Goal: Task Accomplishment & Management: Complete application form

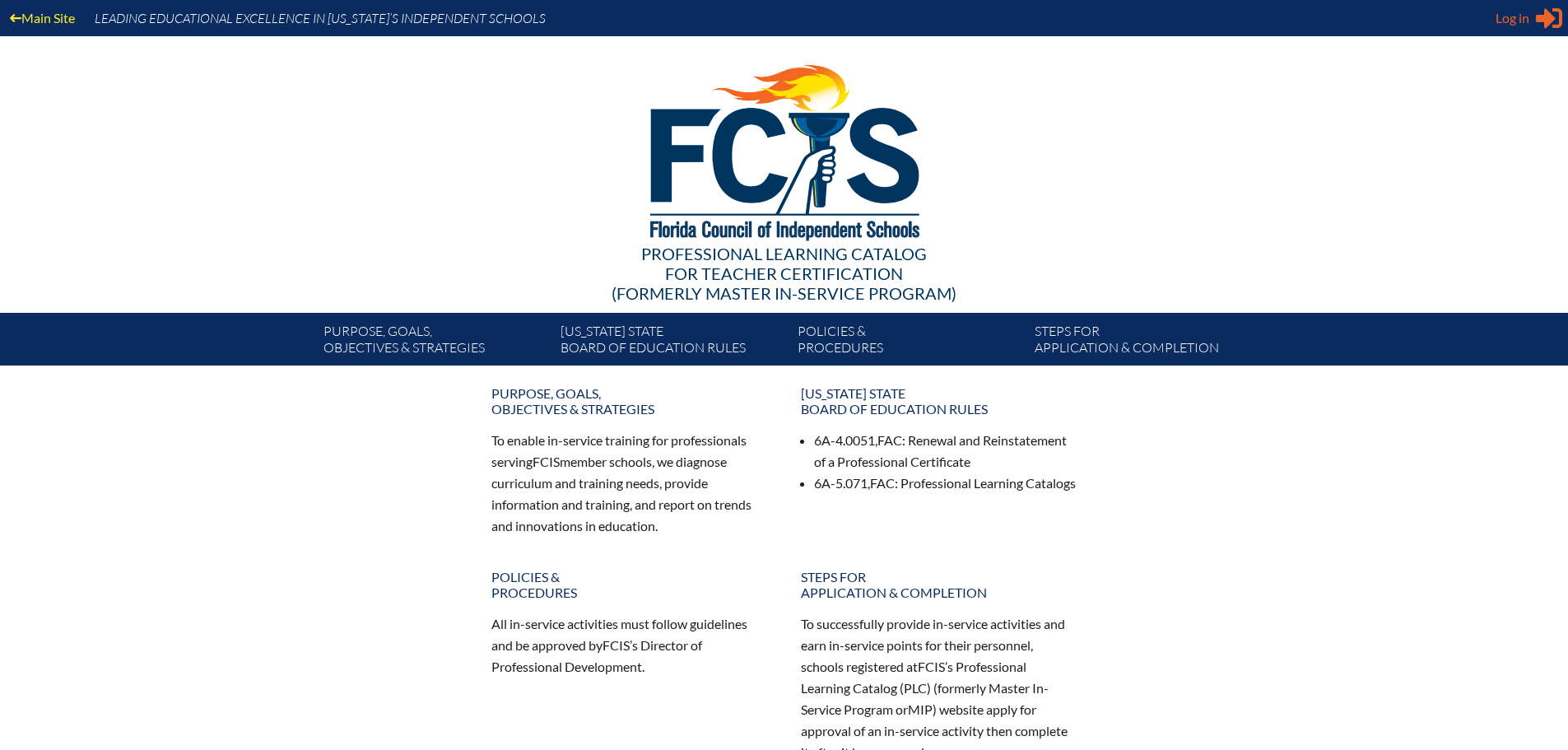
click at [1504, 21] on span "Log in" at bounding box center [1512, 18] width 34 height 19
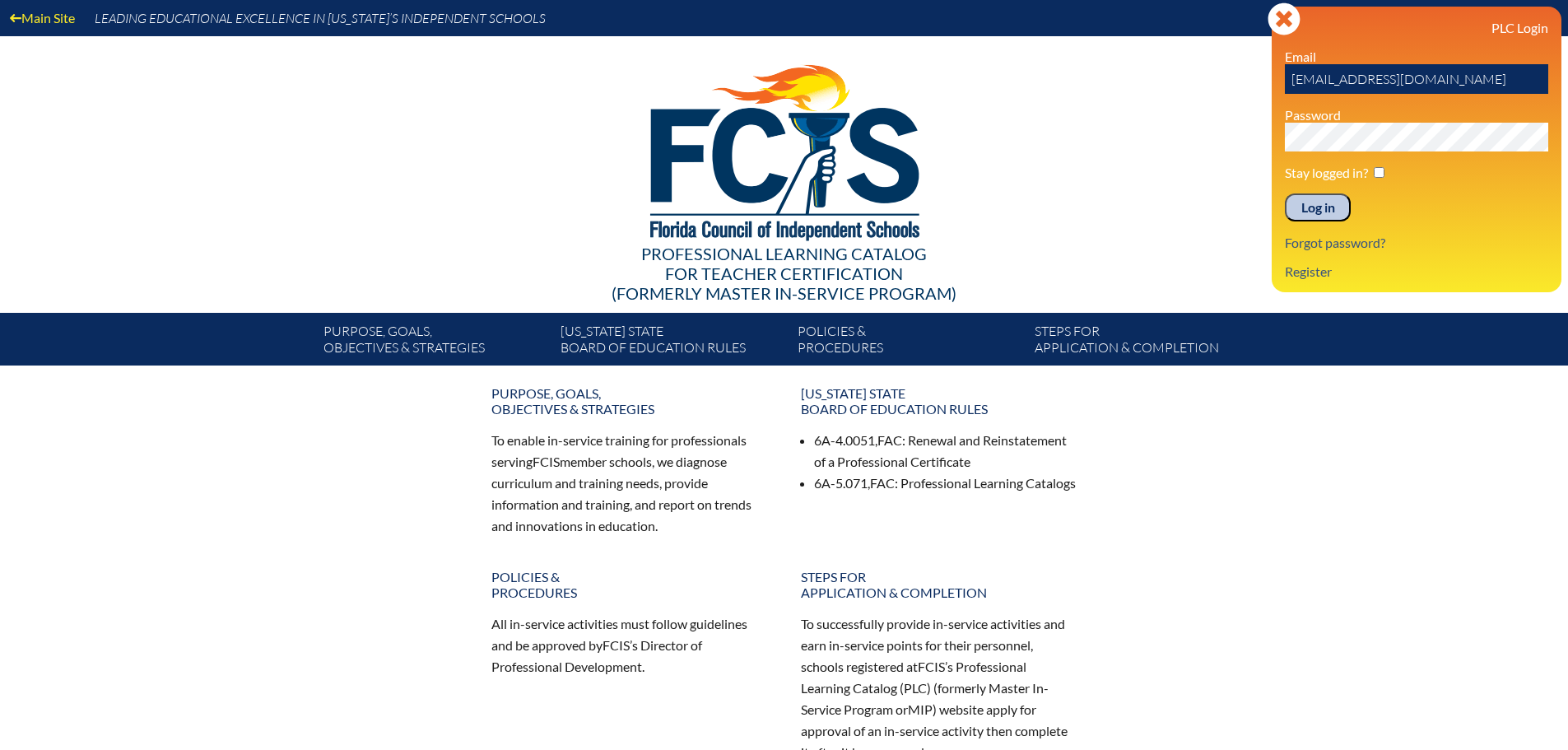
drag, startPoint x: 1438, startPoint y: 79, endPoint x: 1267, endPoint y: 90, distance: 171.4
click at [1267, 90] on div "Main Site Leading Educational Excellence in Florida’s Independent Schools Profe…" at bounding box center [784, 183] width 1568 height 366
type input "fcismember"
click at [1245, 137] on div "Main Site Leading Educational Excellence in Florida’s Independent Schools Profe…" at bounding box center [784, 183] width 1568 height 366
click at [1313, 203] on input "Log in" at bounding box center [1318, 208] width 66 height 28
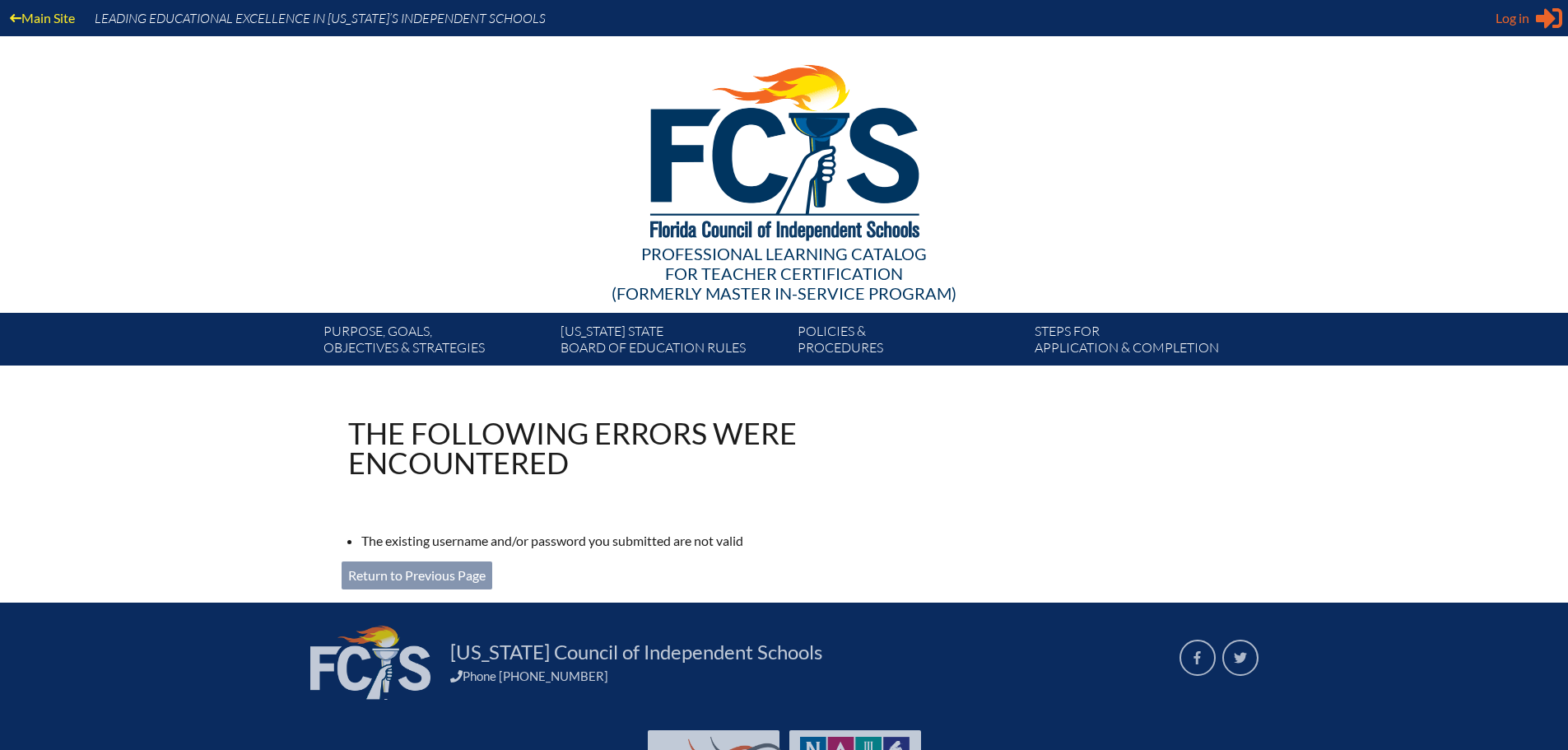
type input "lholland@maclay.org"
click at [1515, 19] on span "Log in" at bounding box center [1512, 18] width 34 height 19
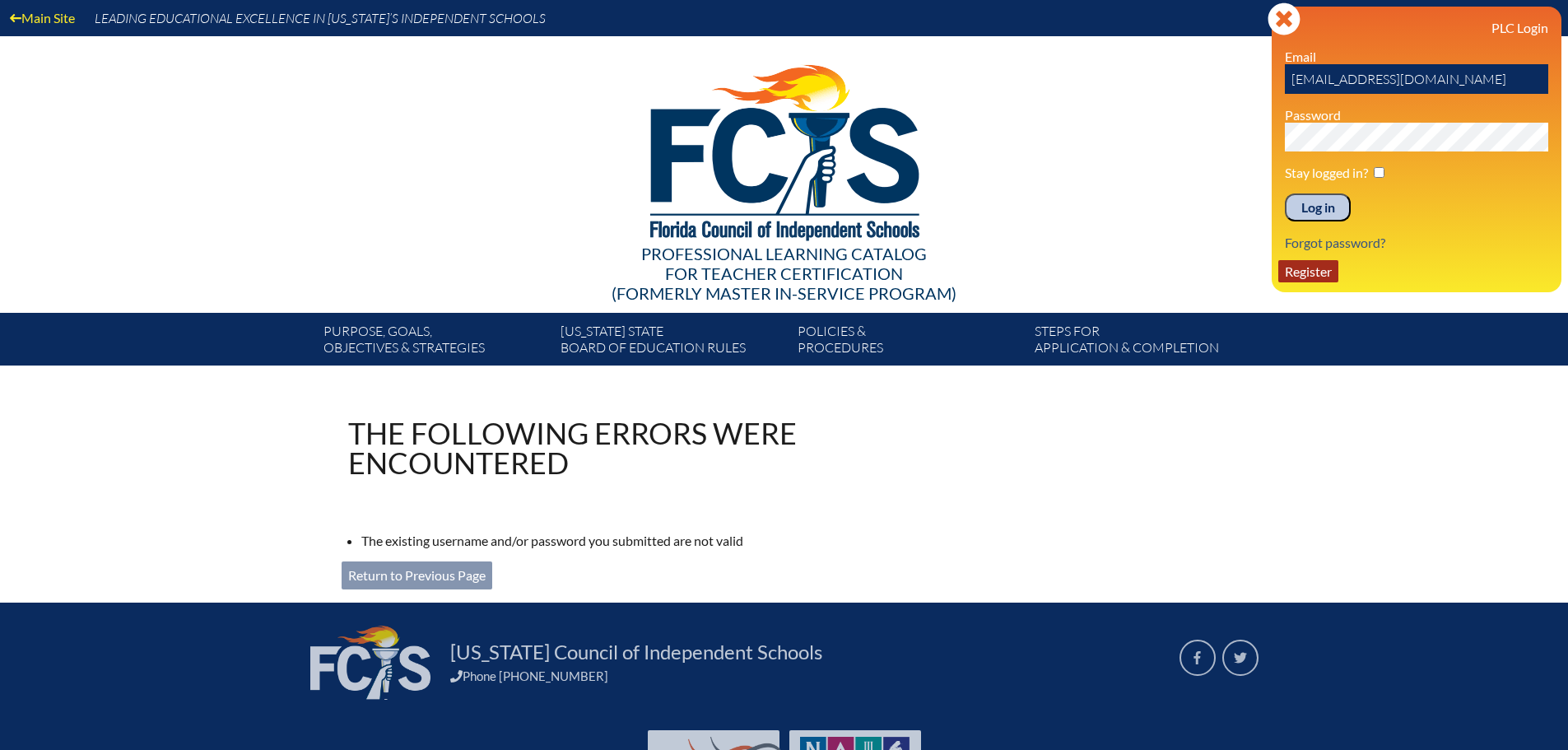
click at [1313, 268] on link "Register" at bounding box center [1308, 270] width 60 height 22
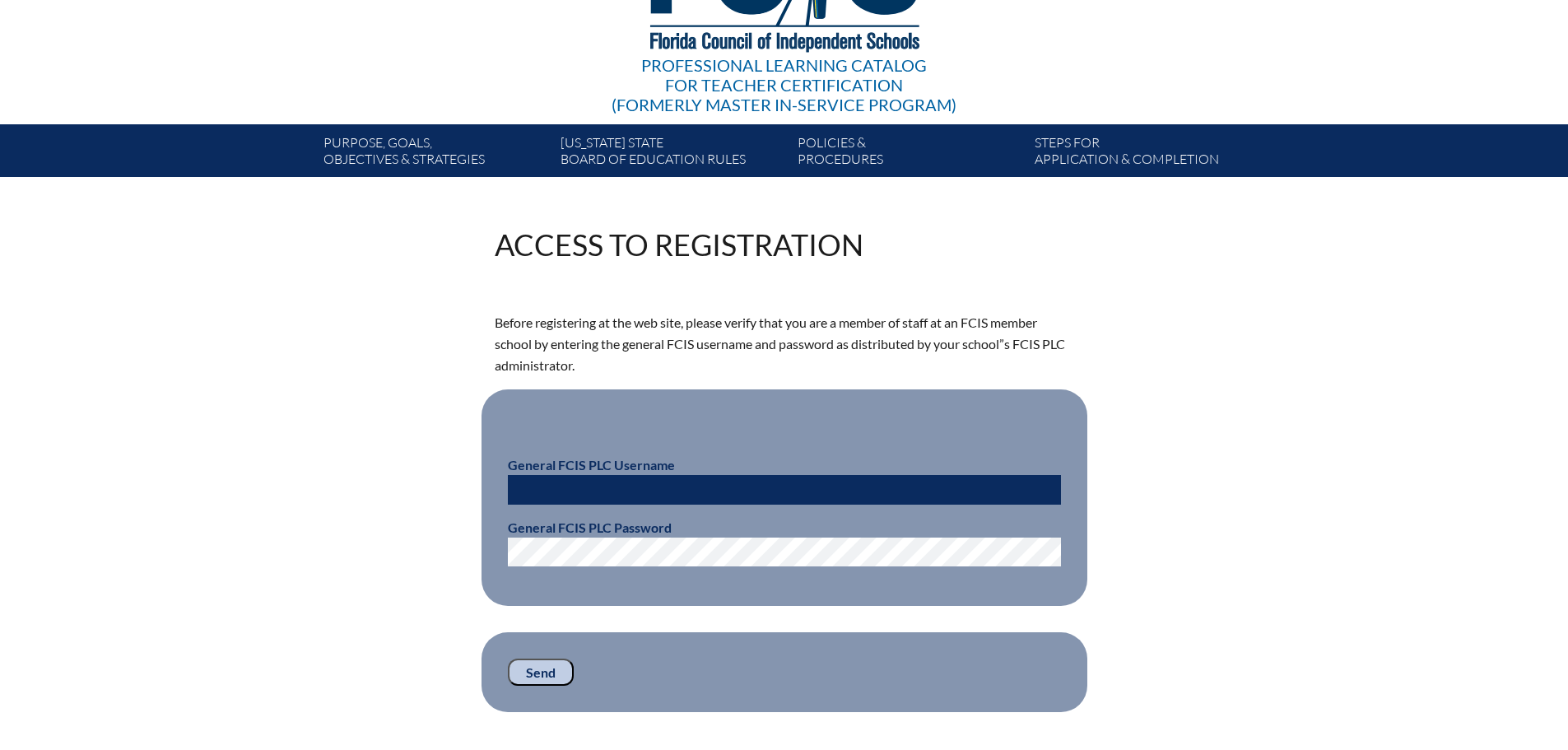
scroll to position [330, 0]
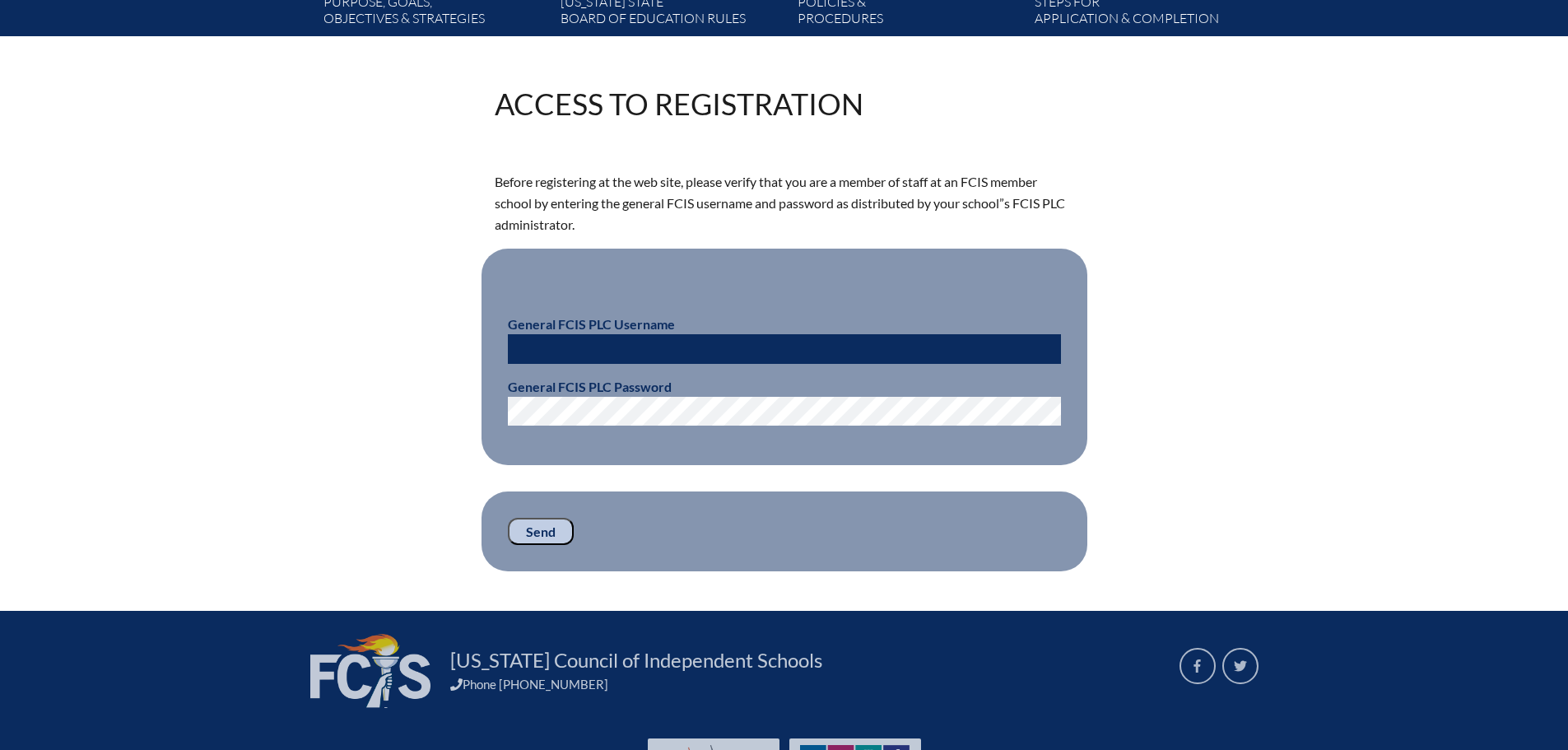
type input "[EMAIL_ADDRESS][DOMAIN_NAME]"
drag, startPoint x: 655, startPoint y: 346, endPoint x: 446, endPoint y: 348, distance: 209.0
click at [446, 348] on div "Access to Registration Before registering at the web site, please verify that y…" at bounding box center [784, 330] width 925 height 482
type input "fcismember"
click at [407, 405] on div "Access to Registration Before registering at the web site, please verify that y…" at bounding box center [784, 330] width 925 height 482
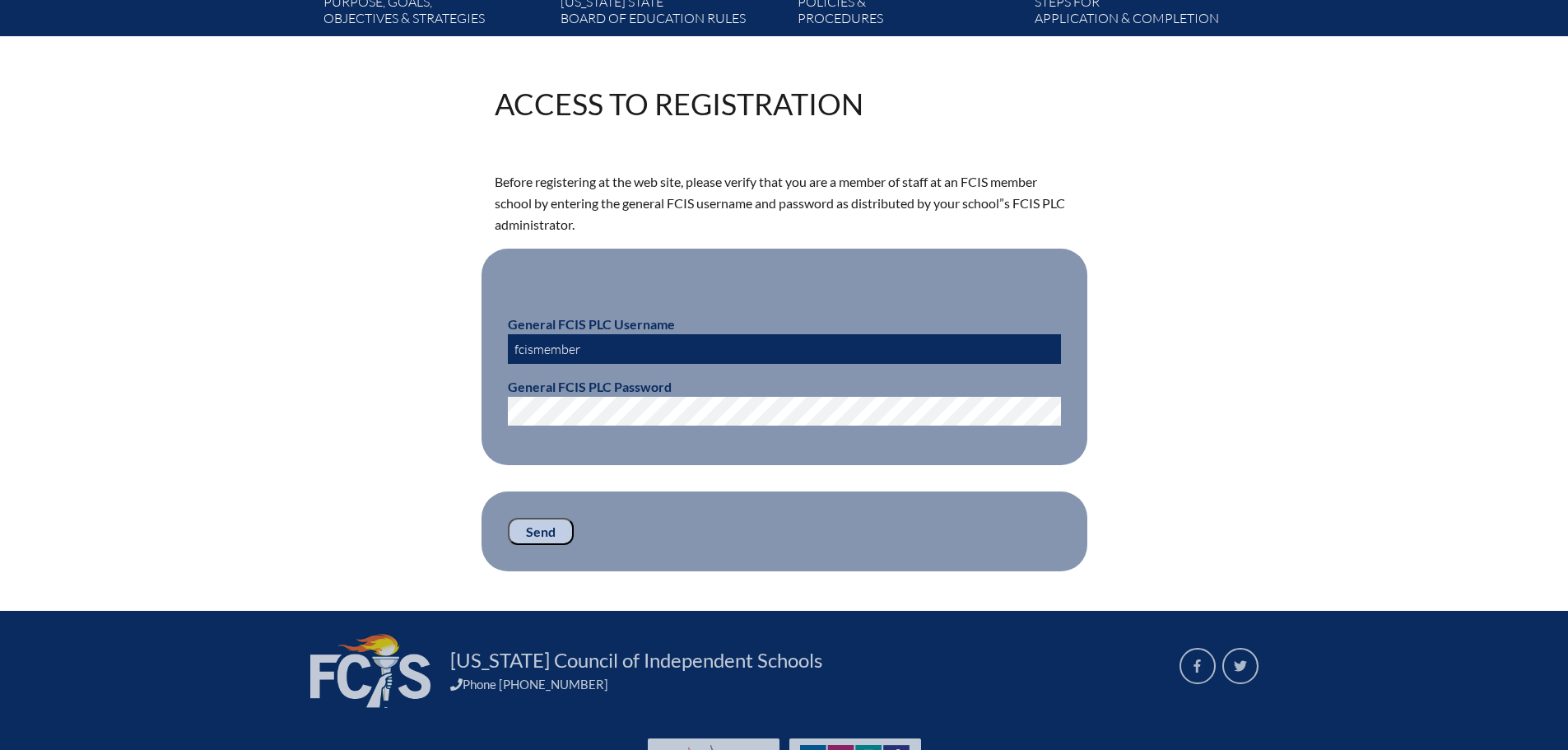
click at [550, 527] on input "Send" at bounding box center [541, 532] width 66 height 28
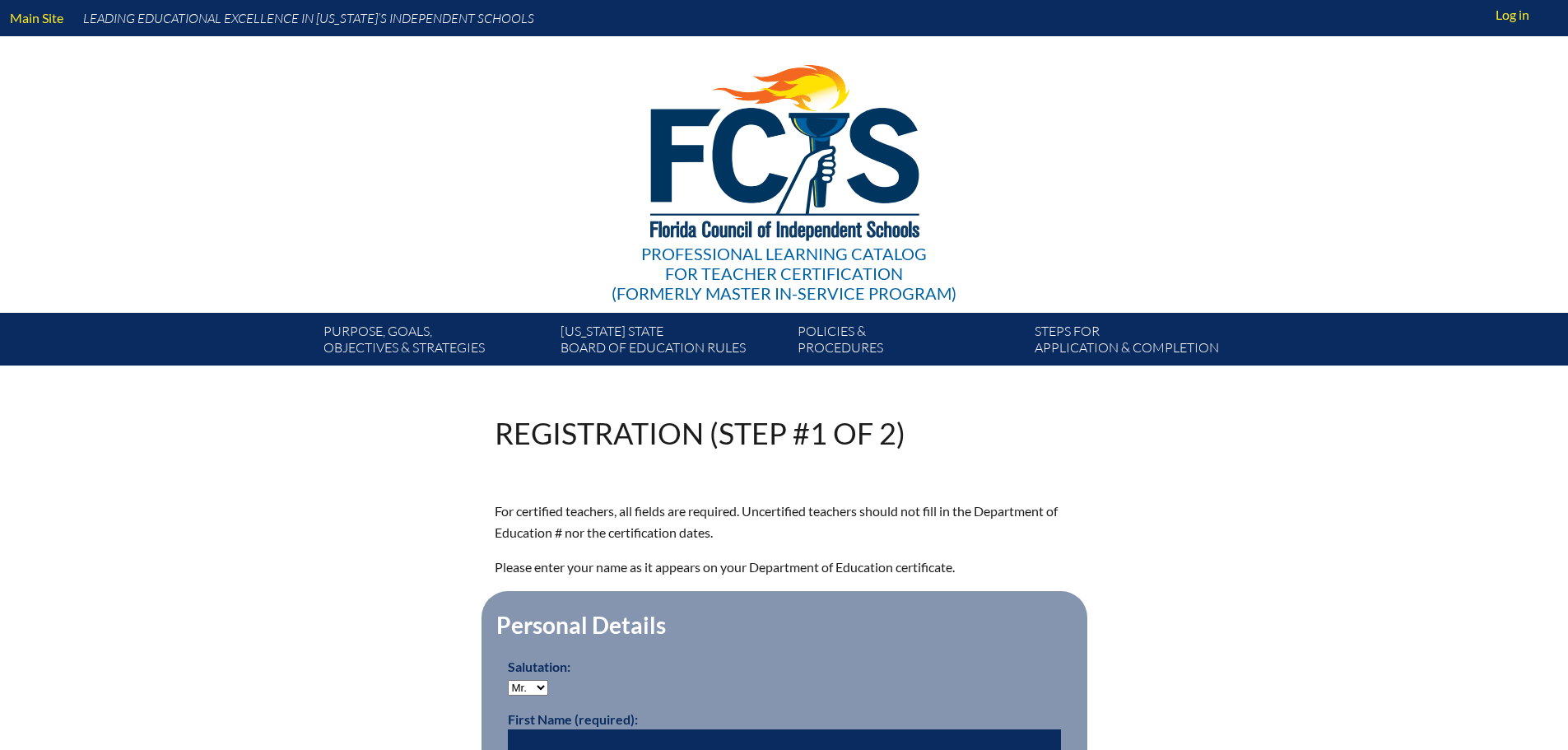
scroll to position [326, 0]
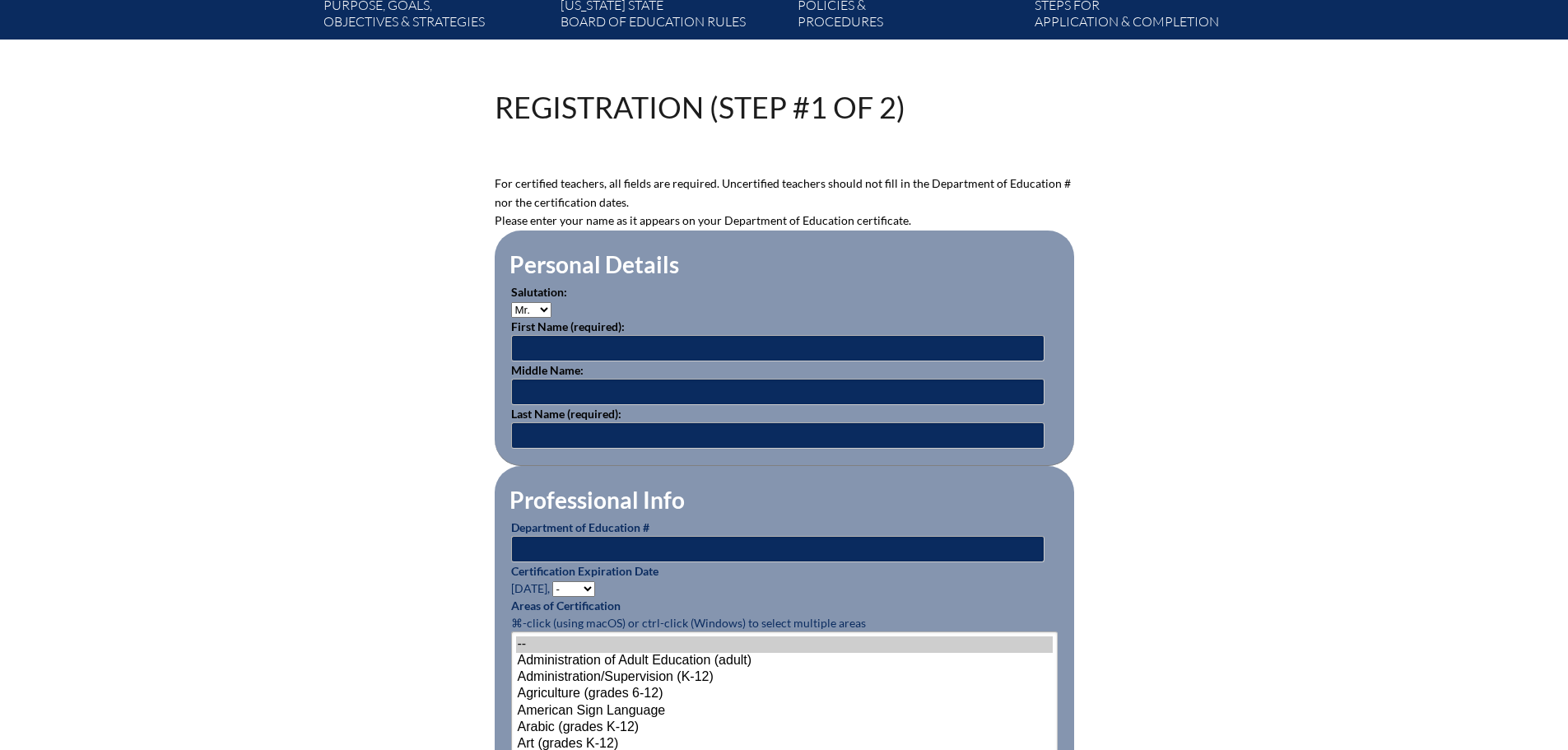
type input "[EMAIL_ADDRESS][DOMAIN_NAME]"
click at [546, 302] on select "Mr. Mrs. Ms. Dr. Rev." at bounding box center [532, 310] width 41 height 16
select select "Ms."
click at [511, 302] on select "Mr. Mrs. Ms. Dr. Rev." at bounding box center [532, 310] width 41 height 16
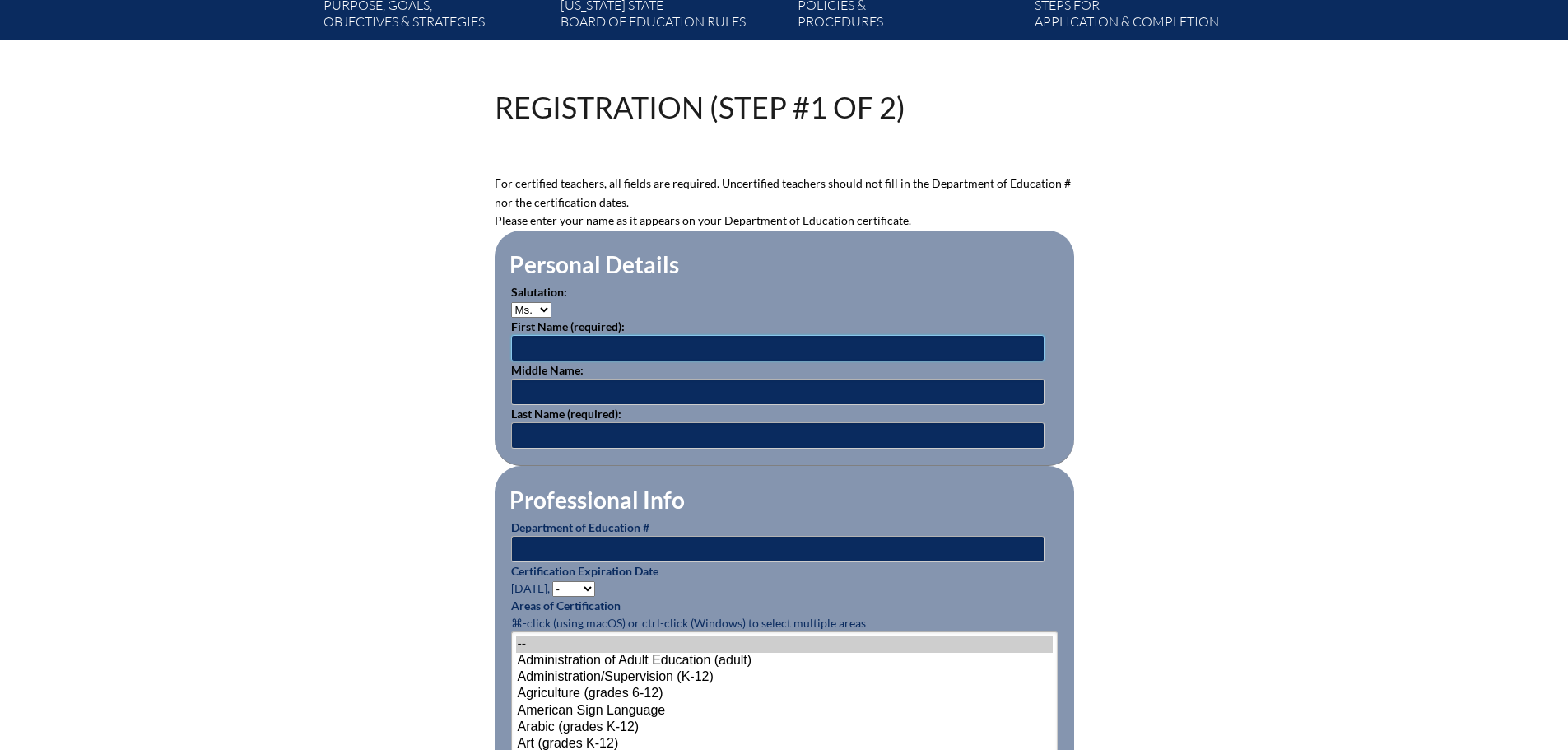
click at [656, 346] on input "text" at bounding box center [778, 348] width 534 height 27
type input "Meghan"
click at [654, 390] on input "text" at bounding box center [778, 392] width 534 height 27
type input "Hauptli"
click at [627, 430] on input "text" at bounding box center [778, 436] width 534 height 27
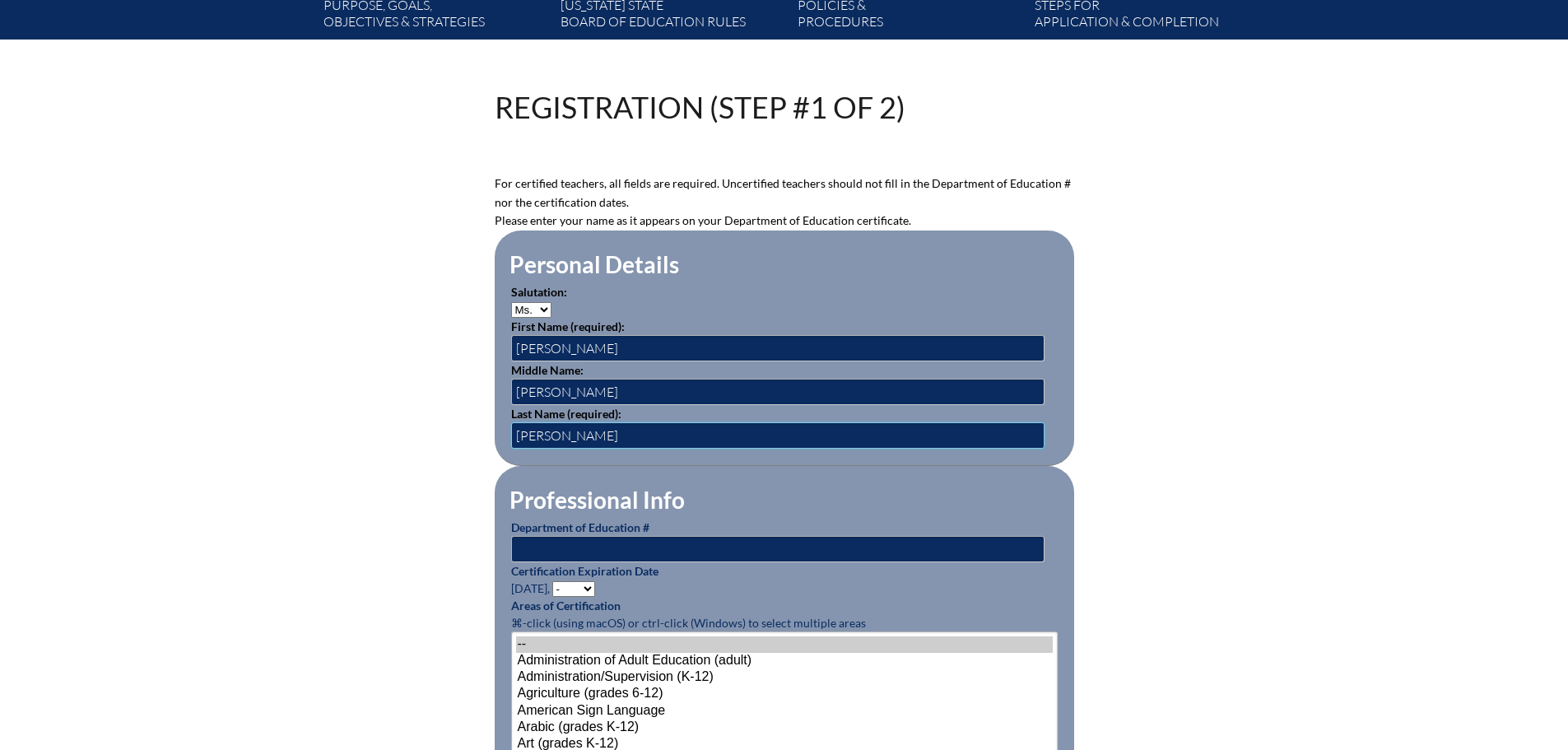
type input "Everett"
click at [657, 536] on input "text" at bounding box center [778, 549] width 534 height 27
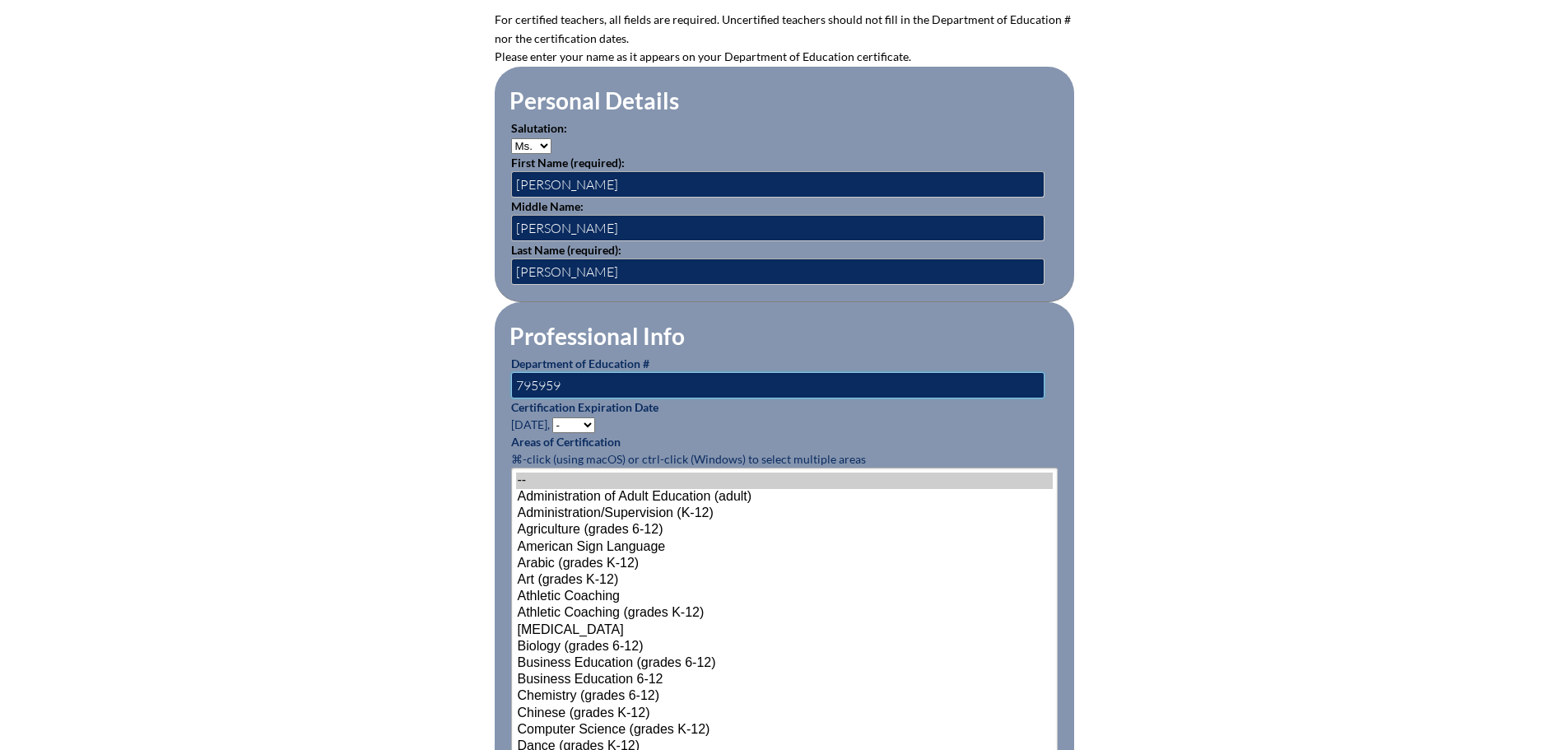
scroll to position [490, 0]
type input "795959"
click at [590, 417] on select "- 2031 2030 2029 2028 2027 2026 2025 2024 2023 2022 2021 2020 2019 2018 2017 20…" at bounding box center [573, 425] width 42 height 16
select select "2026"
click at [555, 417] on select "- 2031 2030 2029 2028 2027 2026 2025 2024 2023 2022 2021 2020 2019 2018 2017 20…" at bounding box center [573, 425] width 42 height 16
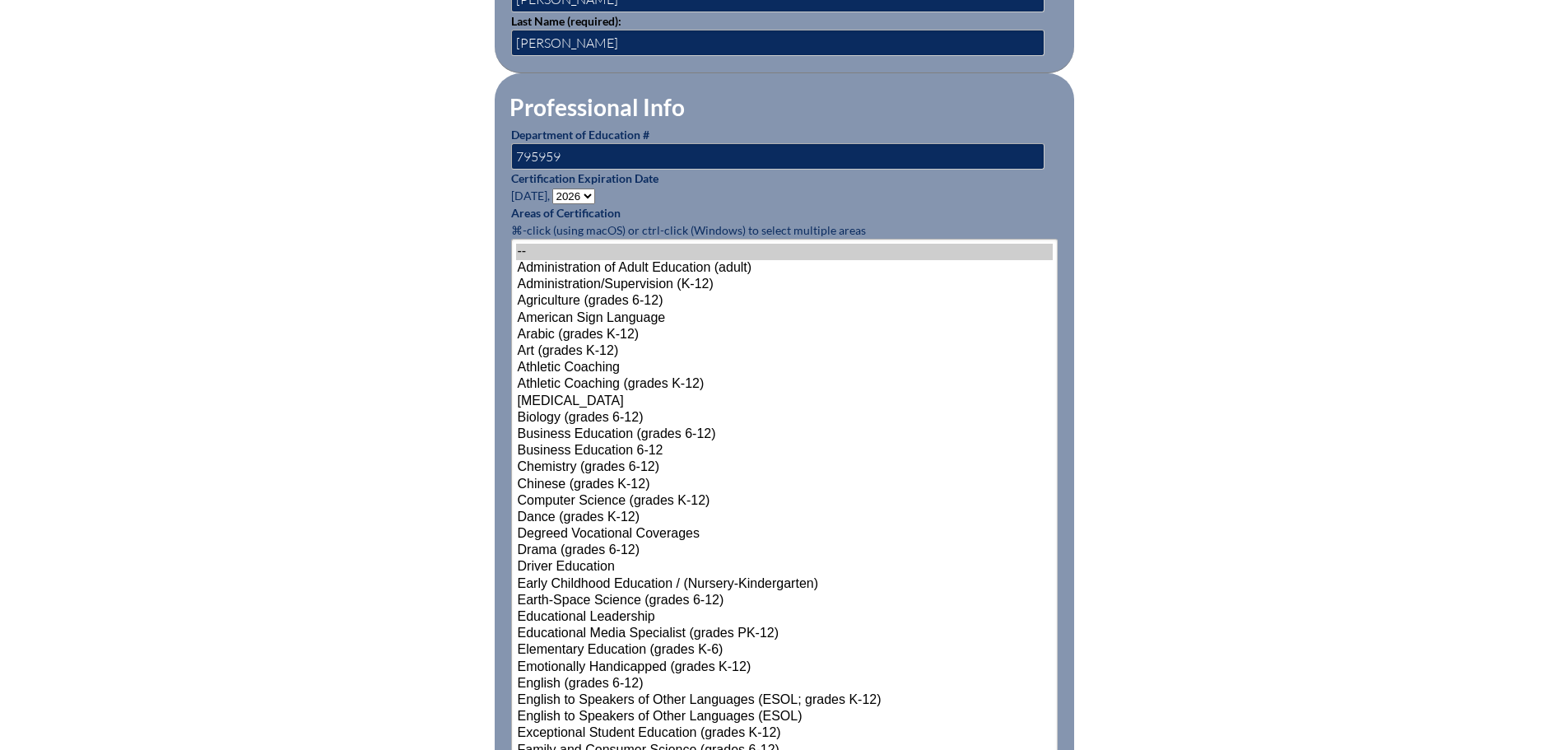
scroll to position [738, 0]
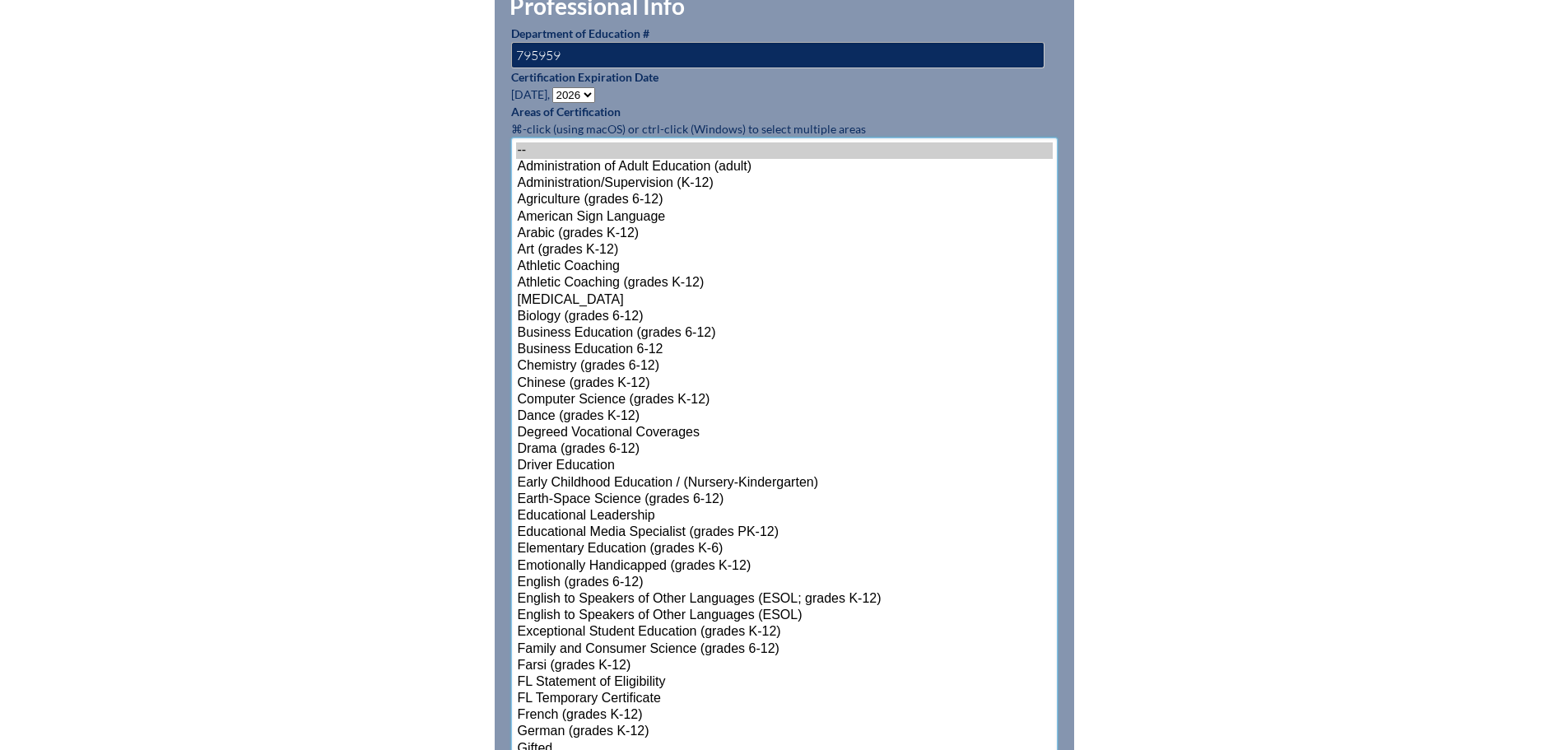
select select"]"] "15140"
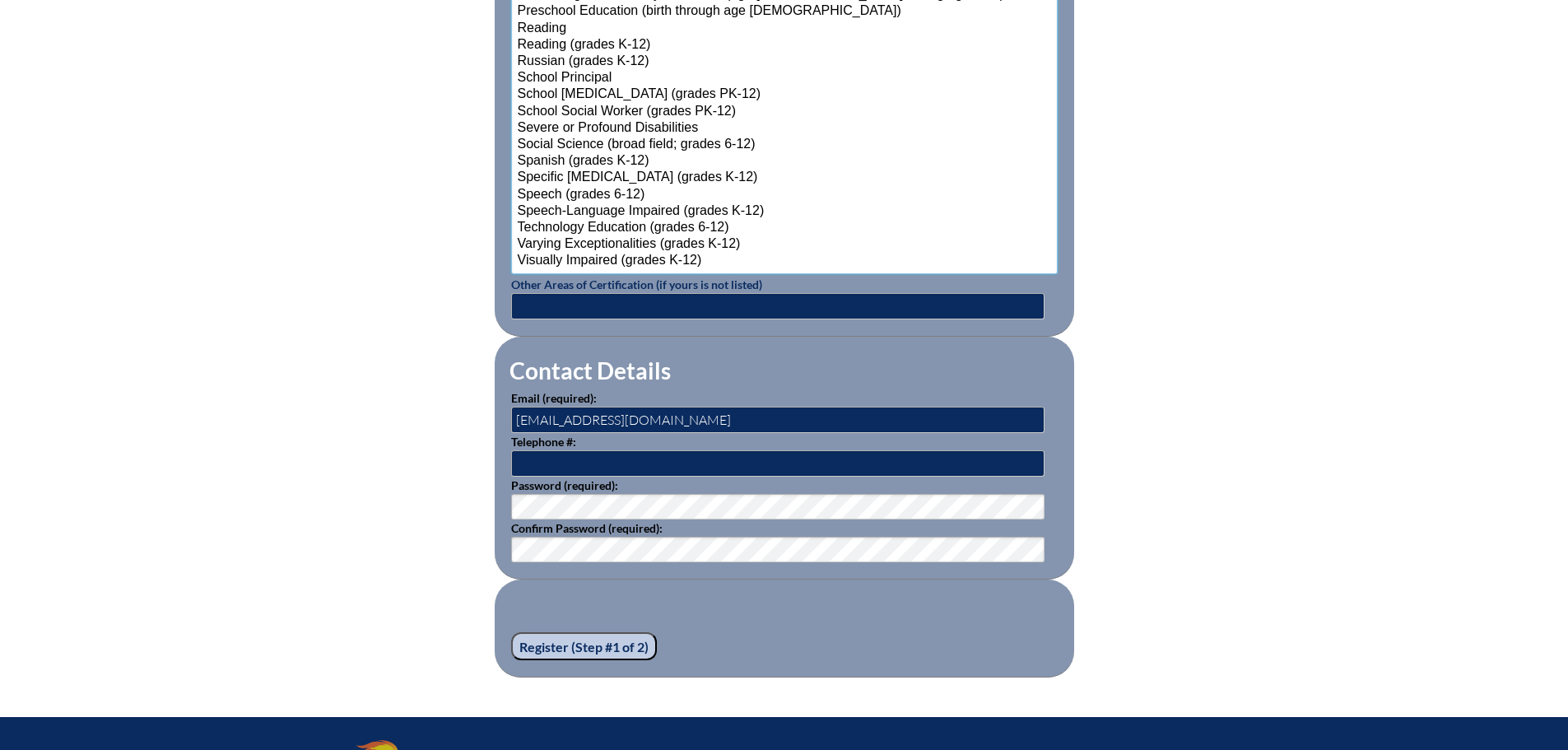
scroll to position [2105, 0]
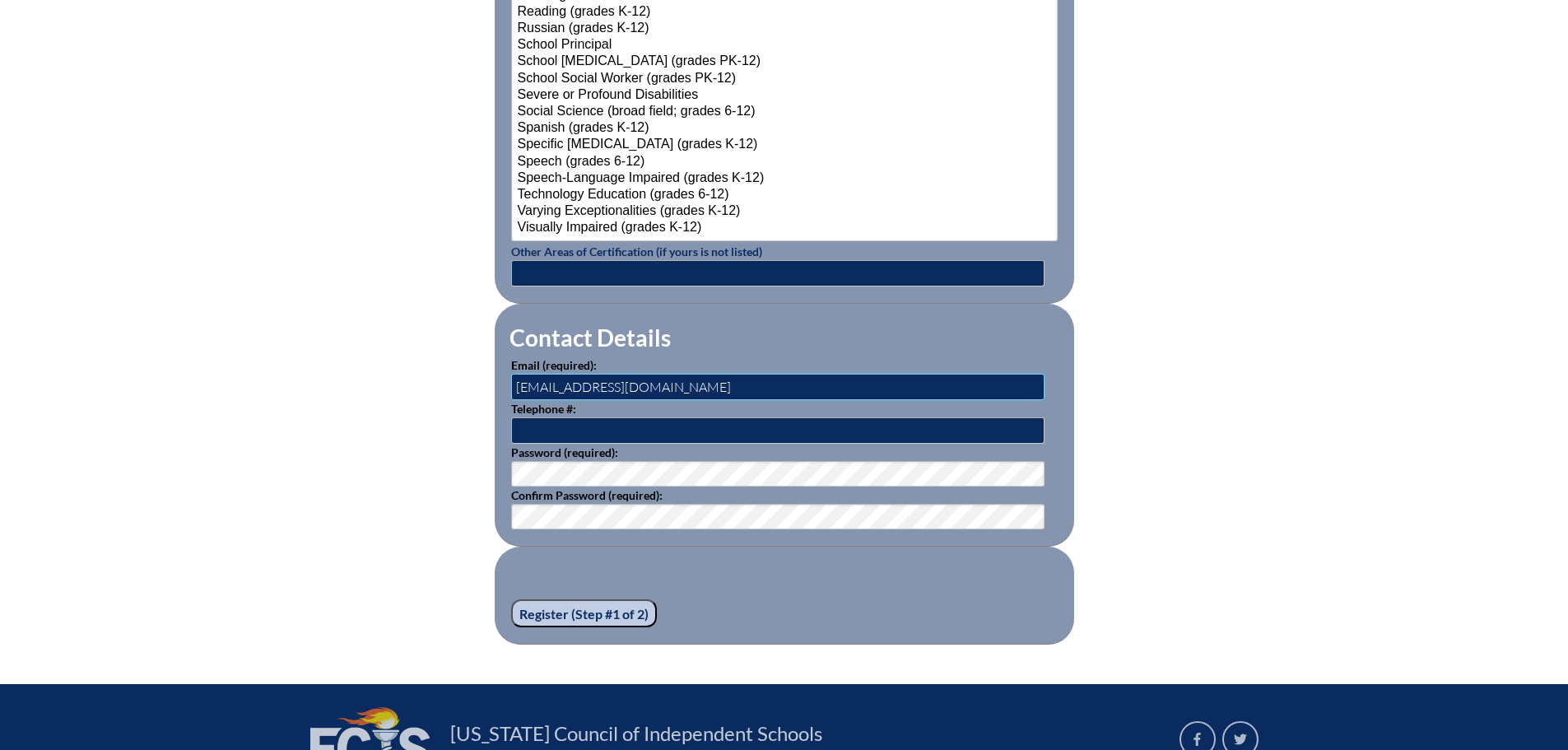
drag, startPoint x: 561, startPoint y: 380, endPoint x: 457, endPoint y: 384, distance: 104.1
type input "meghaneverett@maclay.org"
click at [563, 610] on input "Register (Step #1 of 2)" at bounding box center [584, 613] width 146 height 28
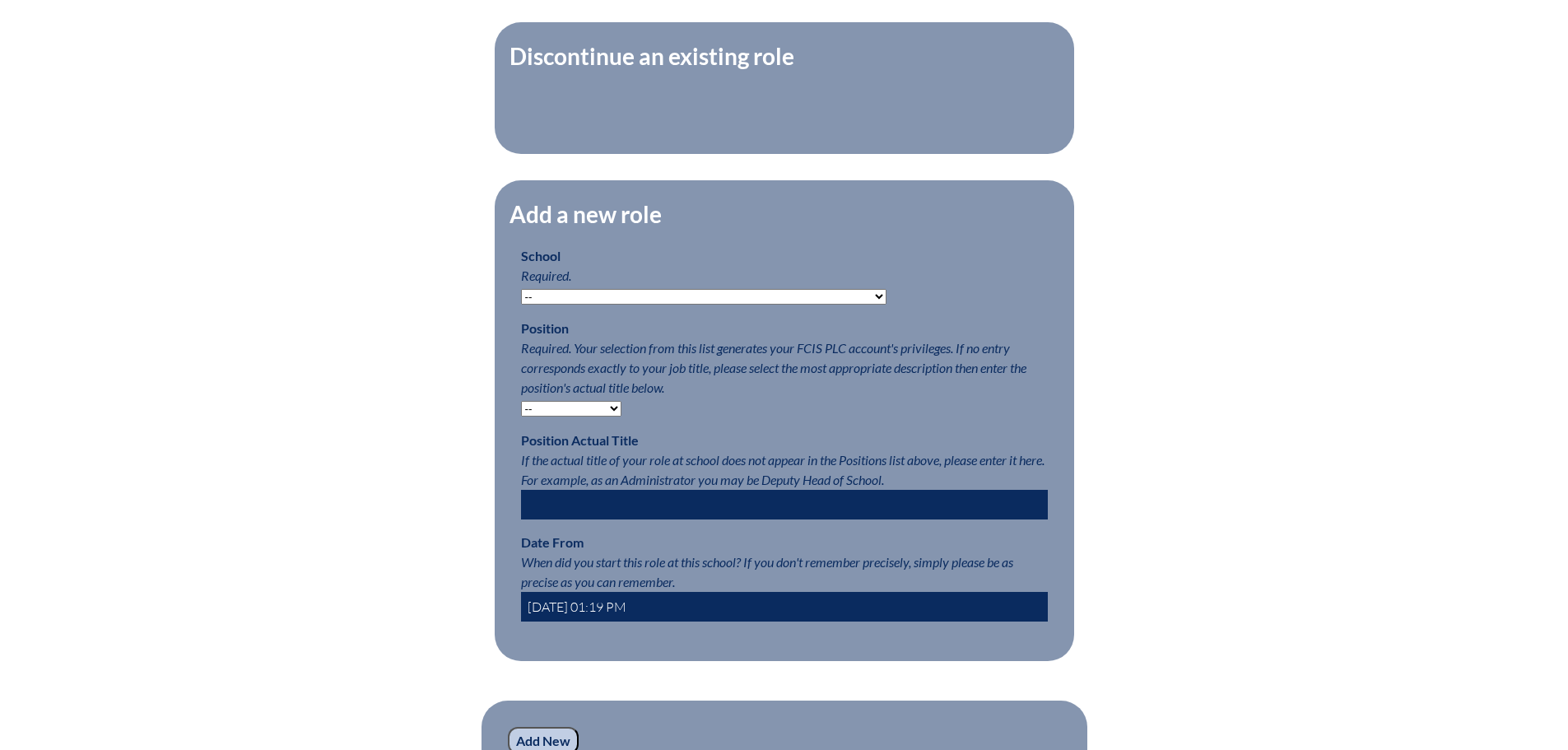
scroll to position [659, 0]
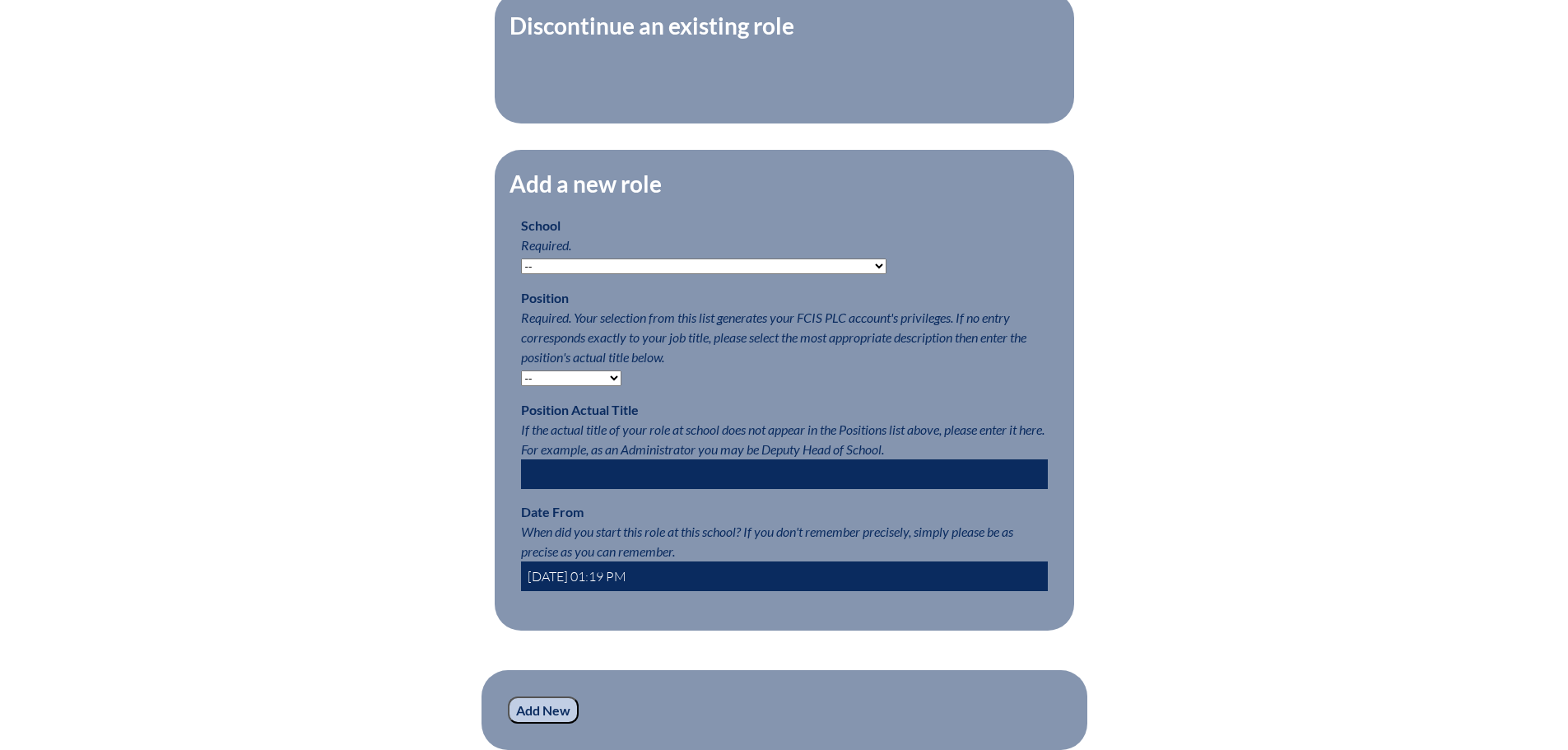
click at [760, 274] on select "-- Autism Inspired Academy Academy at Ocean Reef Academy at the Lakes Academy P…" at bounding box center [704, 267] width 366 height 16
select select "20305"
click at [880, 271] on p "School Required. -- Autism Inspired Academy Academy at Ocean Reef Academy at th…" at bounding box center [784, 245] width 526 height 59
click at [596, 386] on select "-- Teacher PLC Coordinator Head of School Administrator" at bounding box center [572, 378] width 101 height 16
select select "15563"
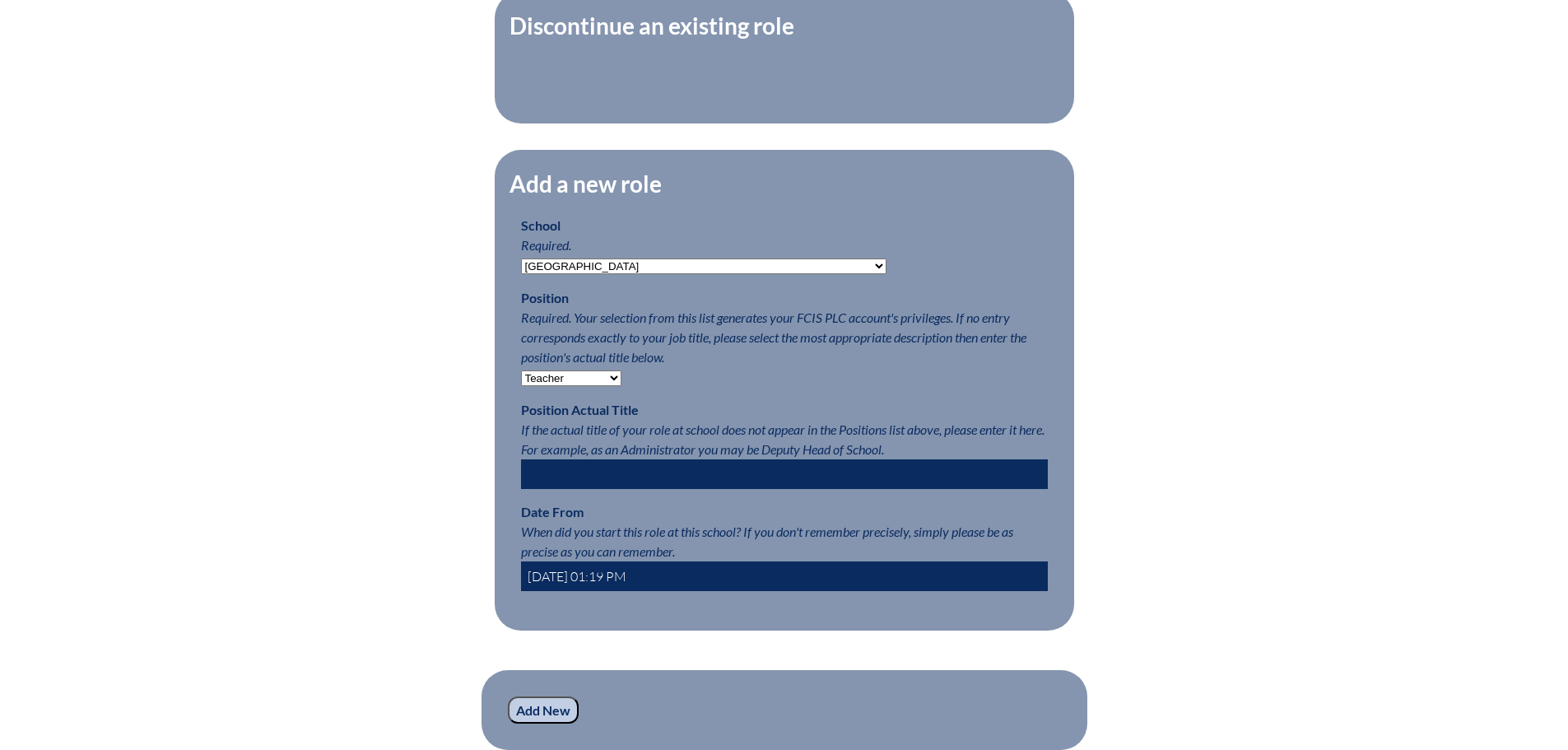
click at [521, 379] on select "-- Teacher PLC Coordinator Head of School Administrator" at bounding box center [572, 378] width 101 height 16
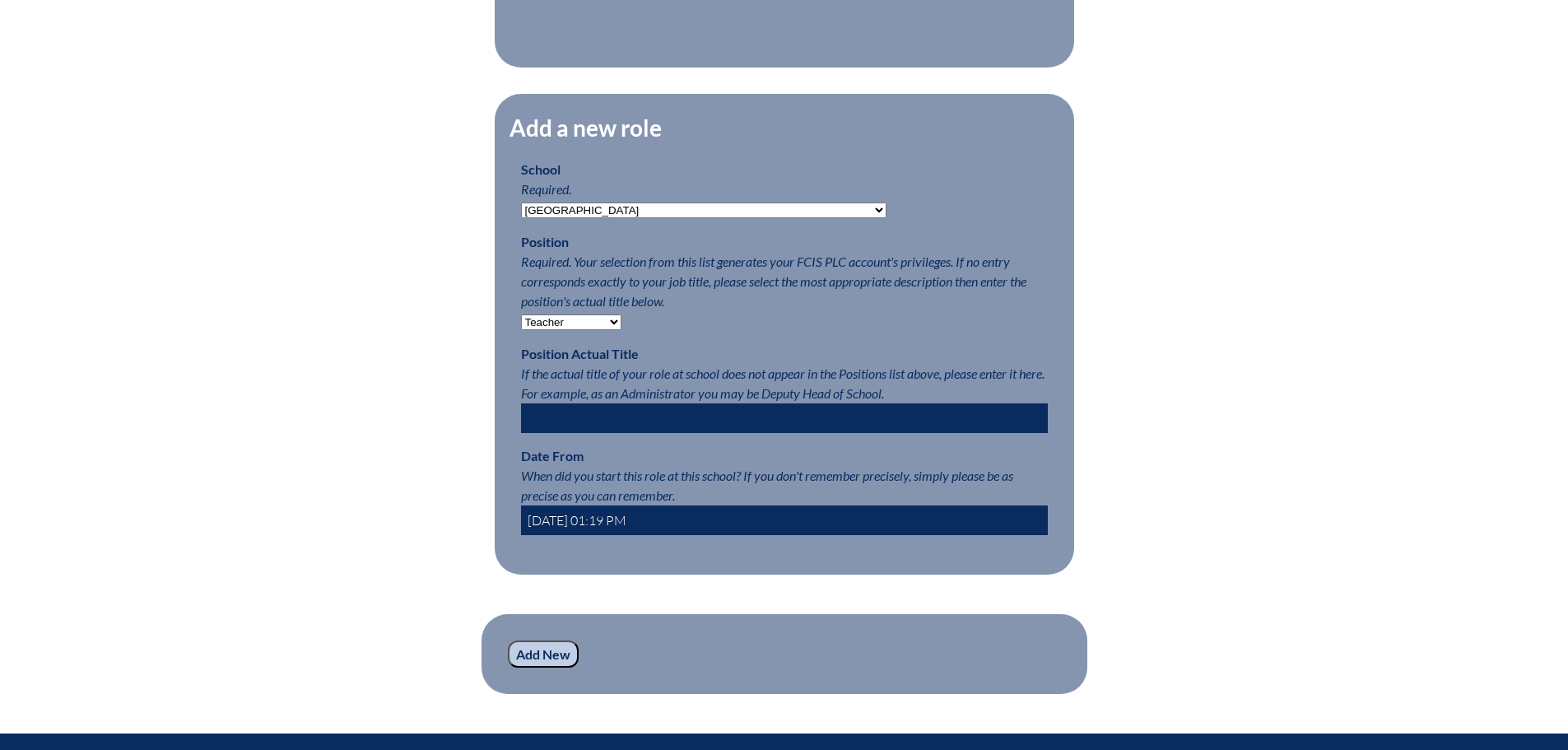
scroll to position [823, 0]
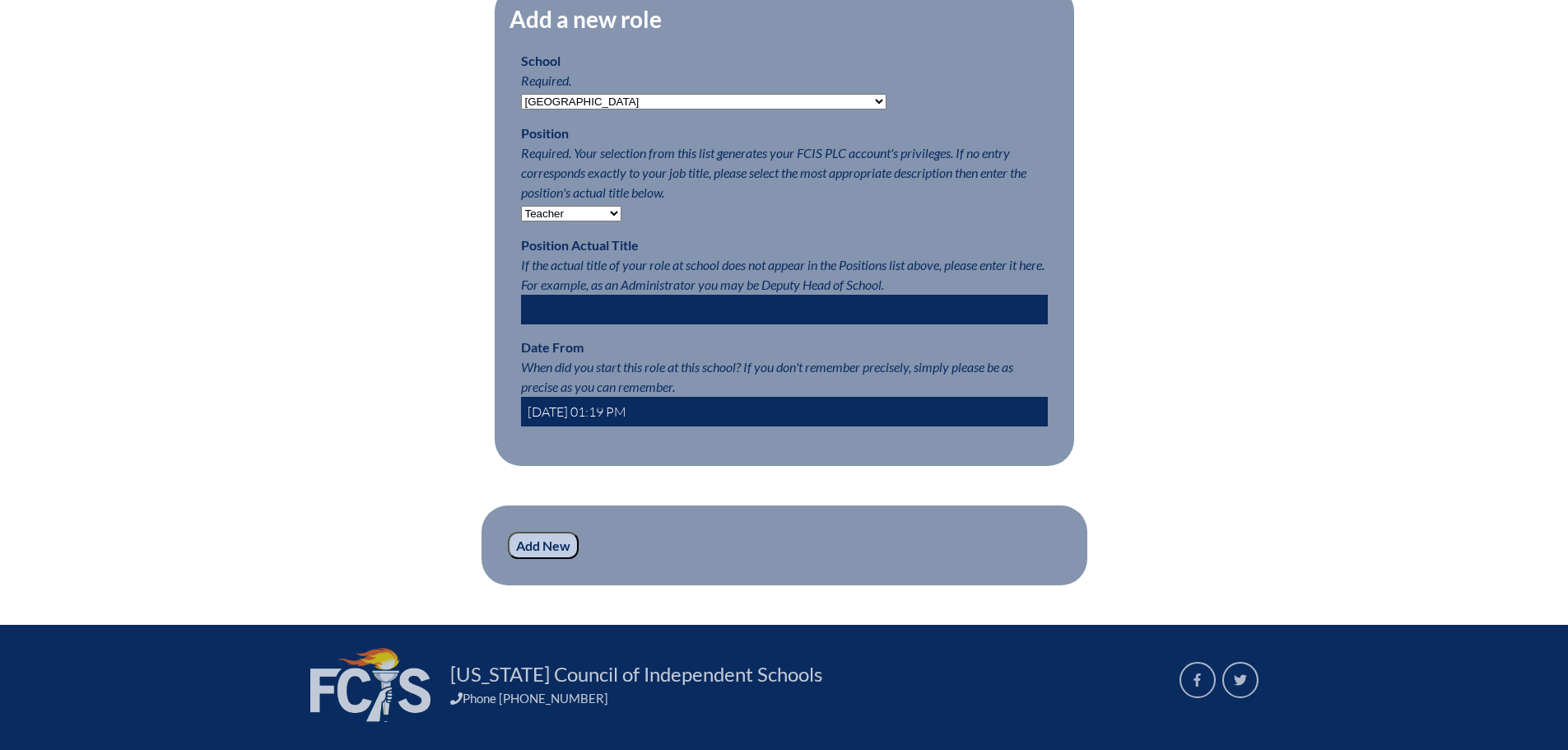
click at [684, 413] on input "2025-09-08 01:19 PM" at bounding box center [784, 412] width 526 height 30
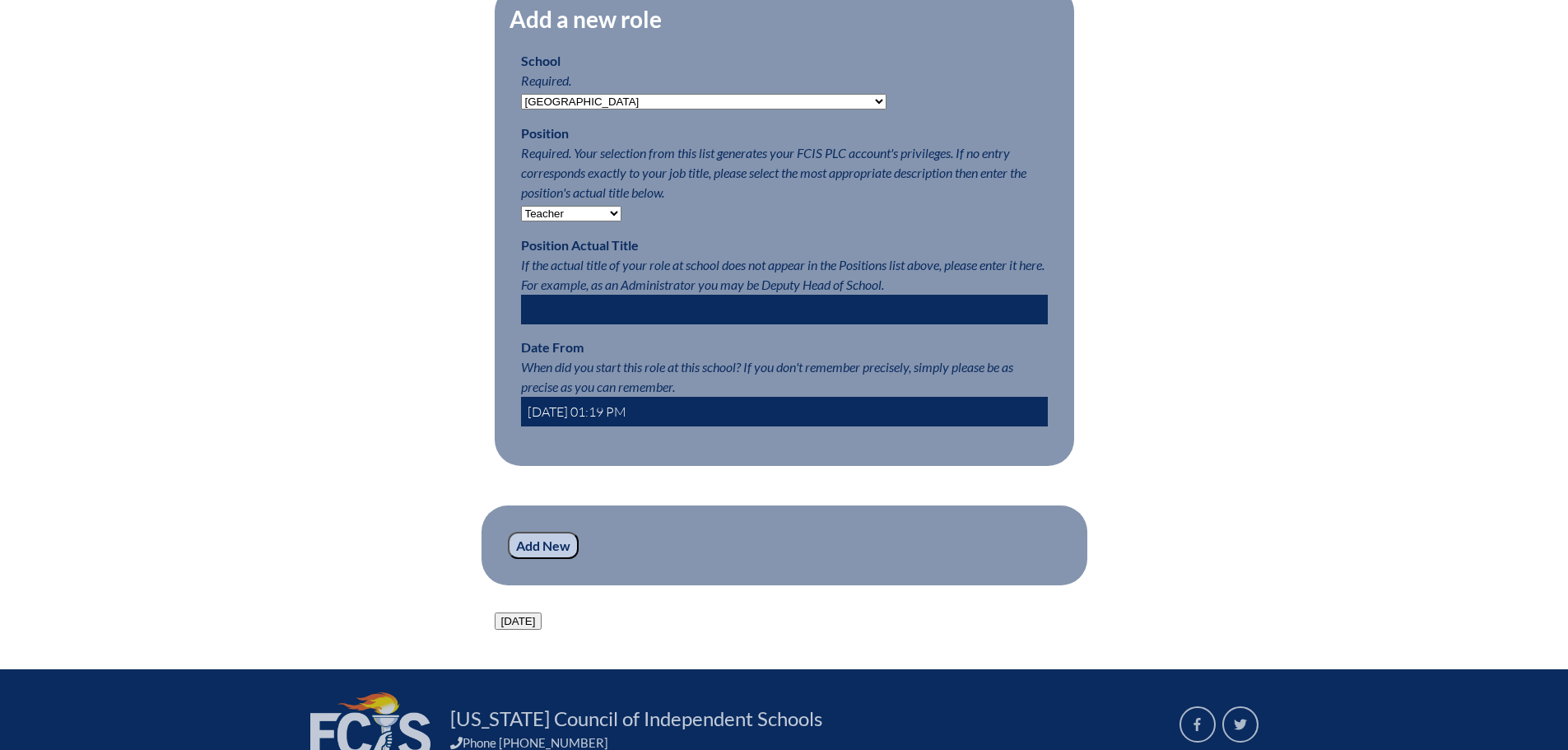
click at [591, 418] on input "2025-09-08 01:19 PM" at bounding box center [784, 412] width 526 height 30
click at [578, 414] on input "2025-09-08 01:19 PM" at bounding box center [784, 412] width 526 height 30
click at [588, 418] on input "2025-08-08 01:19 PM" at bounding box center [784, 412] width 526 height 30
type input "2025-08-01 01:19 PM"
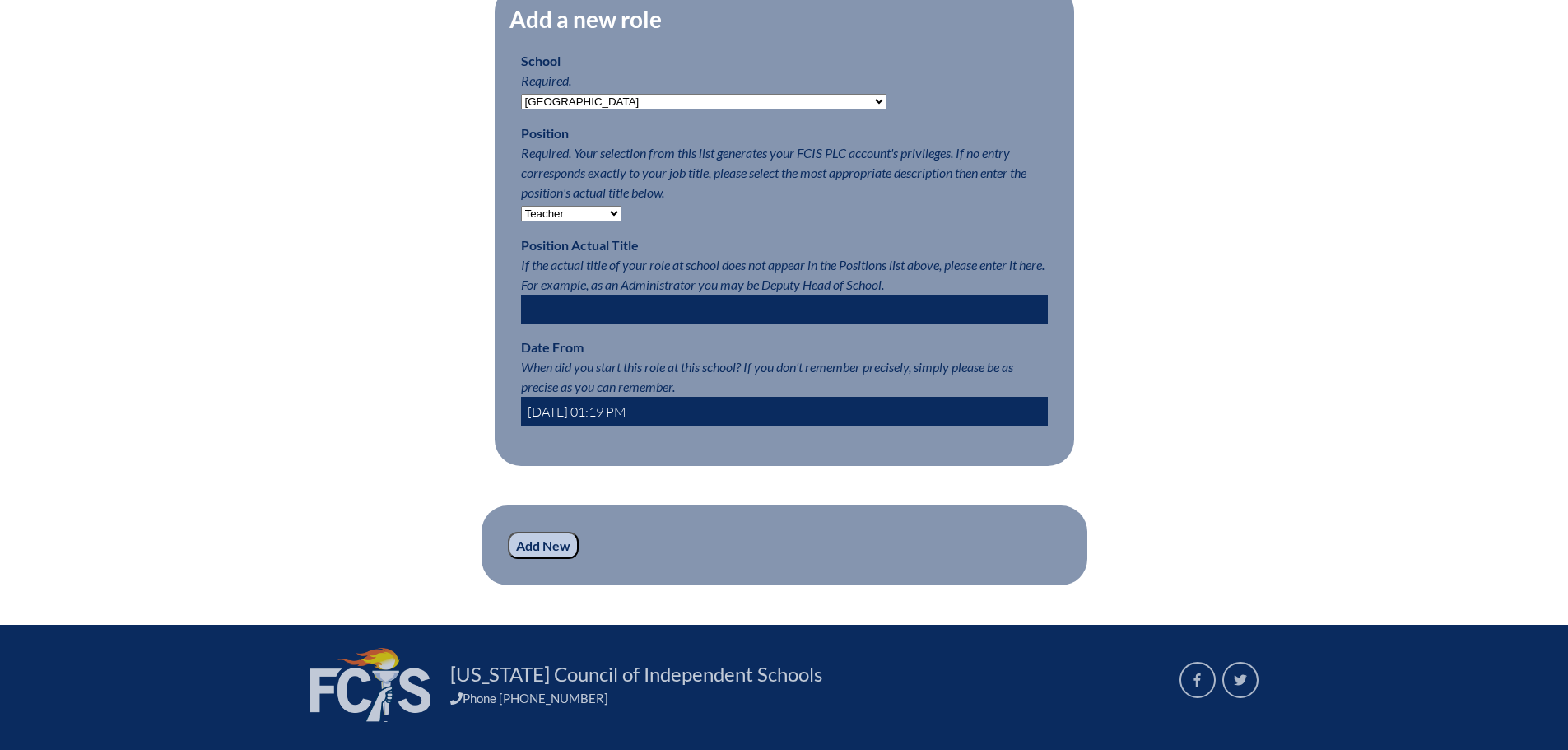
click at [538, 560] on input "Add New" at bounding box center [543, 546] width 71 height 28
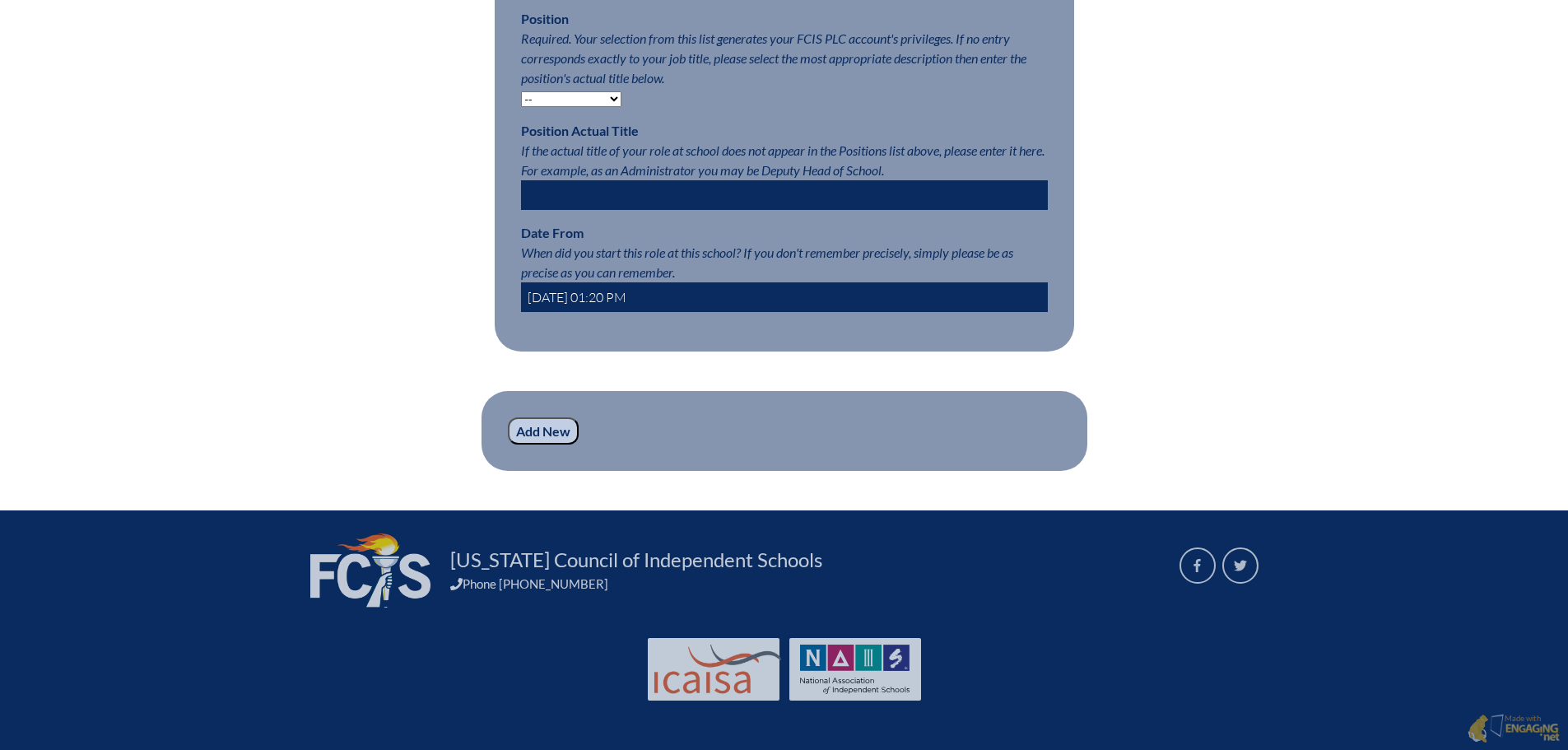
scroll to position [1021, 0]
click at [542, 429] on input "Add New" at bounding box center [543, 431] width 71 height 28
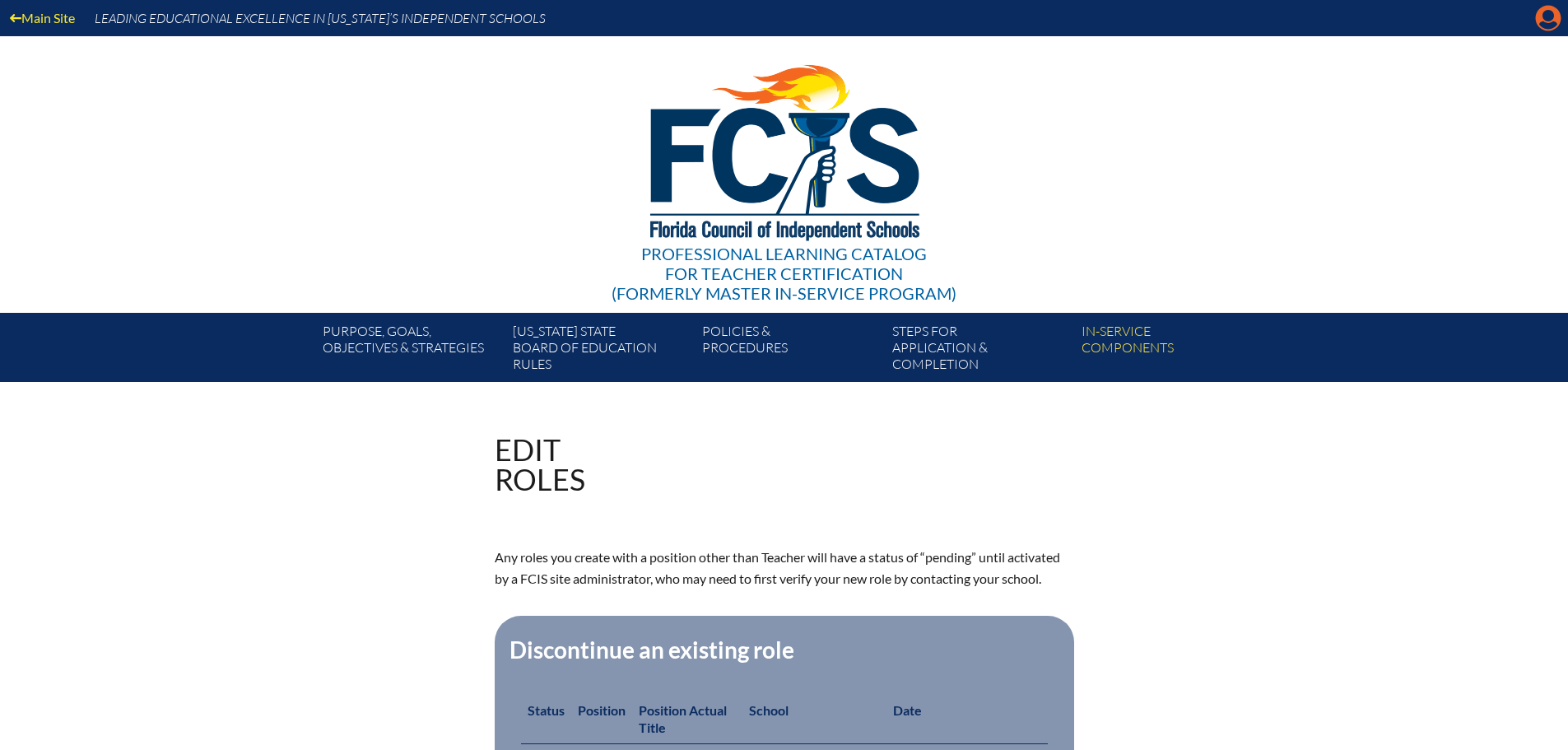
click at [1539, 21] on icon at bounding box center [1549, 19] width 26 height 26
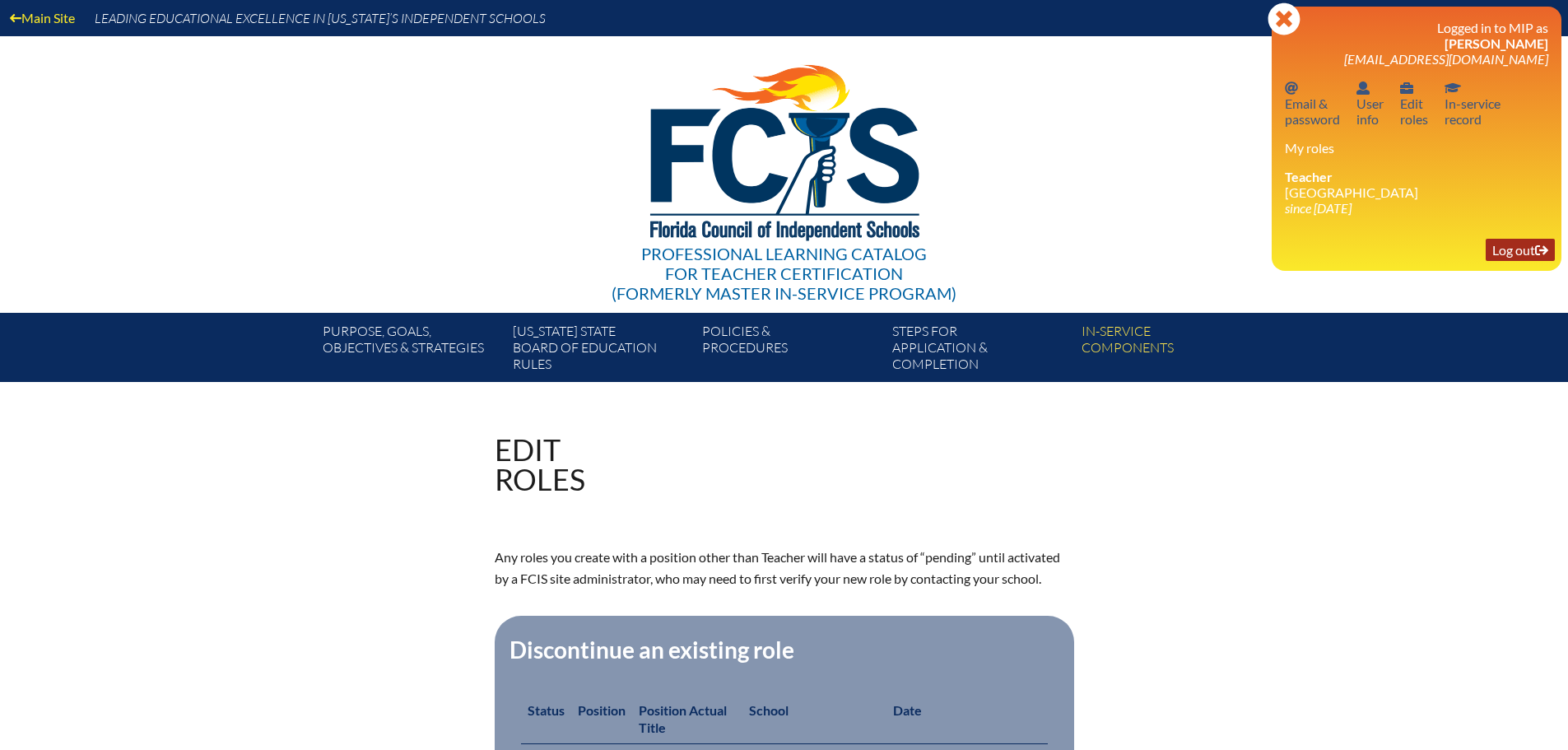
click at [1507, 249] on link "Log out Log out" at bounding box center [1520, 249] width 69 height 22
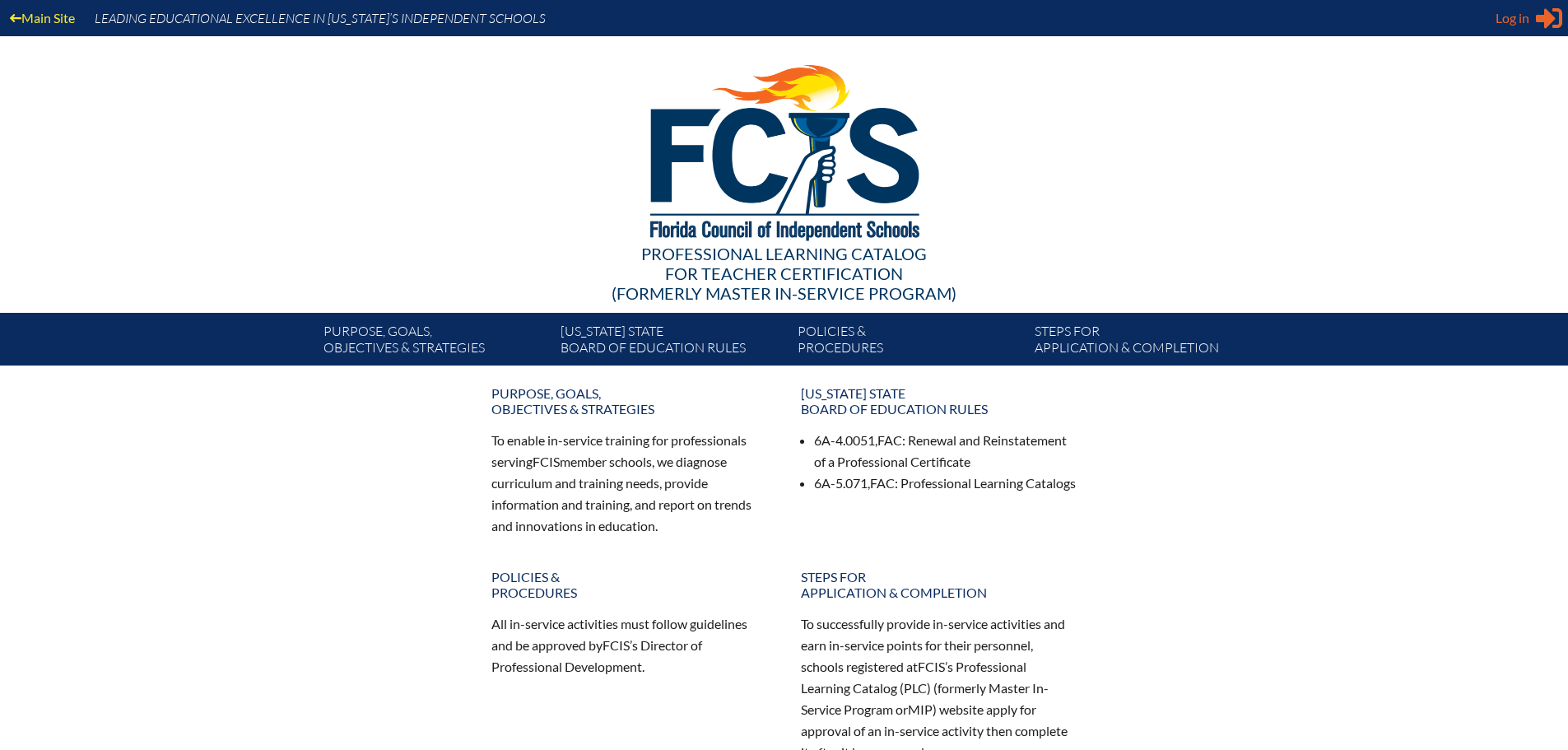
type input "[EMAIL_ADDRESS][DOMAIN_NAME]"
click at [1515, 19] on span "Log in" at bounding box center [1512, 18] width 34 height 19
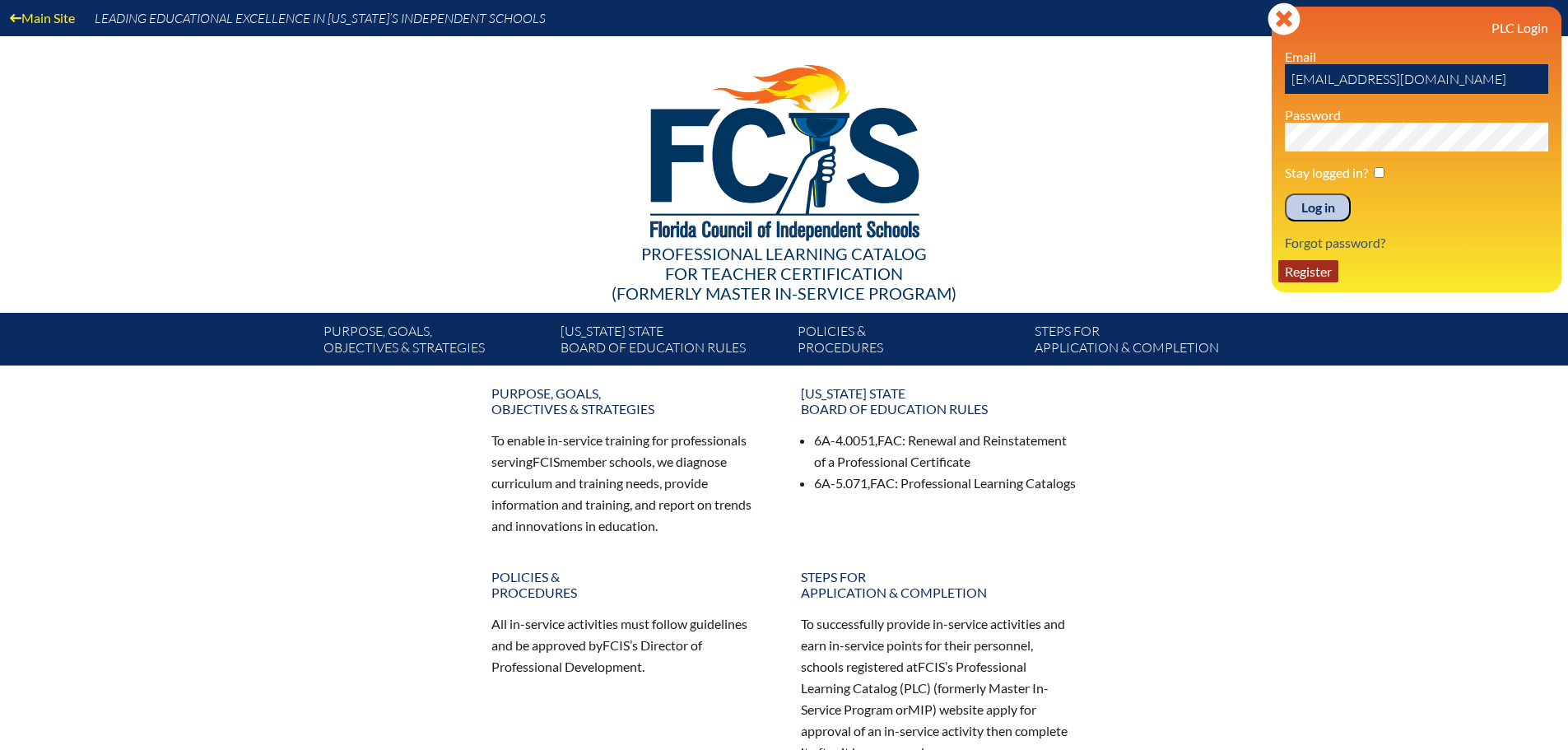
click at [1308, 272] on link "Register" at bounding box center [1308, 270] width 60 height 22
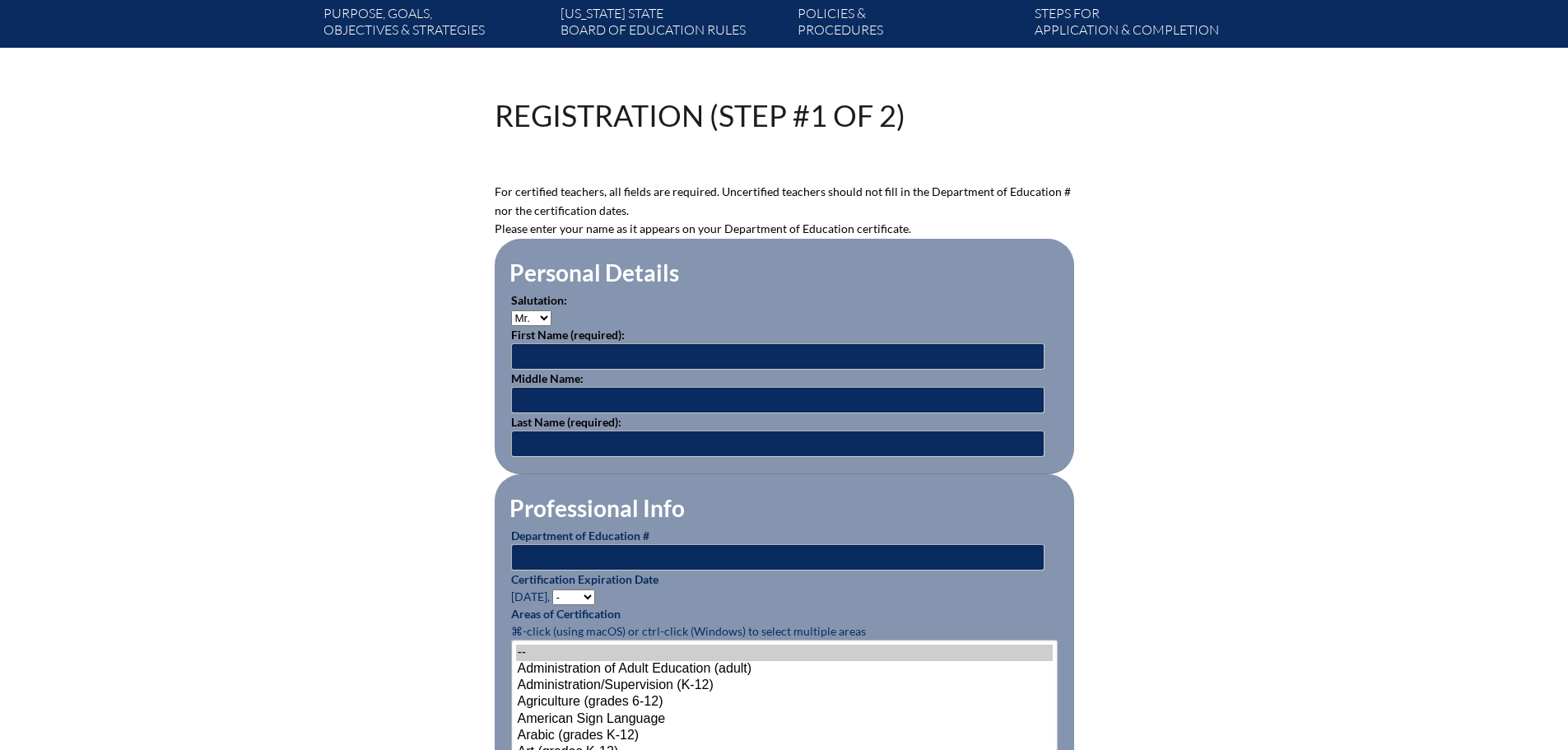
scroll to position [330, 0]
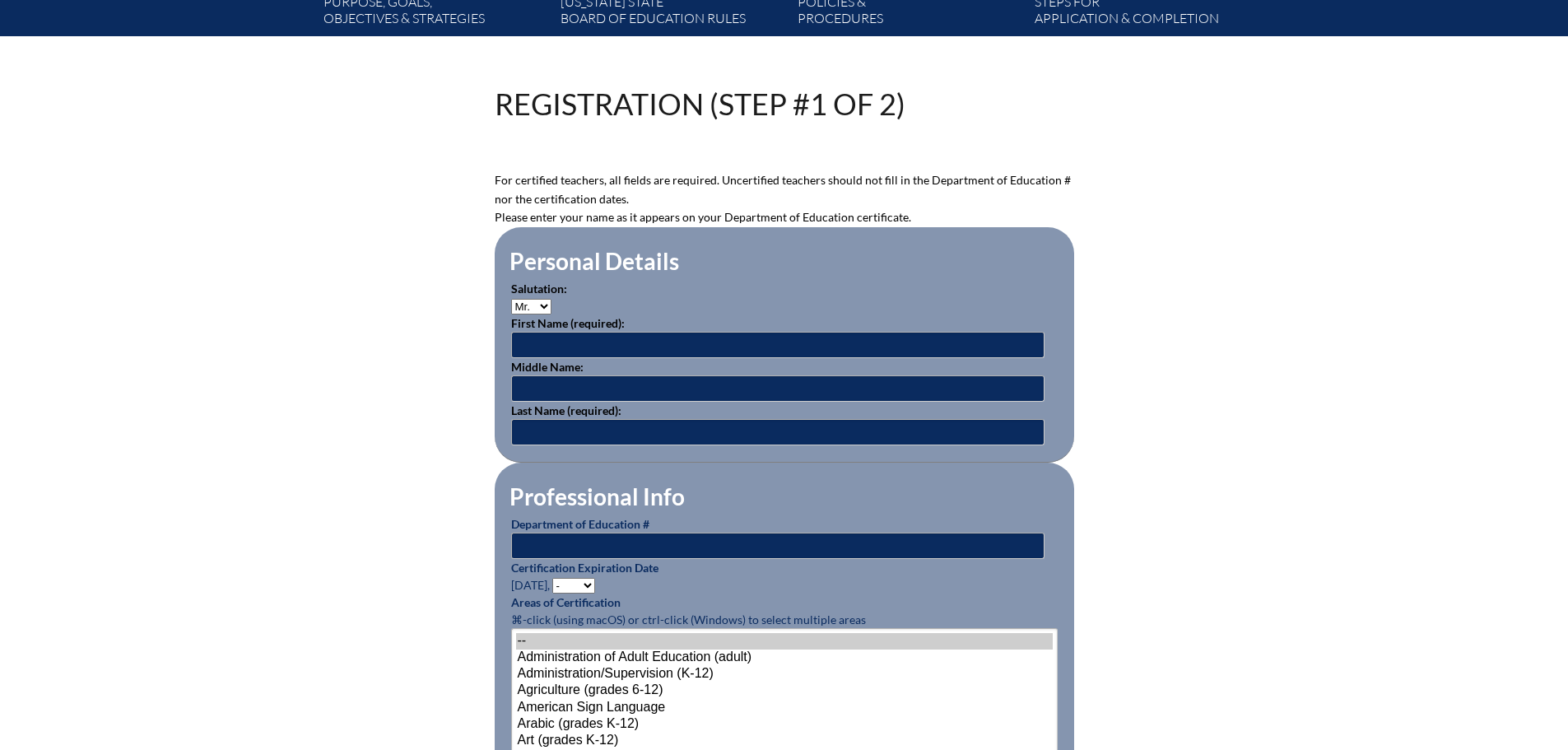
type input "[EMAIL_ADDRESS][DOMAIN_NAME]"
click at [671, 345] on input "text" at bounding box center [778, 345] width 534 height 27
type input "M"
type input "Jamie"
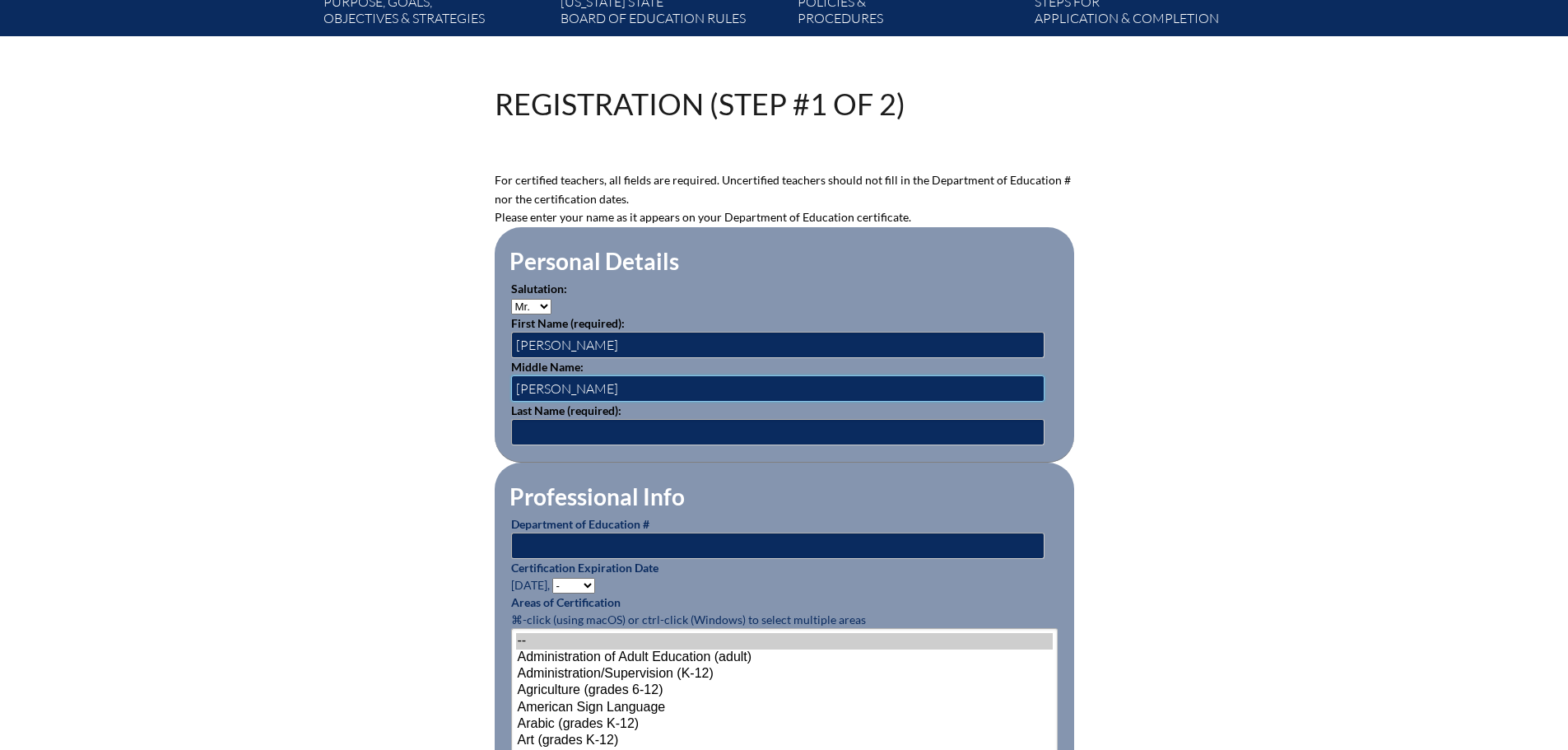
type input "Patrick"
type input "McBrearty"
click at [722, 538] on input "text" at bounding box center [778, 546] width 534 height 27
type input "935702"
click at [575, 578] on select "- 2031 2030 2029 2028 2027 2026 2025 2024 2023 2022 2021 2020 2019 2018 2017 20…" at bounding box center [573, 586] width 42 height 16
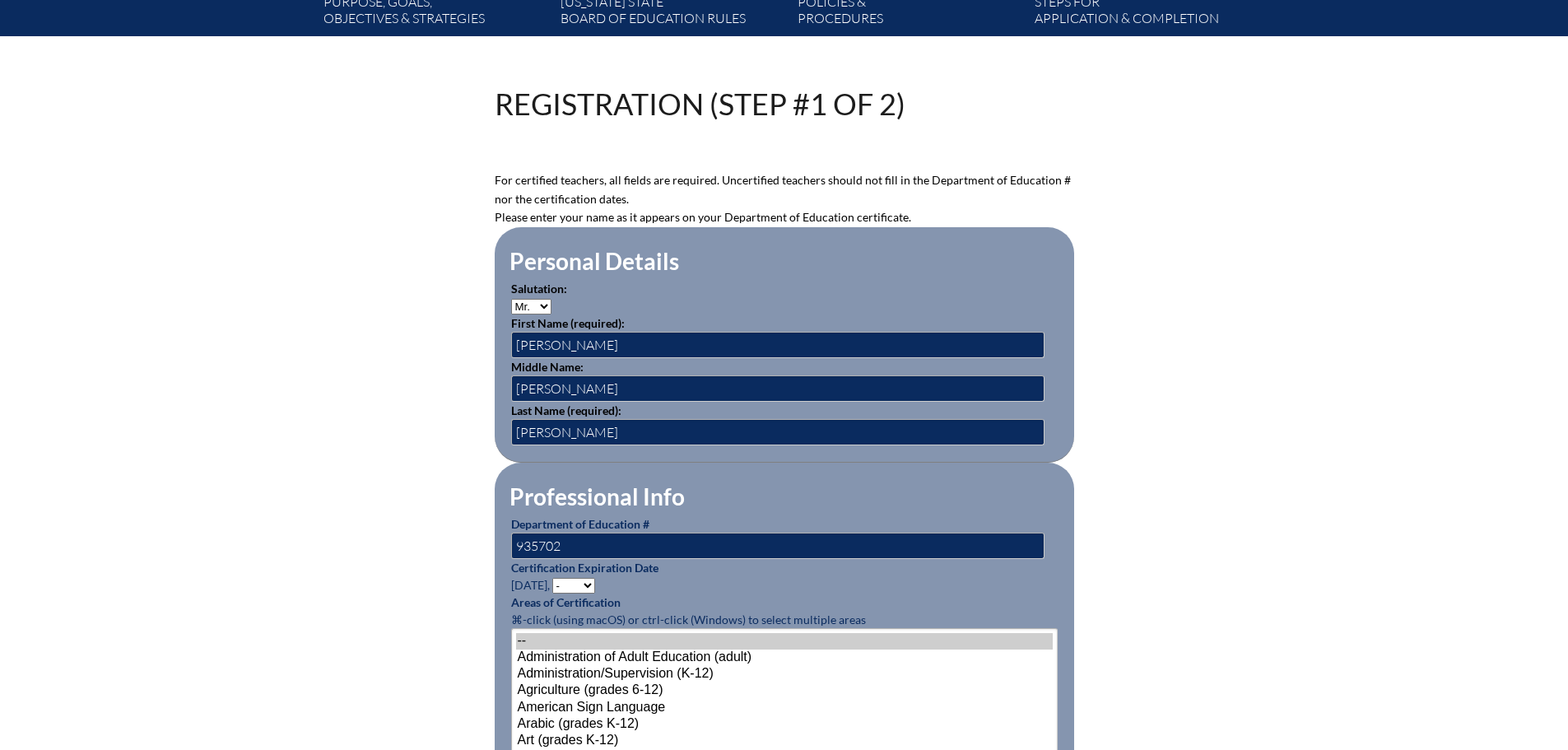
select select "2029"
click at [555, 578] on select "- 2031 2030 2029 2028 2027 2026 2025 2024 2023 2022 2021 2020 2019 2018 2017 20…" at bounding box center [573, 586] width 42 height 16
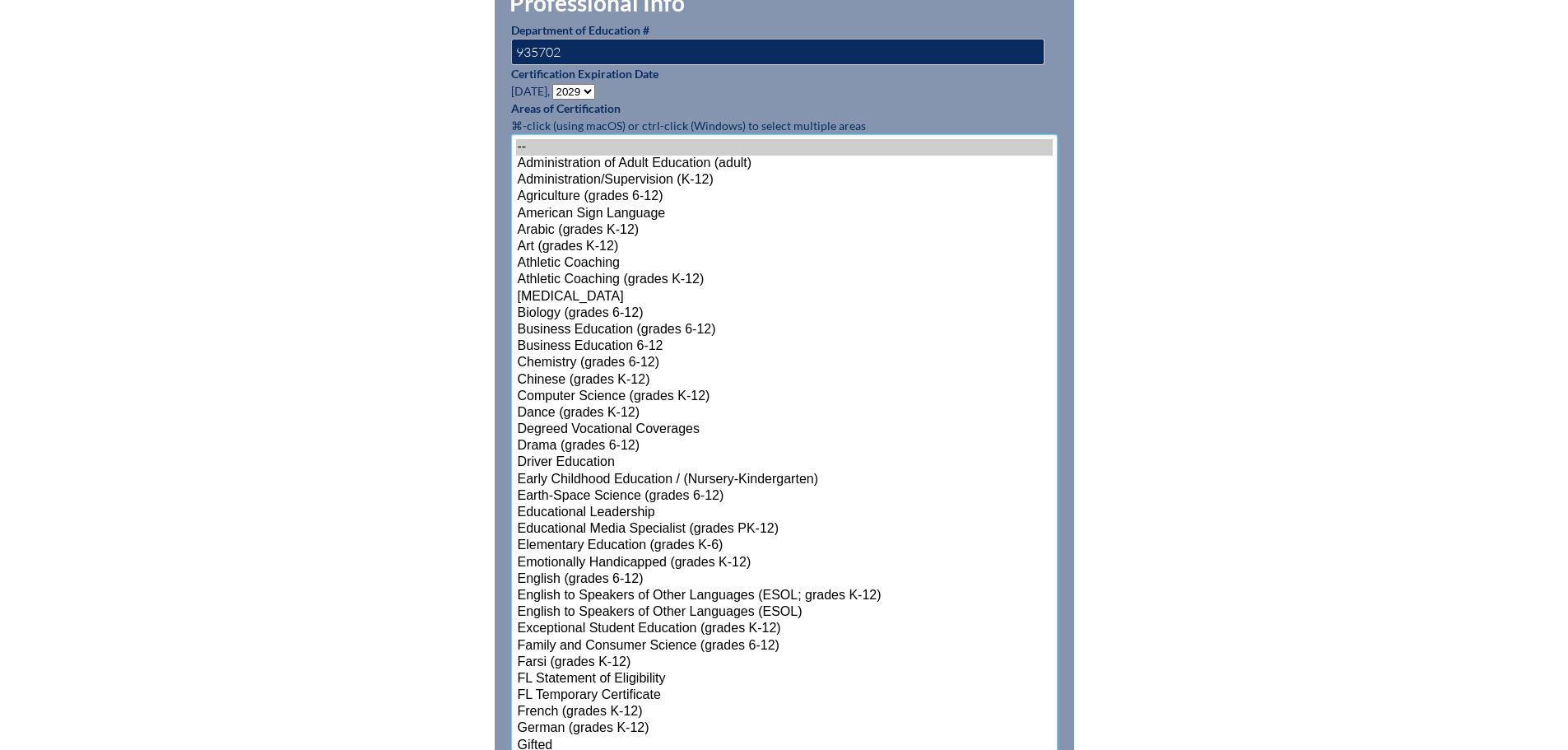
scroll to position [952, 0]
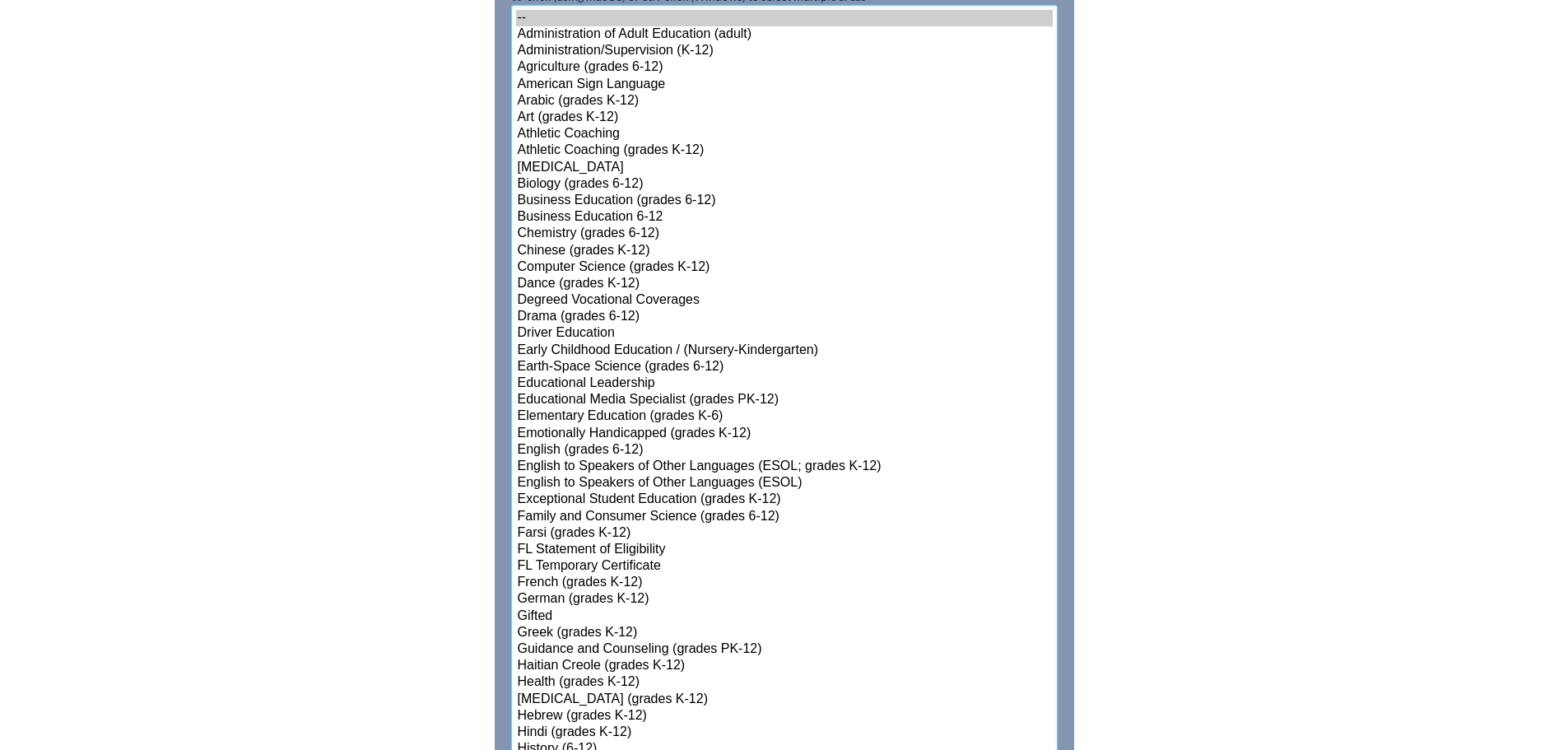
click at [680, 620] on select"]"] "-- Administration of Adult Education (adult) Administration/Supervision (K-12) …" at bounding box center [784, 700] width 547 height 1390
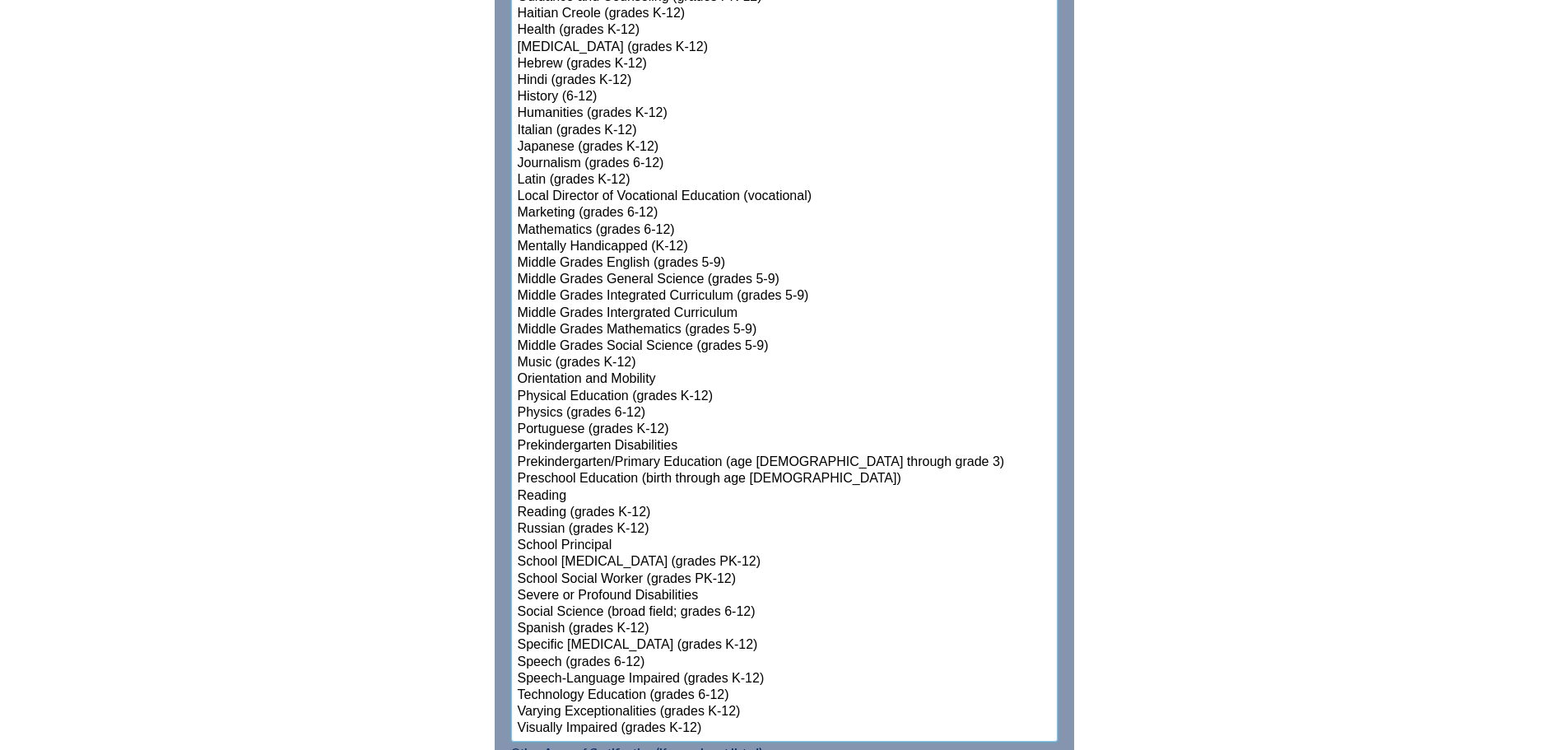
scroll to position [1636, 0]
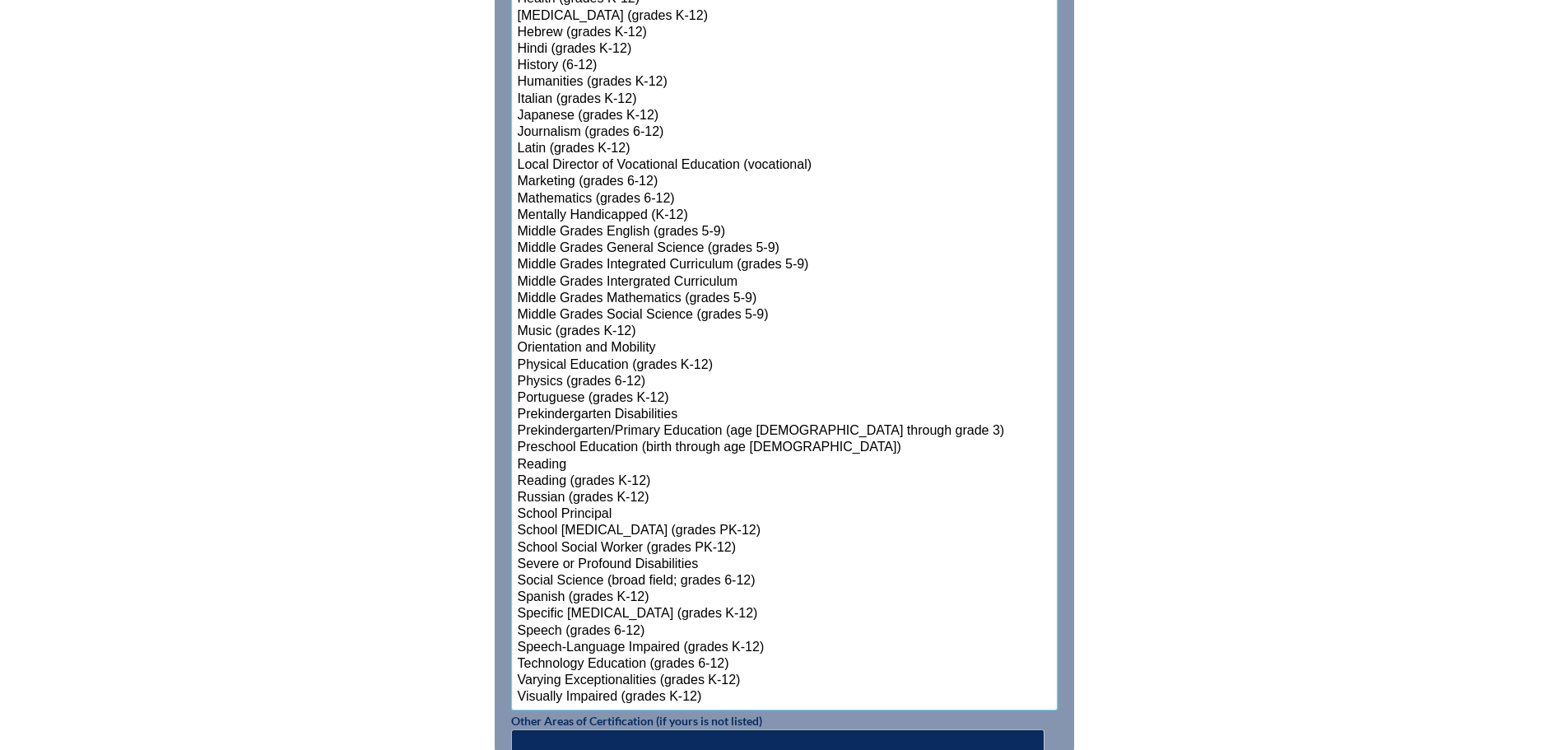
select select"]"] "15174"
click at [574, 361] on option "Physical Education (grades K-12)" at bounding box center [784, 365] width 537 height 17
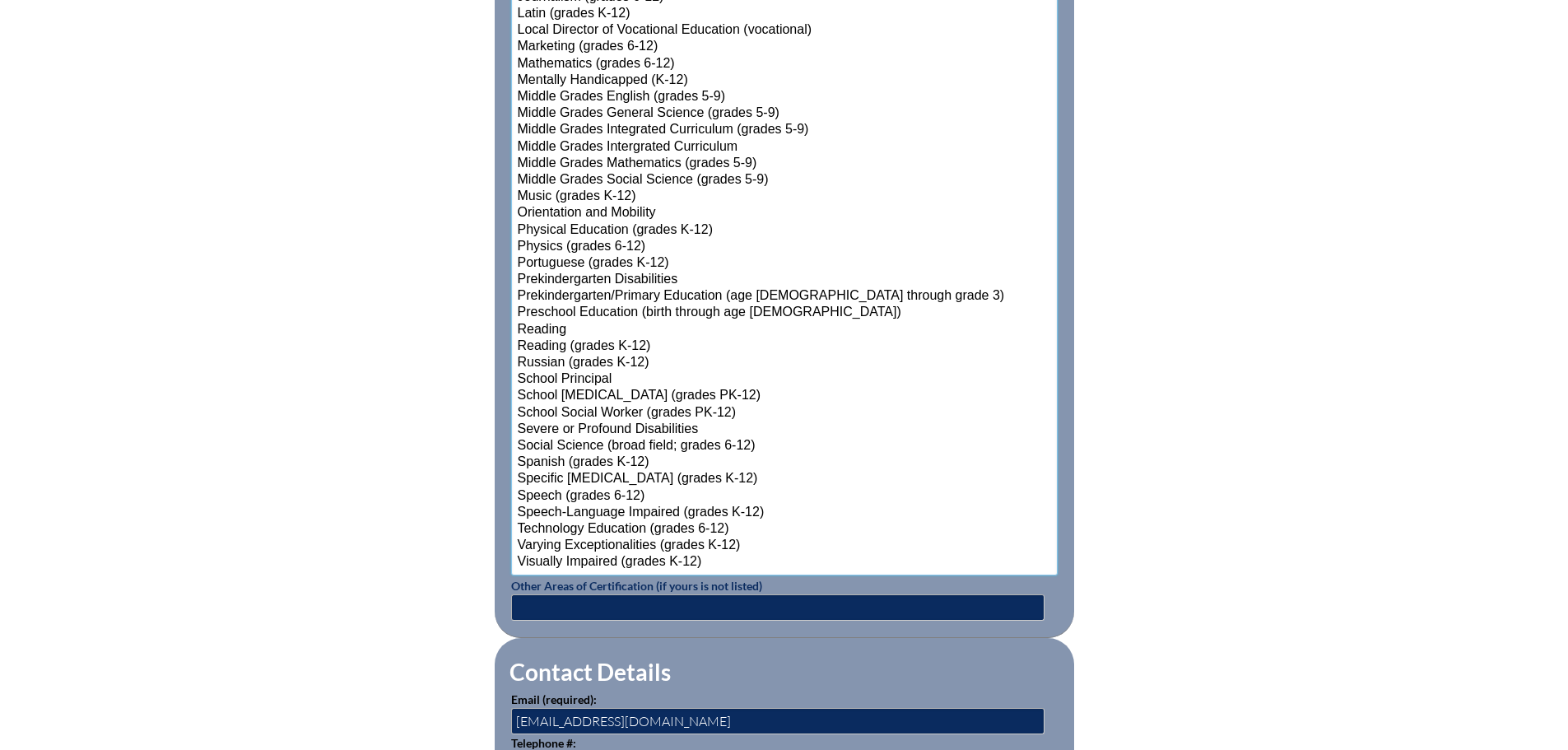
scroll to position [1800, 0]
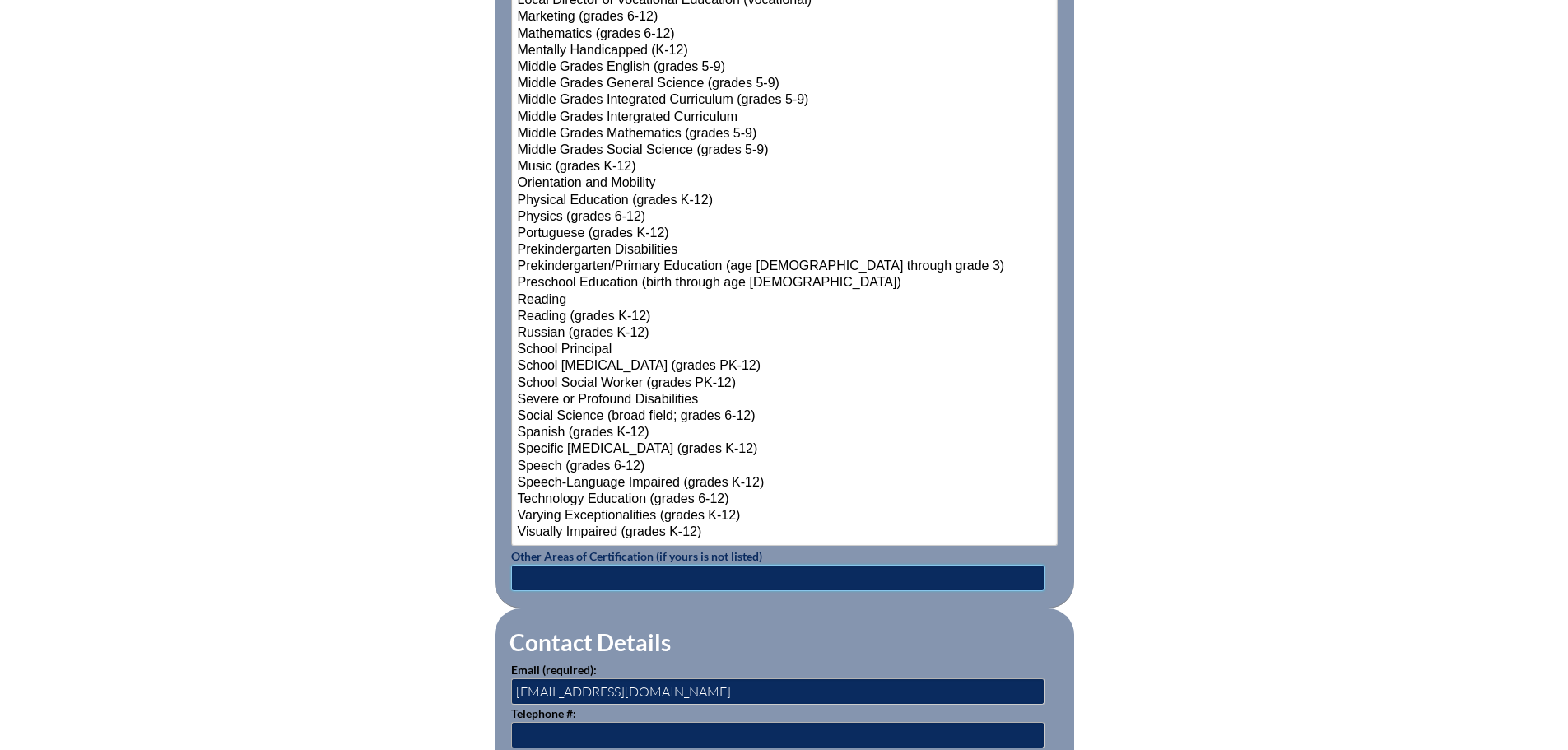
click at [645, 572] on input "text" at bounding box center [778, 578] width 534 height 27
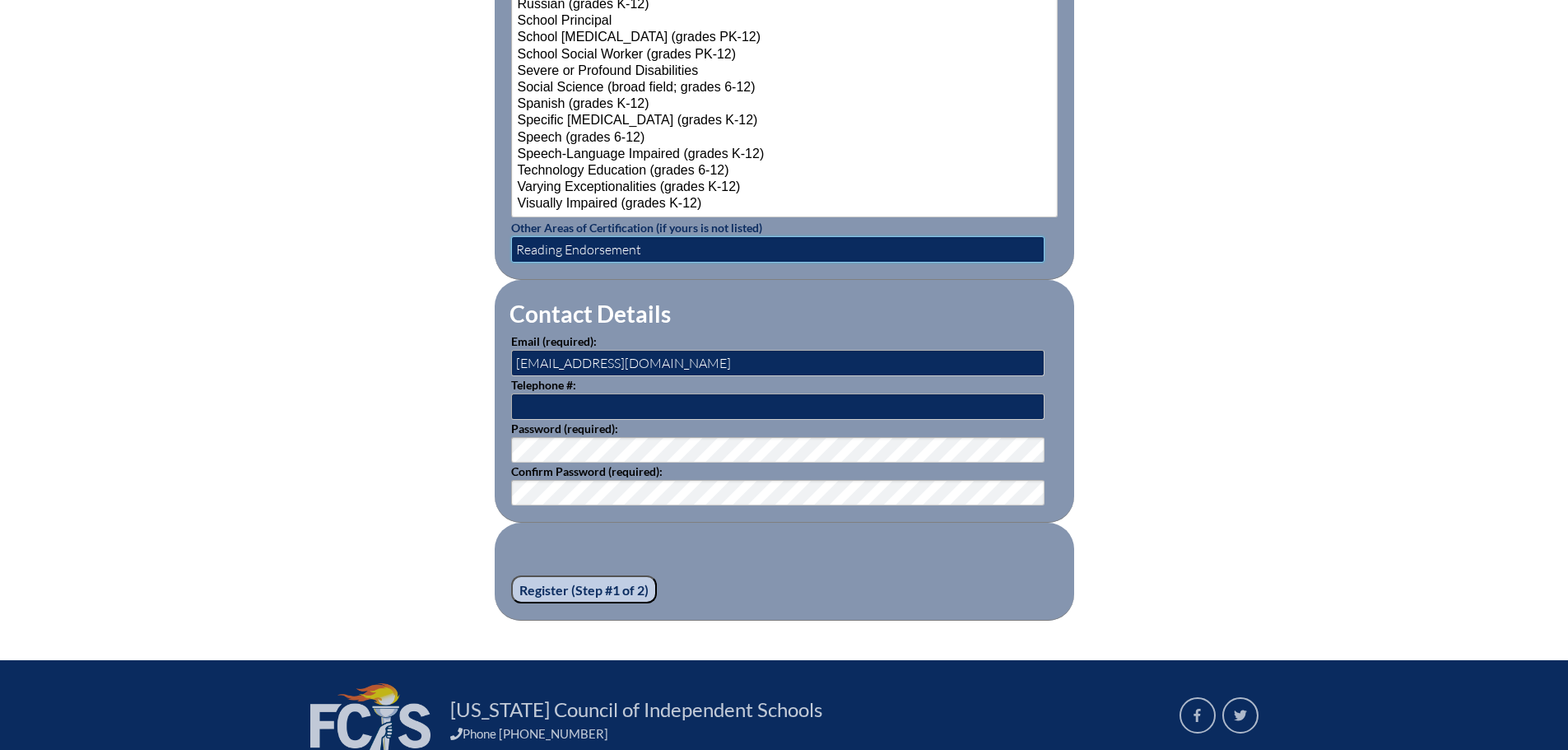
scroll to position [2130, 0]
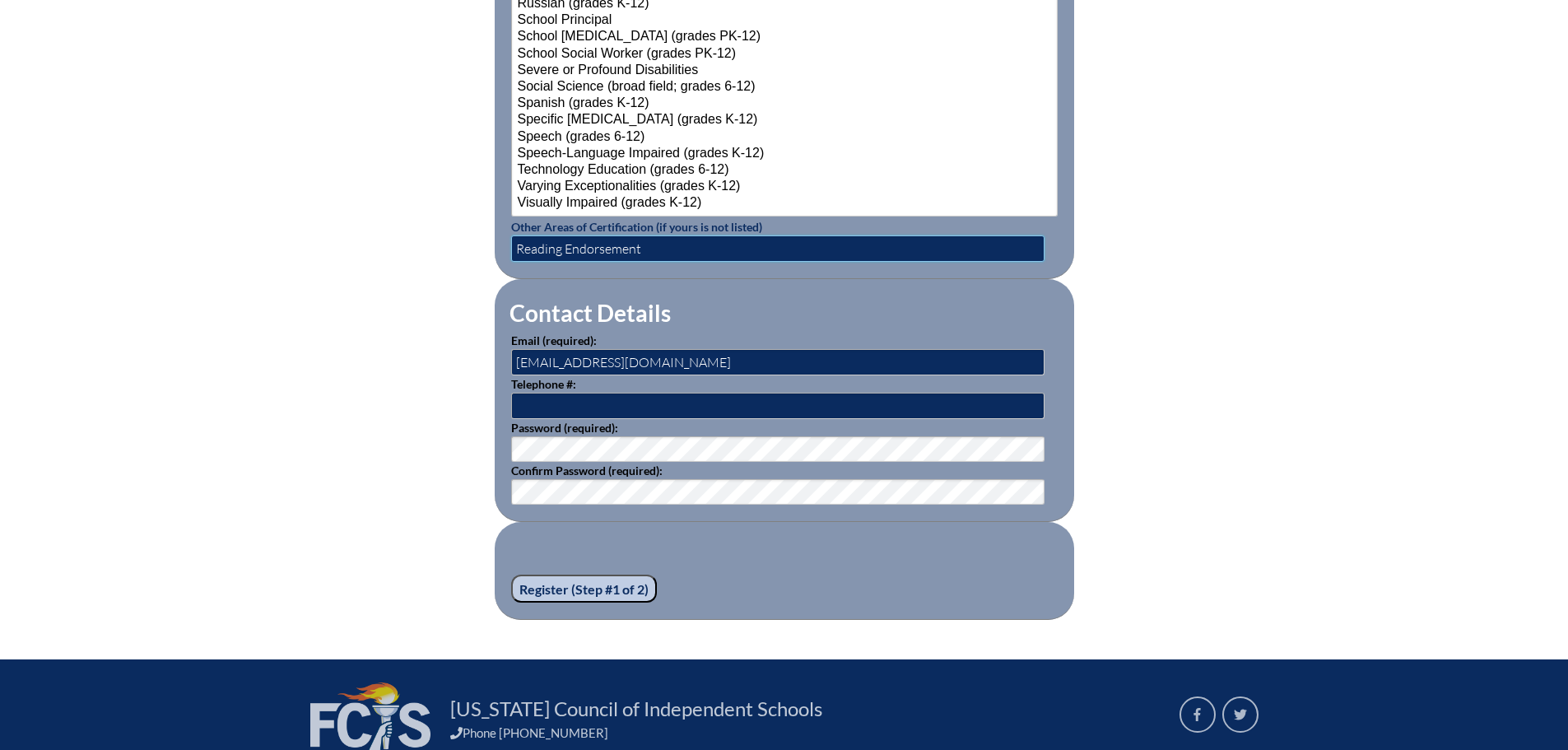
type input "Reading Endorsement"
drag, startPoint x: 560, startPoint y: 351, endPoint x: 489, endPoint y: 363, distance: 72.0
type input "jamiemcbrearty@maclay.org"
click at [542, 586] on input "Register (Step #1 of 2)" at bounding box center [584, 588] width 146 height 28
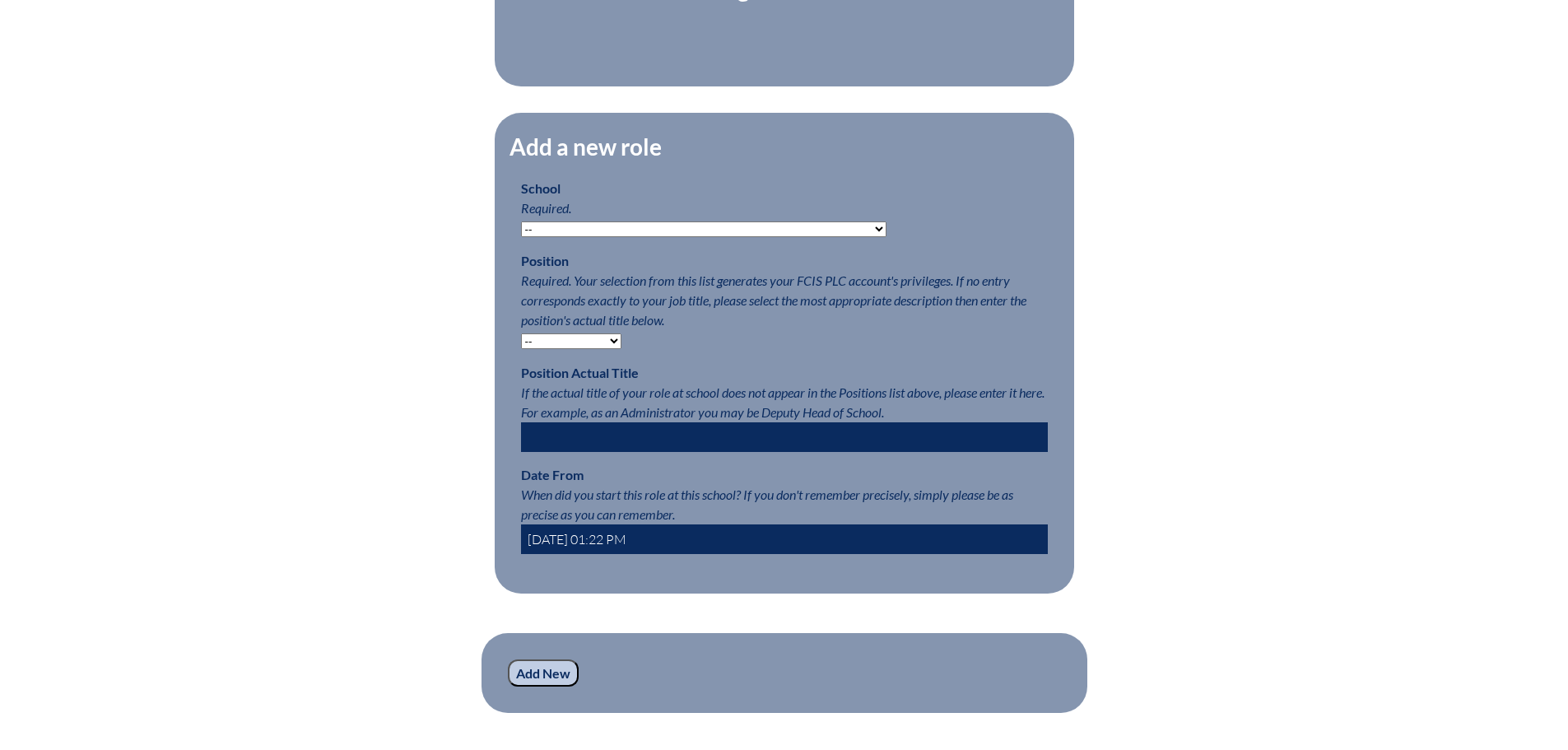
scroll to position [741, 0]
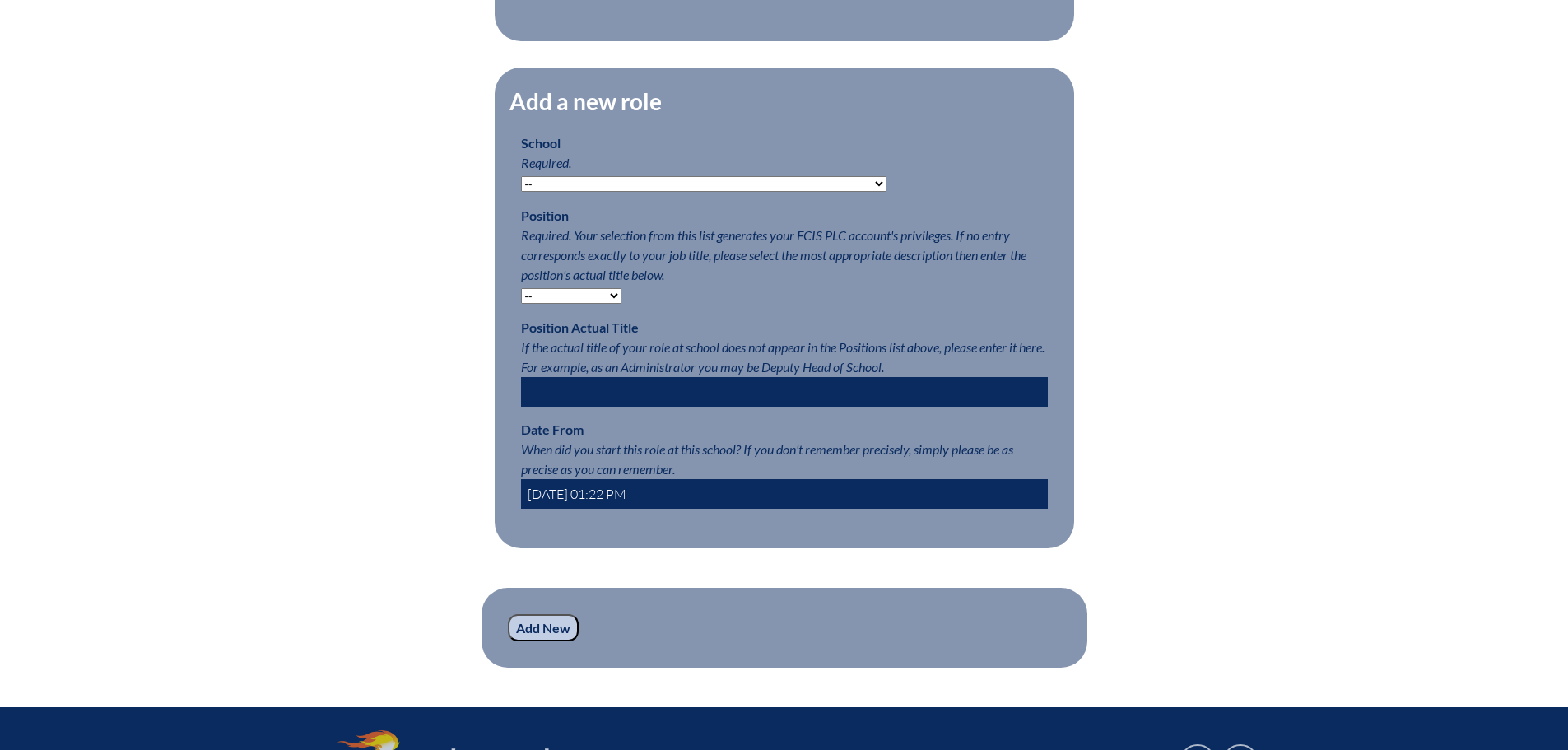
click at [637, 192] on select "-- [MEDICAL_DATA] Inspired Academy Academy at [GEOGRAPHIC_DATA] Academy at the …" at bounding box center [704, 184] width 366 height 16
select select "20305"
click at [888, 190] on p "School Required. -- [MEDICAL_DATA] Inspired Academy Academy at [GEOGRAPHIC_DATA…" at bounding box center [784, 163] width 526 height 59
click at [610, 303] on select "-- Teacher PLC Coordinator Head of School Administrator" at bounding box center [572, 296] width 101 height 16
select select "15563"
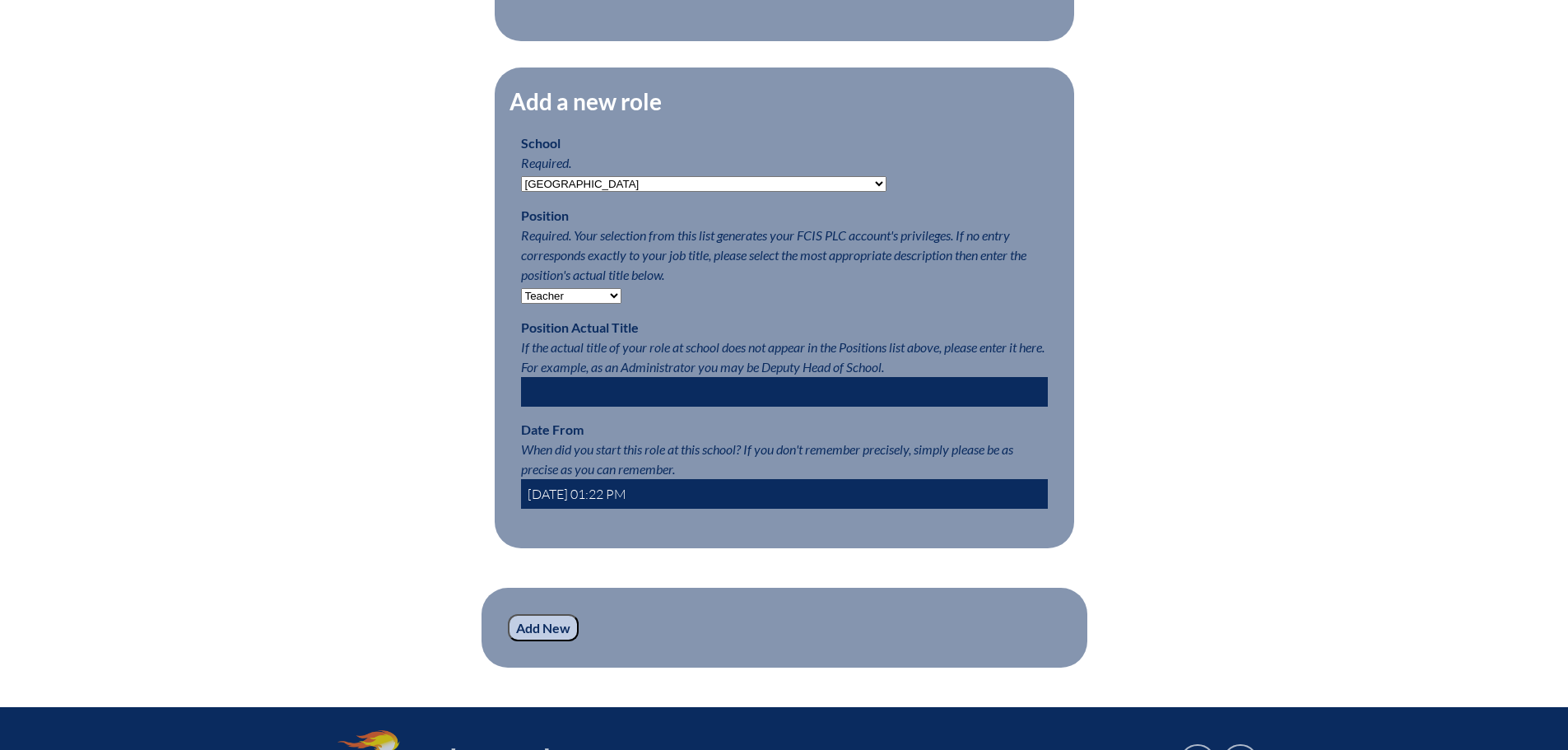
click at [521, 296] on select "-- Teacher PLC Coordinator Head of School Administrator" at bounding box center [572, 296] width 101 height 16
click at [542, 642] on input "Add New" at bounding box center [543, 628] width 71 height 28
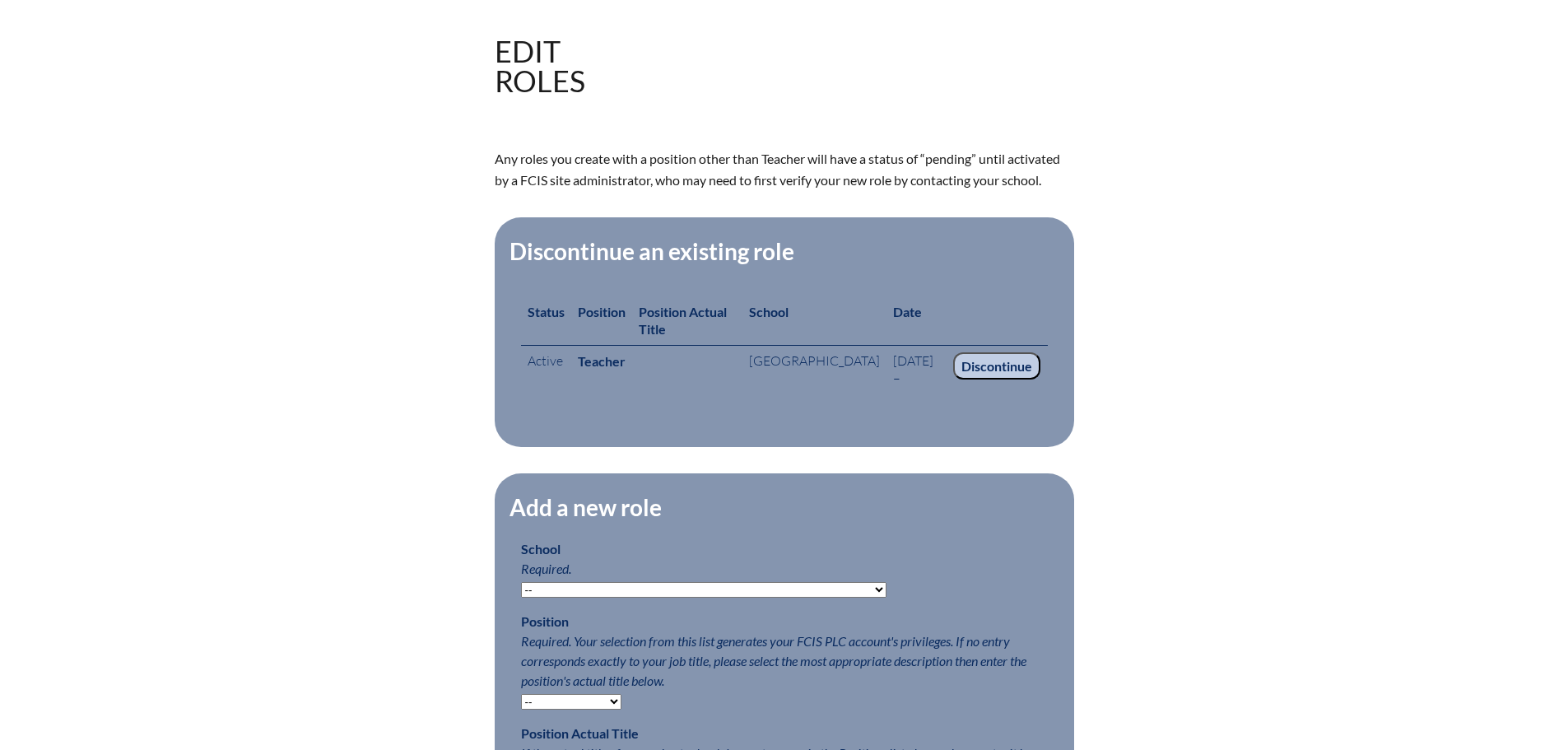
scroll to position [412, 0]
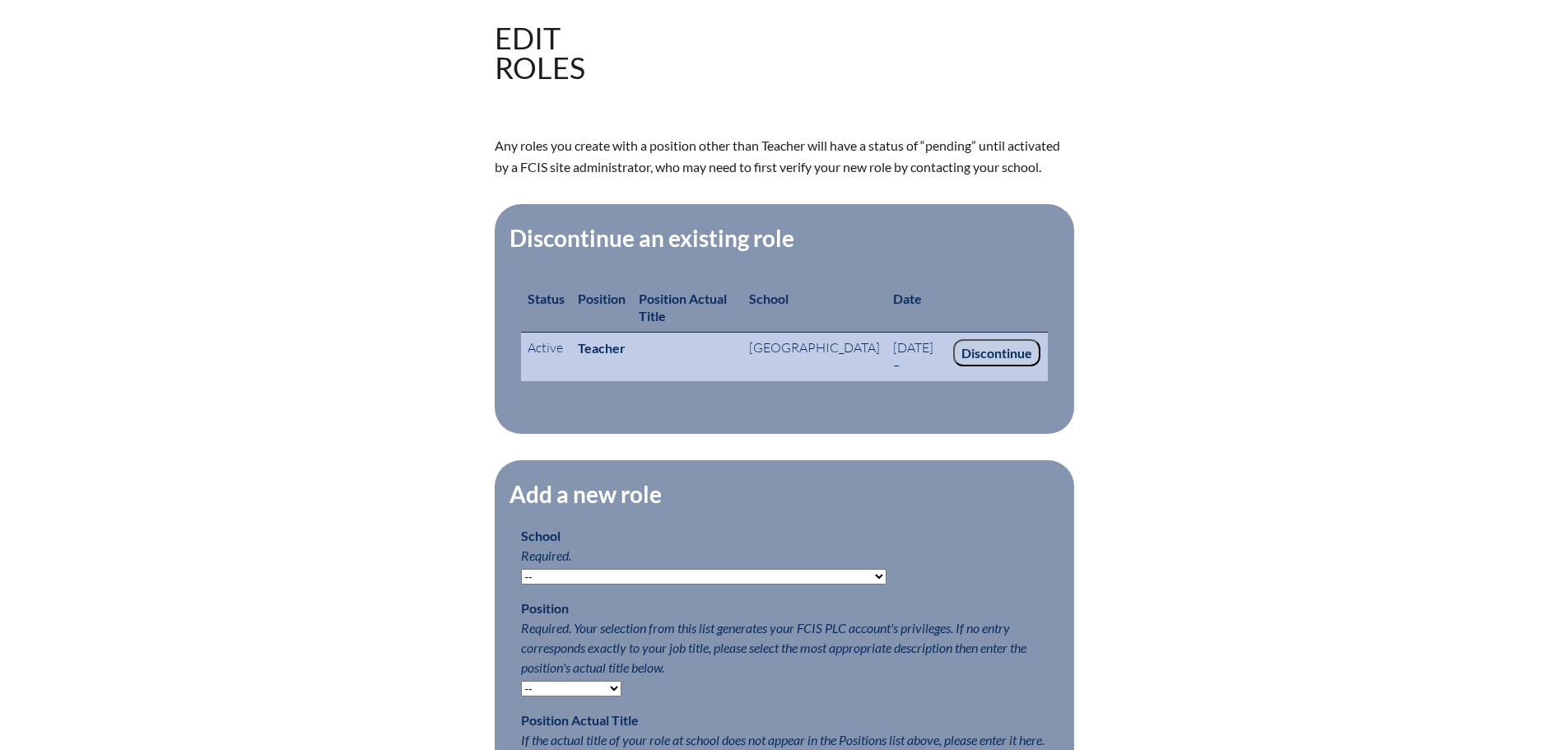
click at [887, 332] on td "2025 Sep 8 –" at bounding box center [917, 356] width 61 height 49
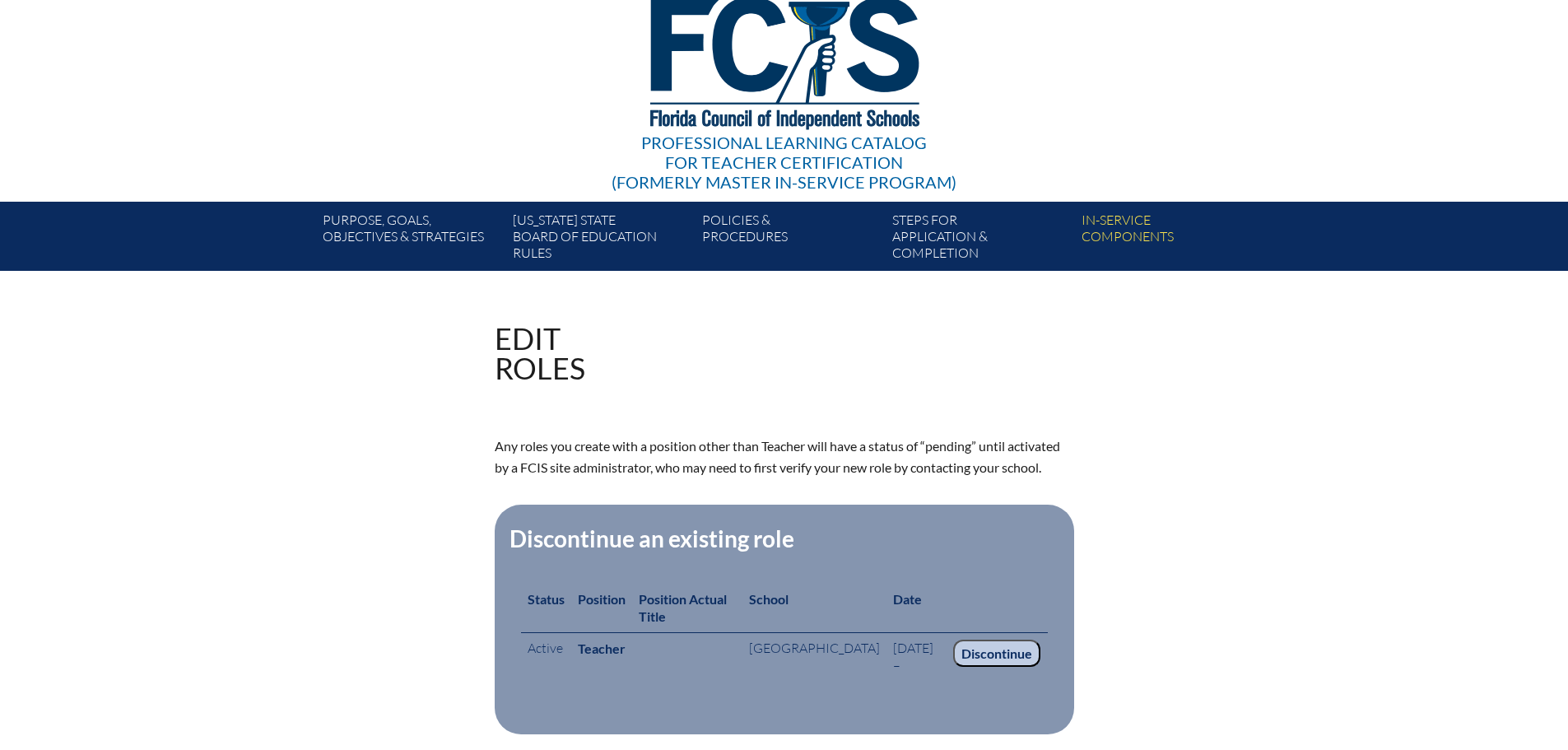
scroll to position [0, 0]
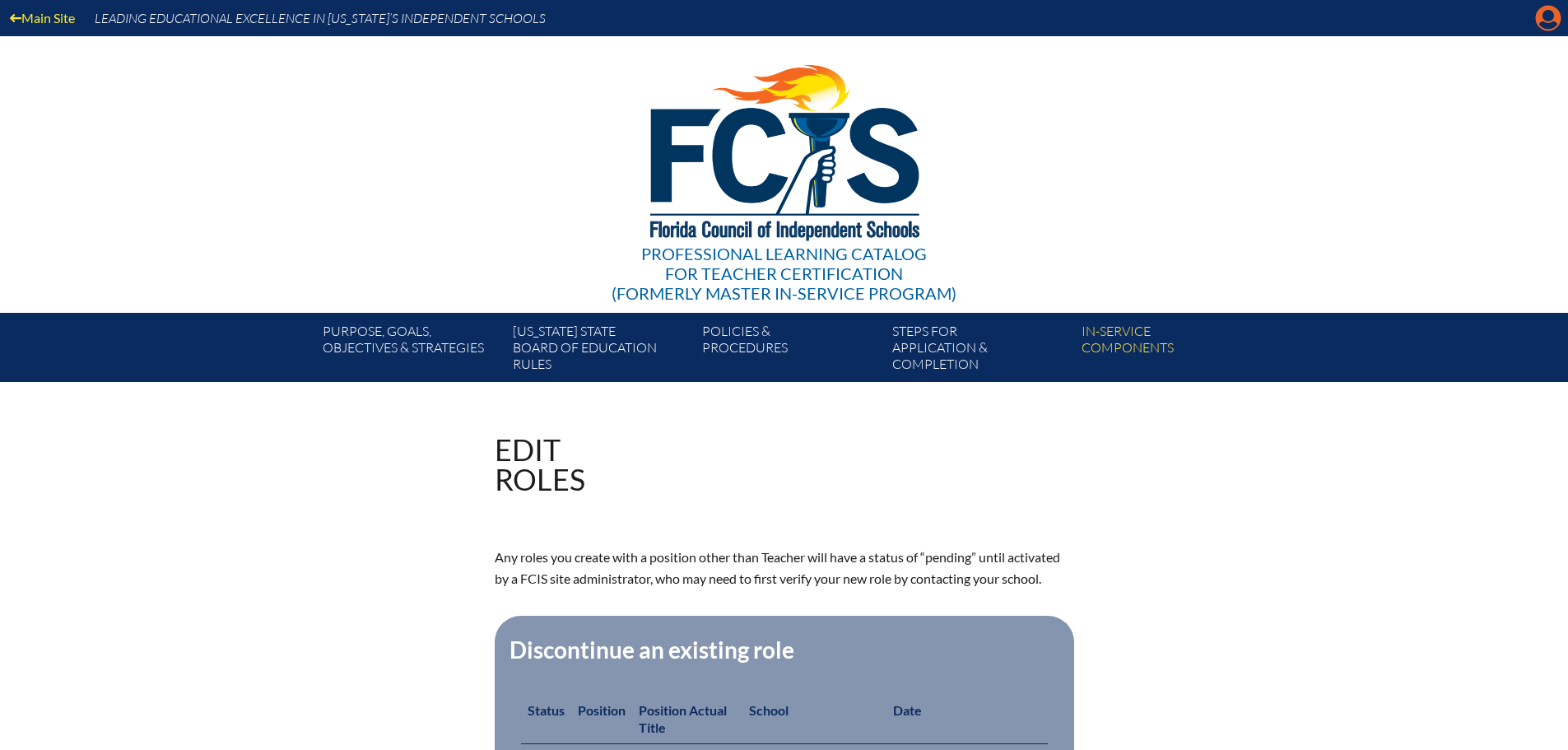
click at [1543, 23] on icon "Manage account" at bounding box center [1549, 19] width 27 height 27
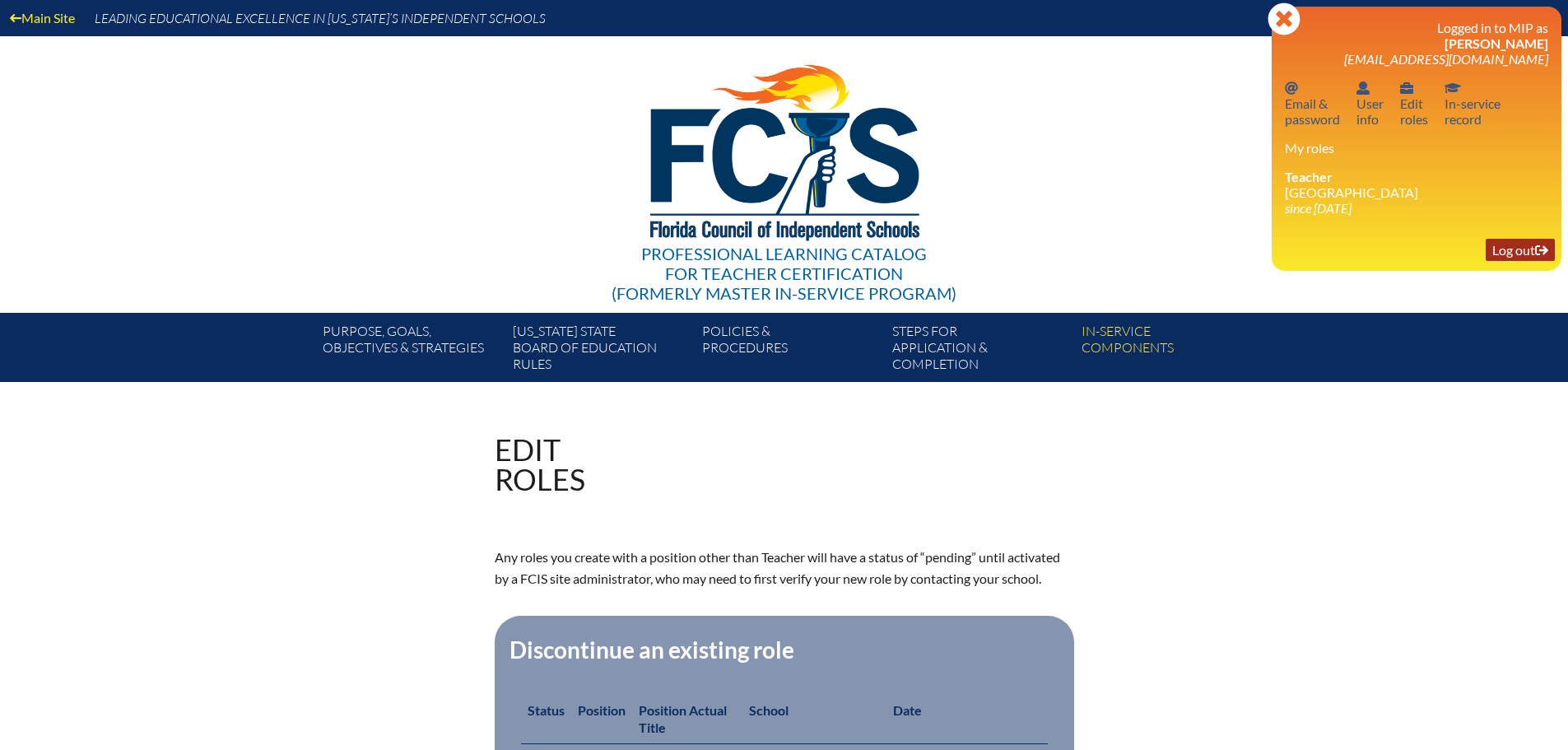
click at [1518, 250] on link "Log out Log out" at bounding box center [1520, 249] width 69 height 22
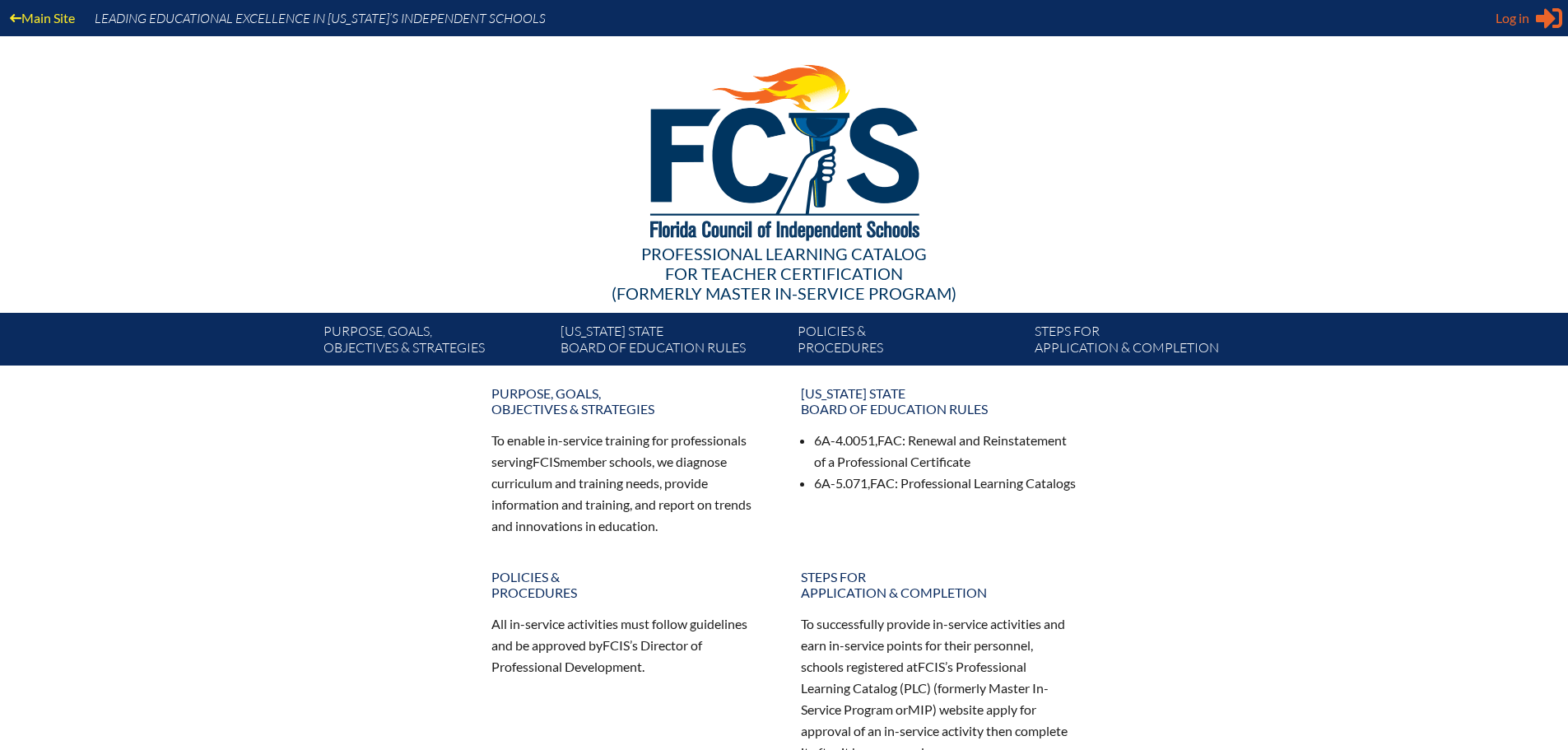
type input "[EMAIL_ADDRESS][DOMAIN_NAME]"
click at [1499, 25] on span "Log in" at bounding box center [1512, 18] width 34 height 19
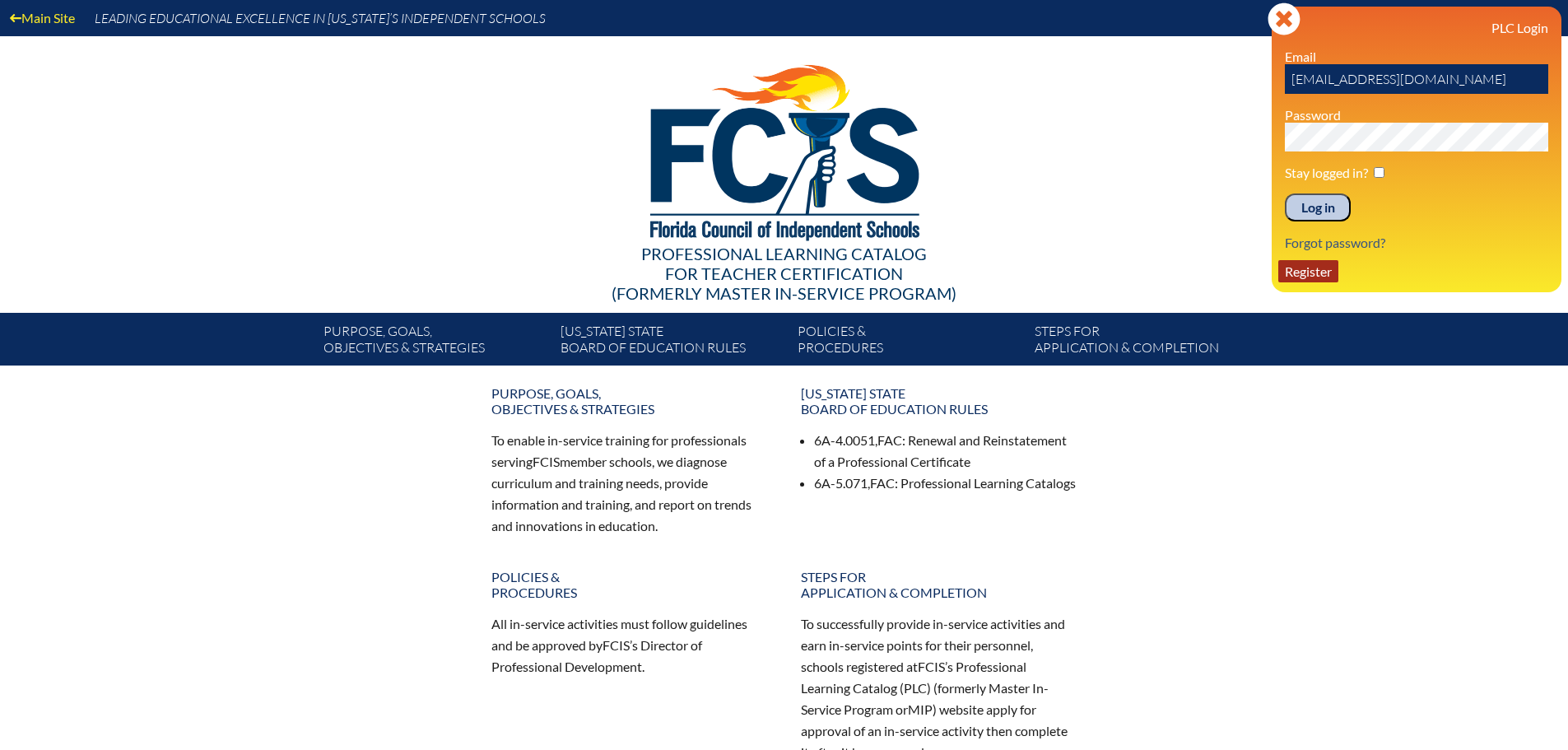
click at [1296, 268] on link "Register" at bounding box center [1308, 270] width 60 height 22
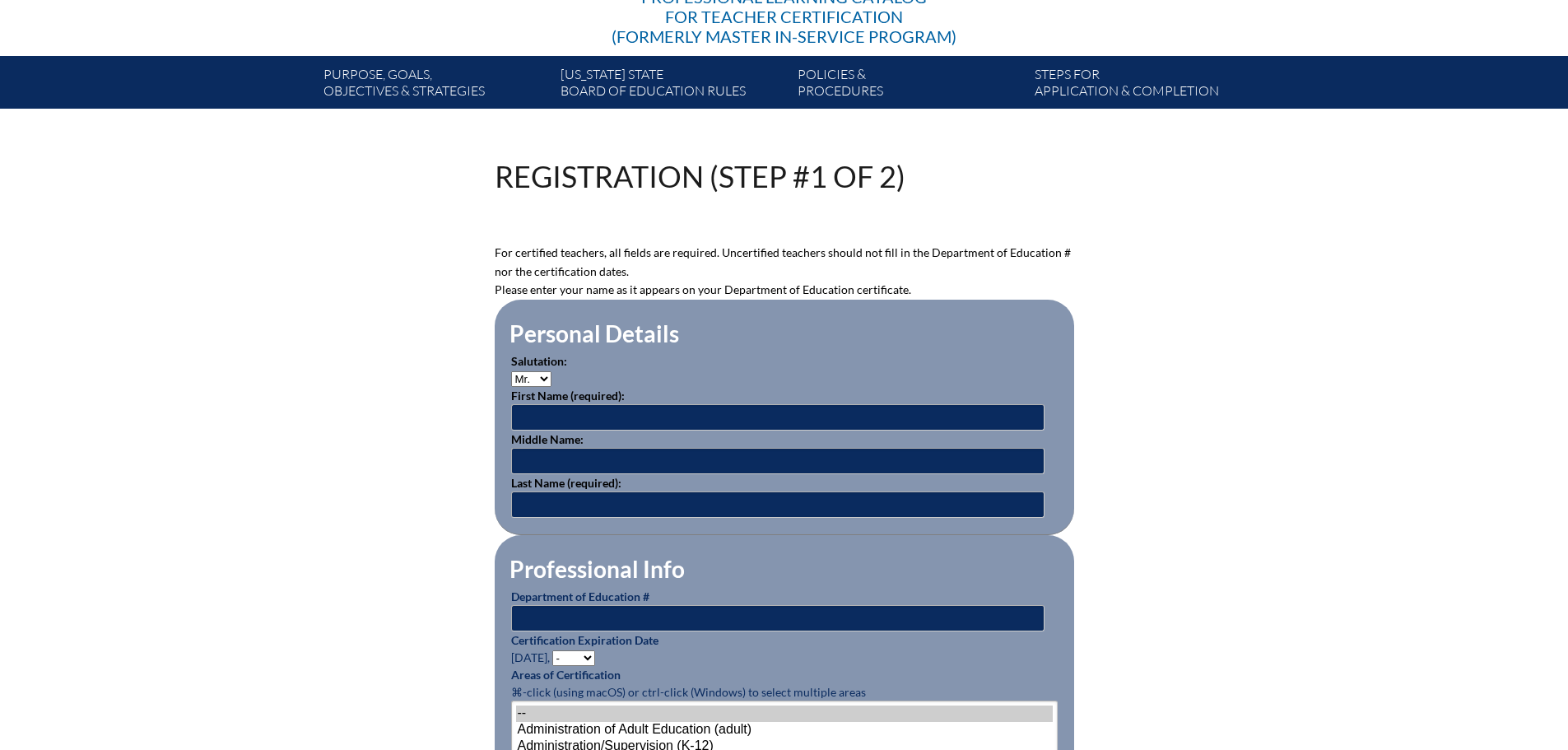
scroll to position [330, 0]
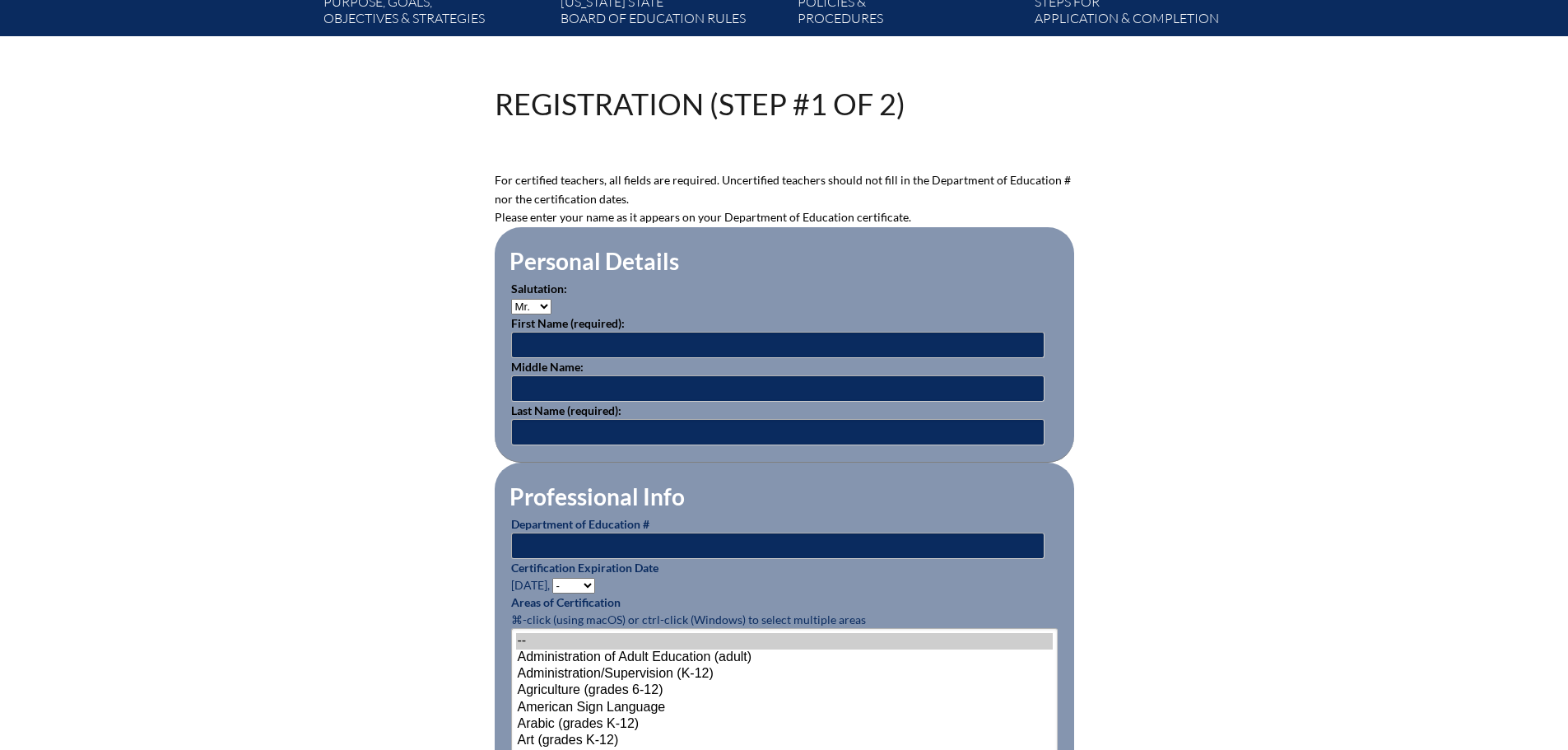
type input "[EMAIL_ADDRESS][DOMAIN_NAME]"
click at [538, 300] on select "Mr. Mrs. Ms. Dr. Rev." at bounding box center [532, 307] width 41 height 16
select select "Ms."
click at [511, 299] on select "Mr. Mrs. Ms. Dr. Rev." at bounding box center [532, 307] width 41 height 16
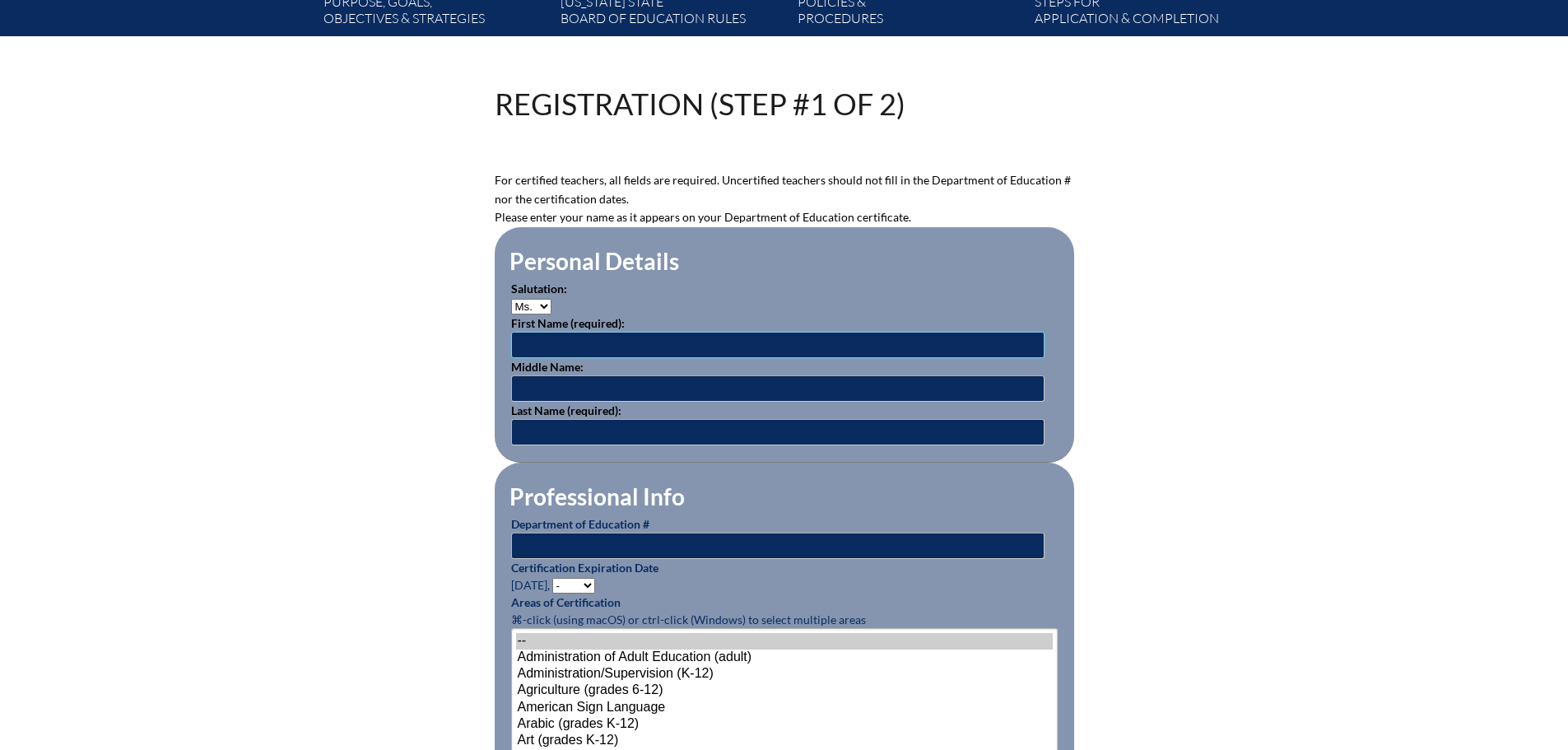
click at [561, 339] on input "text" at bounding box center [778, 345] width 534 height 27
type input "Amelia"
type input "May"
click at [647, 538] on input "text" at bounding box center [778, 546] width 534 height 27
type input "1207974"
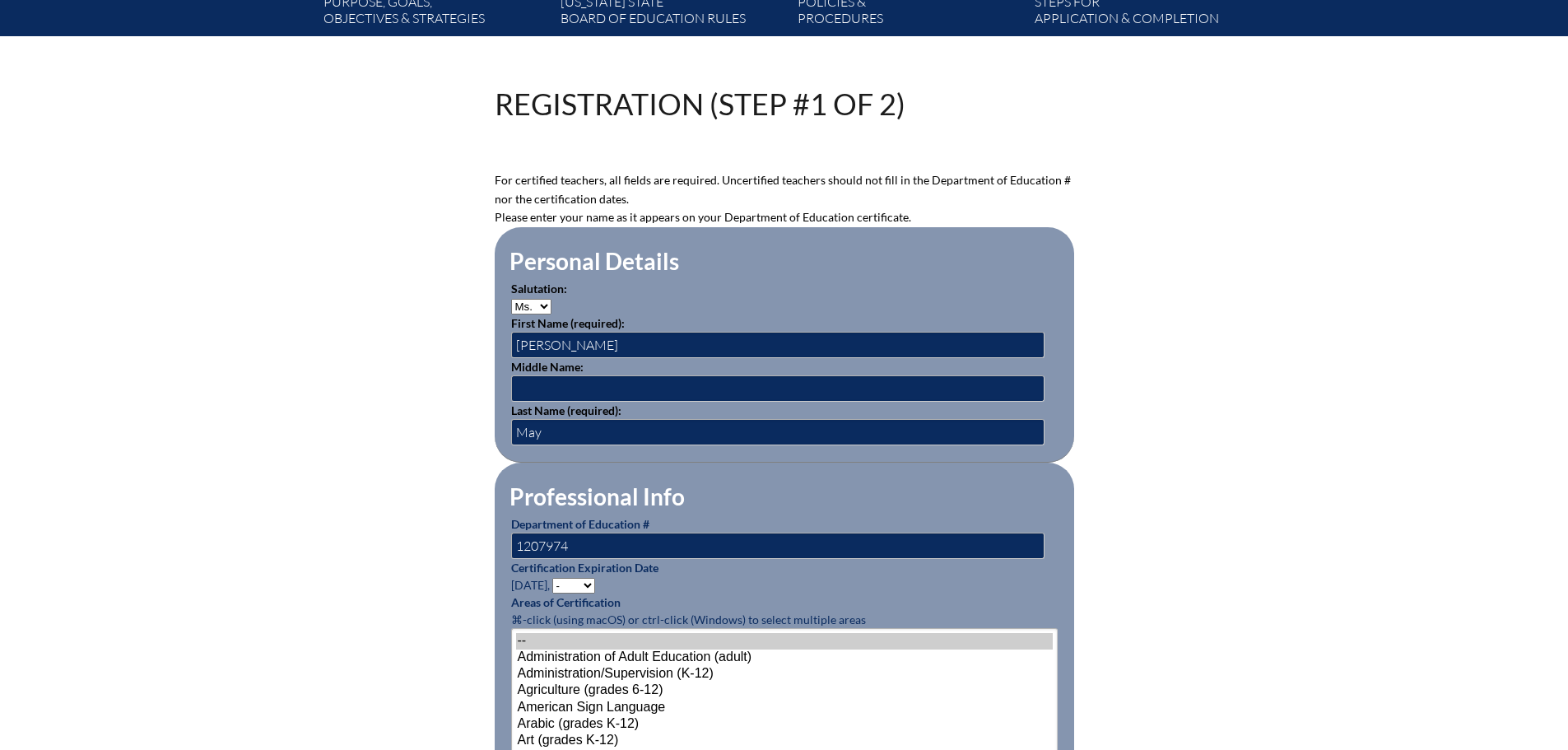
click at [588, 578] on select "- 2031 2030 2029 2028 2027 2026 2025 2024 2023 2022 2021 2020 2019 2018 2017 20…" at bounding box center [573, 586] width 42 height 16
select select "2028"
click at [555, 578] on select "- 2031 2030 2029 2028 2027 2026 2025 2024 2023 2022 2021 2020 2019 2018 2017 20…" at bounding box center [573, 586] width 42 height 16
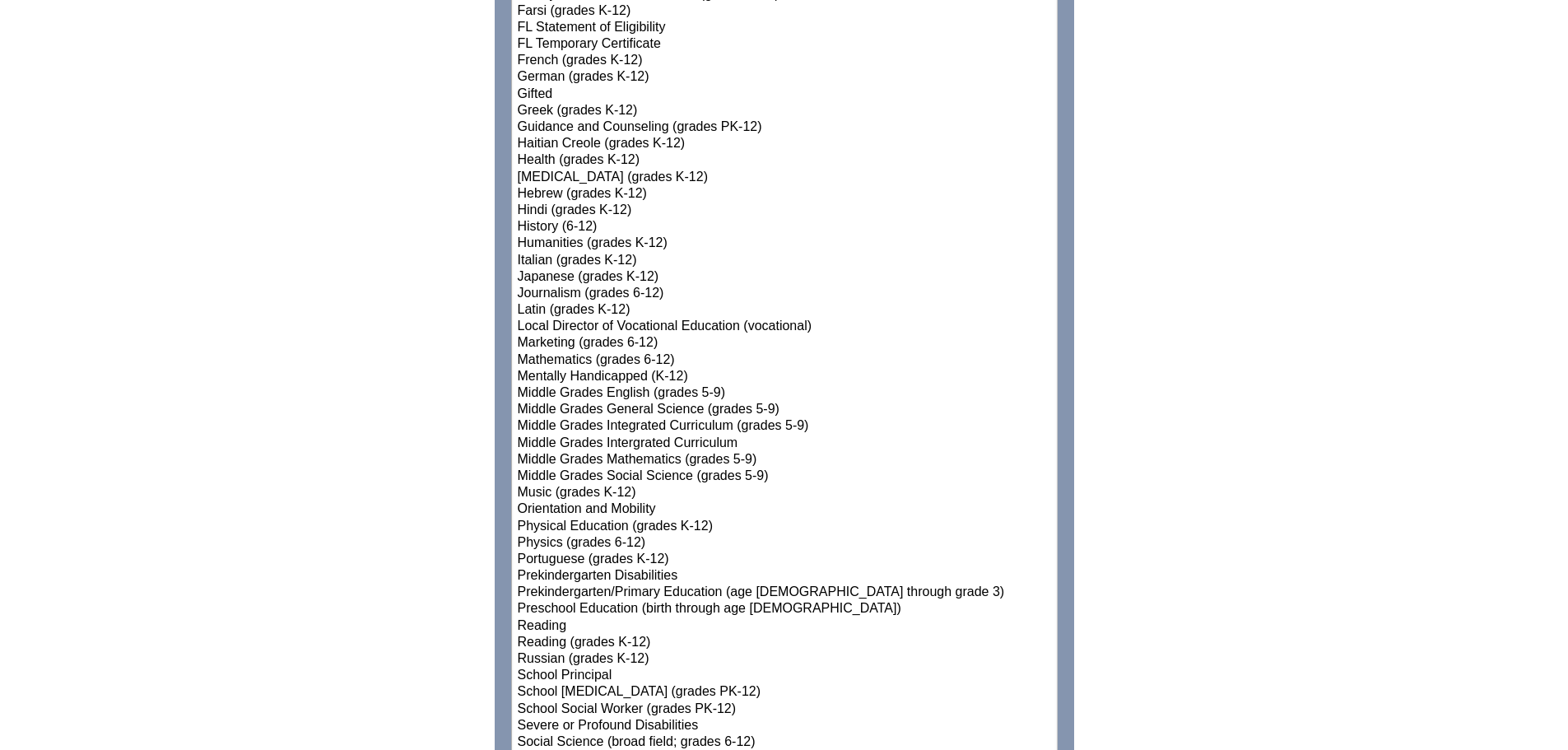
scroll to position [1481, 0]
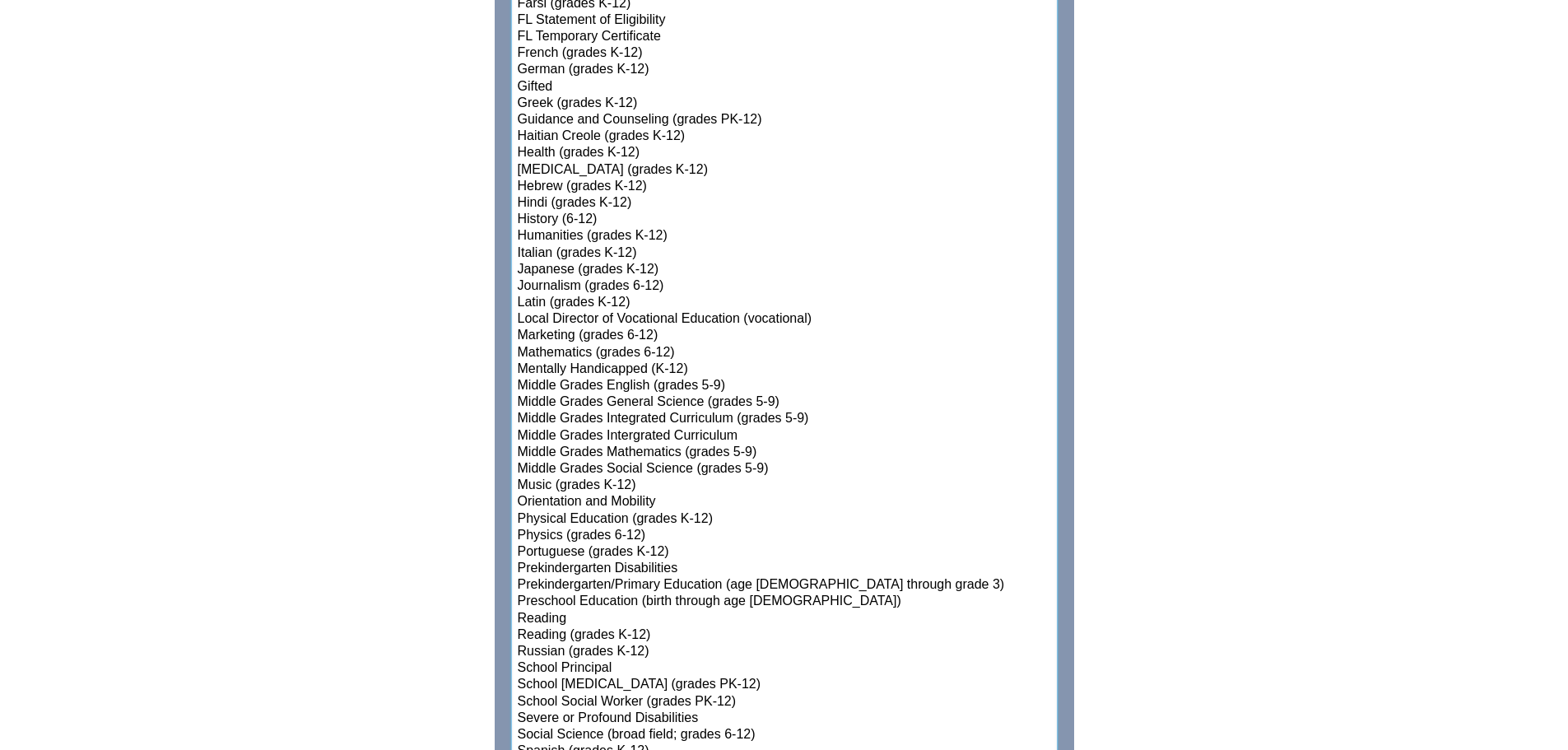
select select"]"] "15132"
click at [837, 582] on option "Prekindergarten/Primary Education (age 3 through grade 3)" at bounding box center [784, 585] width 537 height 17
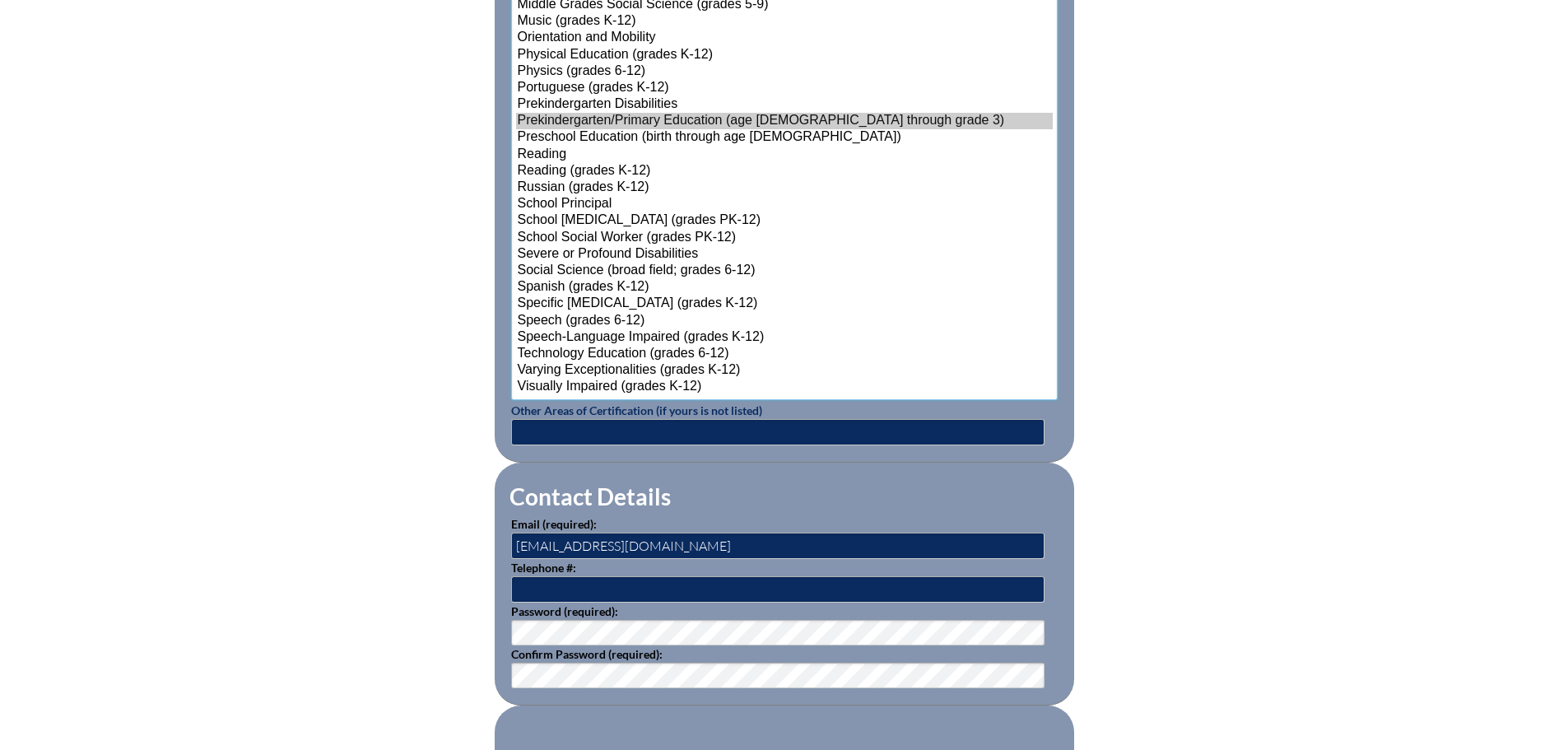
scroll to position [1976, 0]
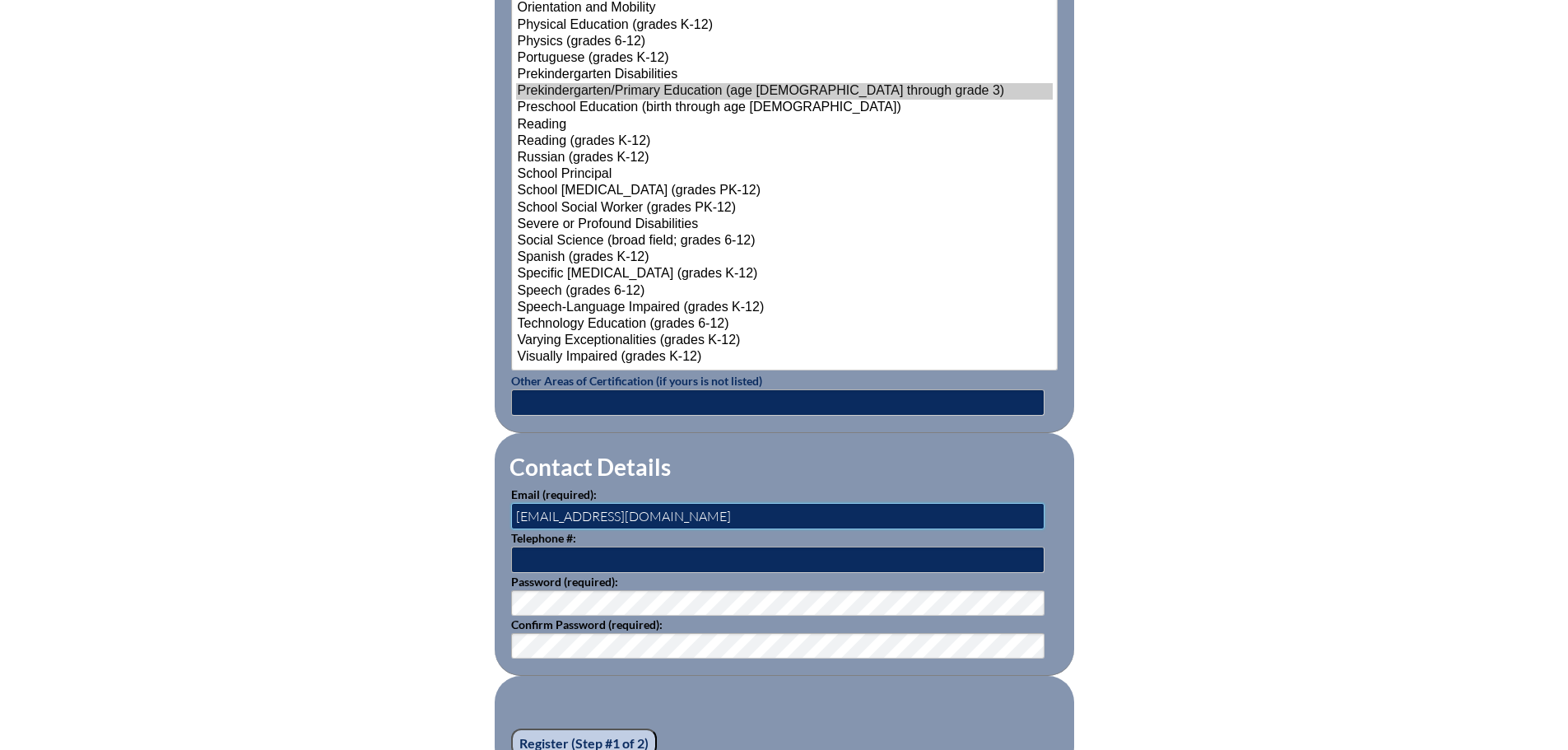
drag, startPoint x: 560, startPoint y: 507, endPoint x: 458, endPoint y: 512, distance: 102.1
type input "[PERSON_NAME][EMAIL_ADDRESS][DOMAIN_NAME]"
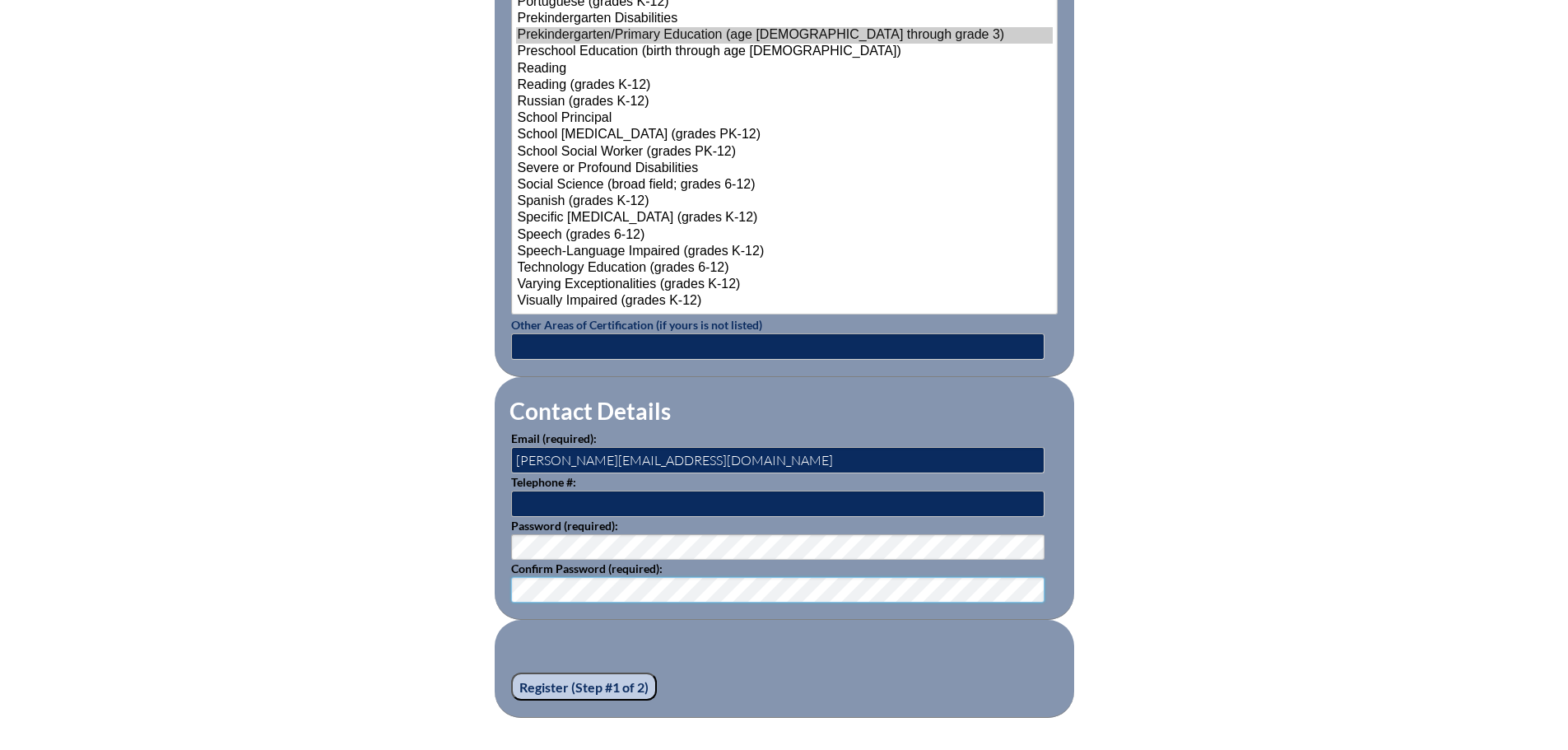
scroll to position [2058, 0]
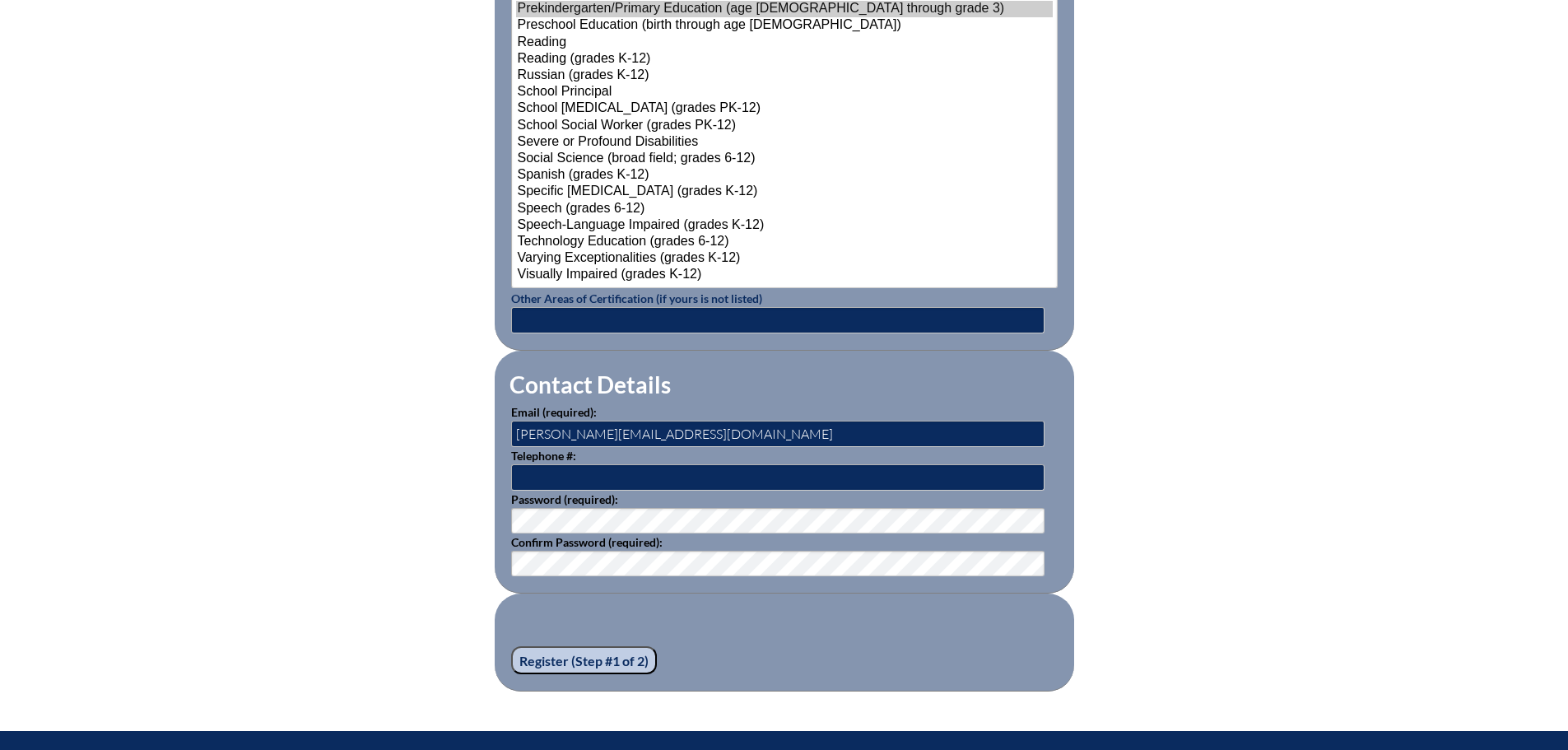
click at [552, 652] on input "Register (Step #1 of 2)" at bounding box center [584, 661] width 146 height 28
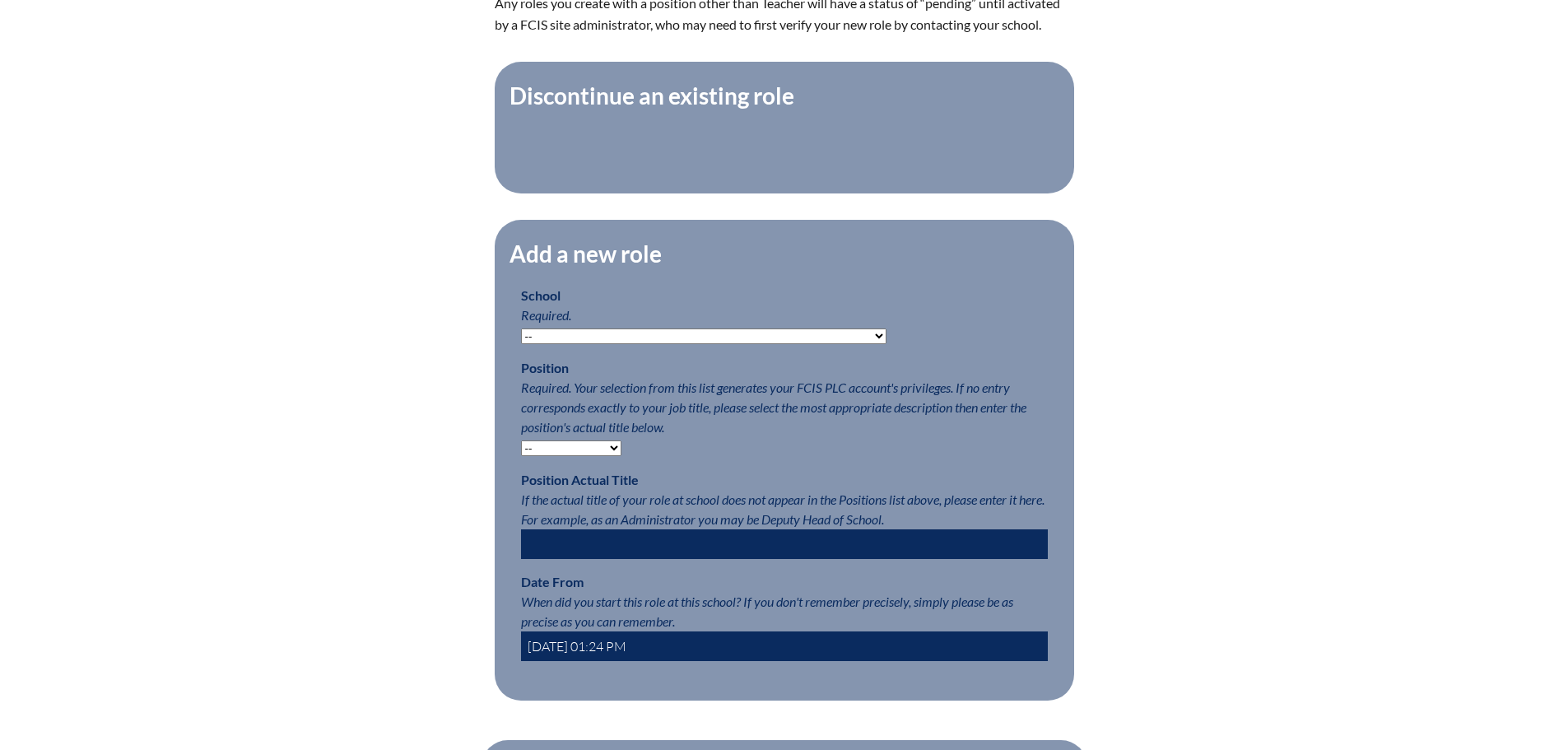
scroll to position [659, 0]
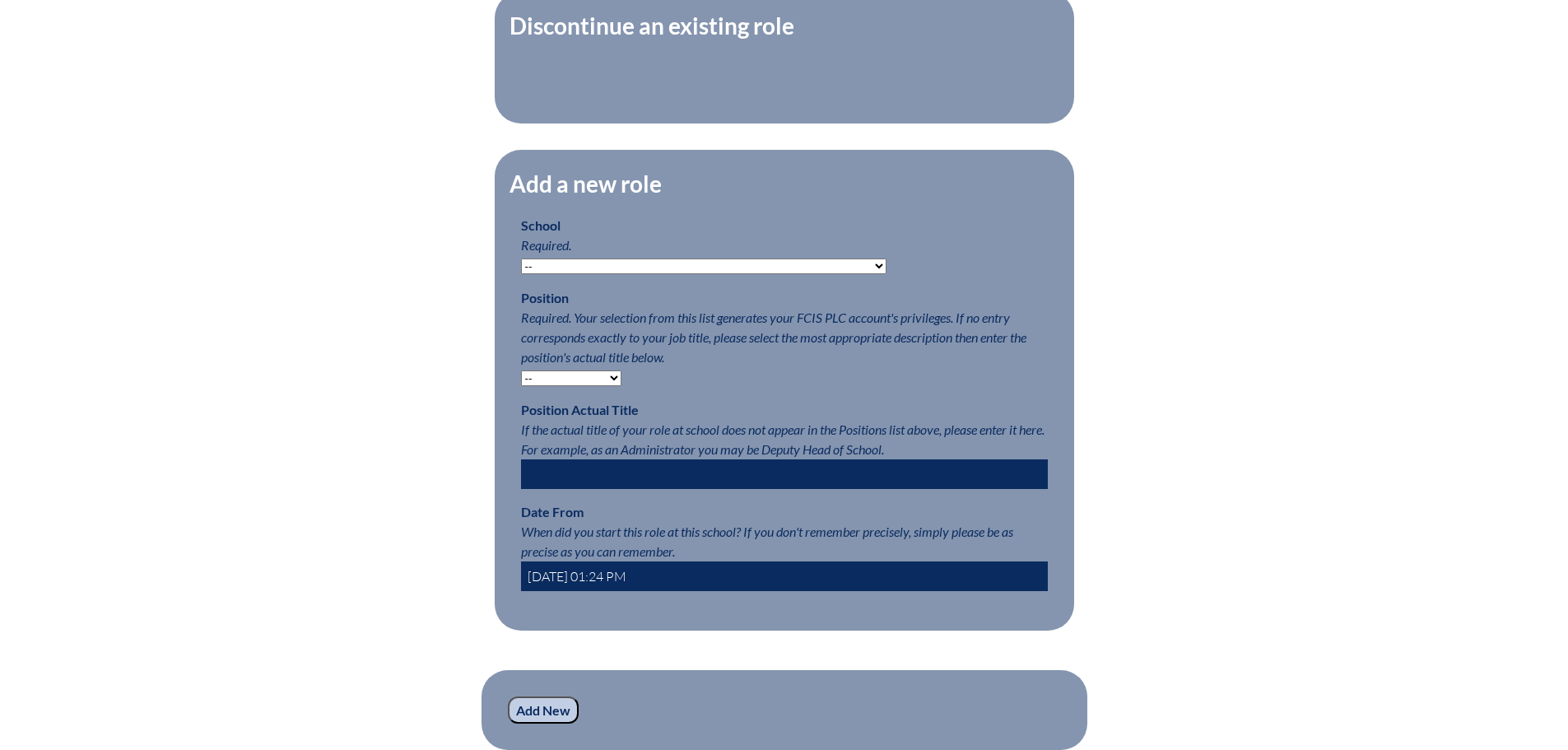
click at [688, 274] on select "-- [MEDICAL_DATA] Inspired Academy Academy at [GEOGRAPHIC_DATA] Academy at the …" at bounding box center [704, 267] width 366 height 16
select select "20305"
click at [898, 287] on fieldset "Add a new role School Required. -- [MEDICAL_DATA] Inspired Academy Academy at […" at bounding box center [784, 390] width 579 height 481
click at [584, 386] on select "-- Teacher PLC Coordinator Head of School Administrator" at bounding box center [572, 378] width 101 height 16
select select "15563"
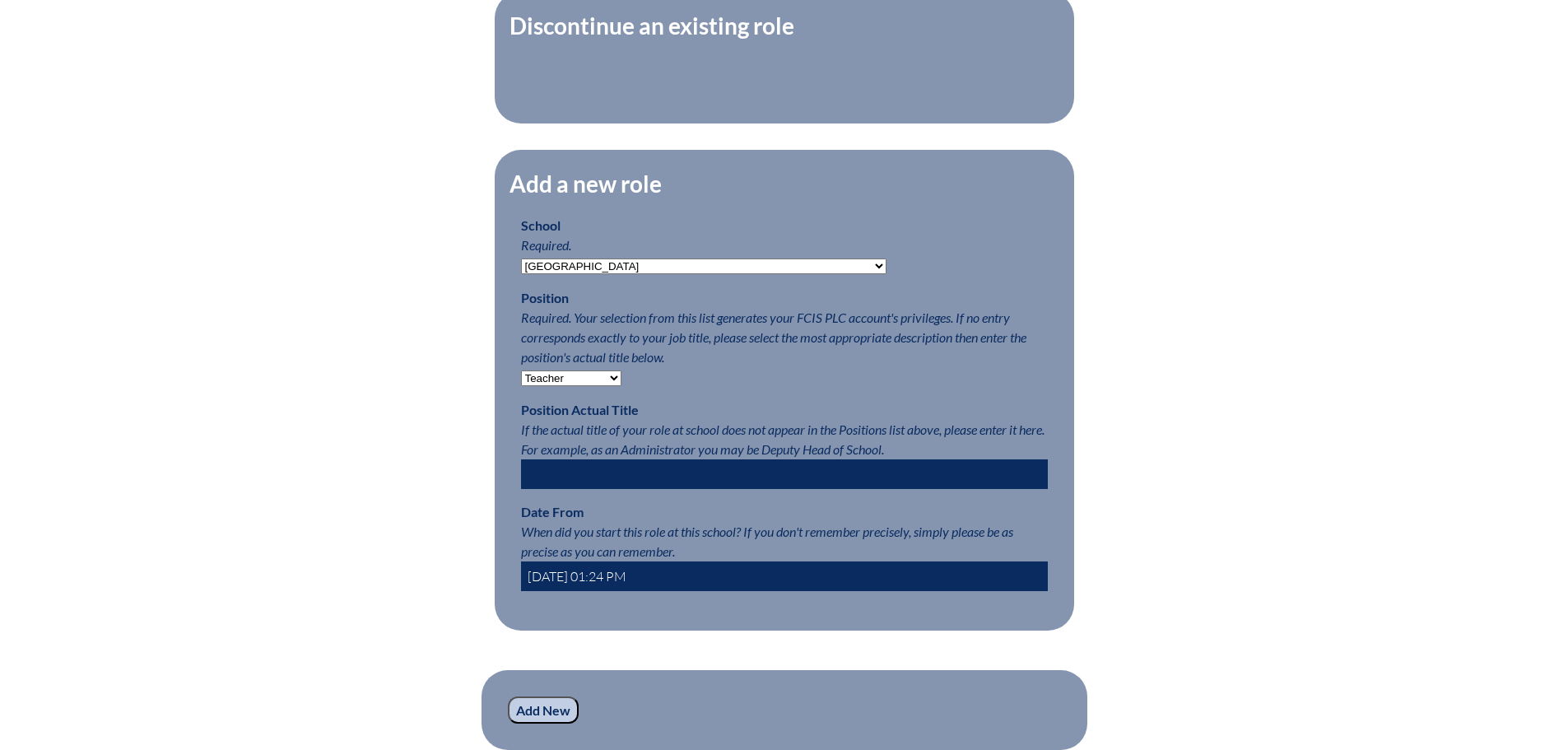
click at [521, 379] on select "-- Teacher PLC Coordinator Head of School Administrator" at bounding box center [572, 378] width 101 height 16
click at [579, 584] on input "[DATE] 01:24 PM" at bounding box center [784, 577] width 526 height 30
click at [595, 583] on input "[DATE] 01:24 PM" at bounding box center [784, 577] width 526 height 30
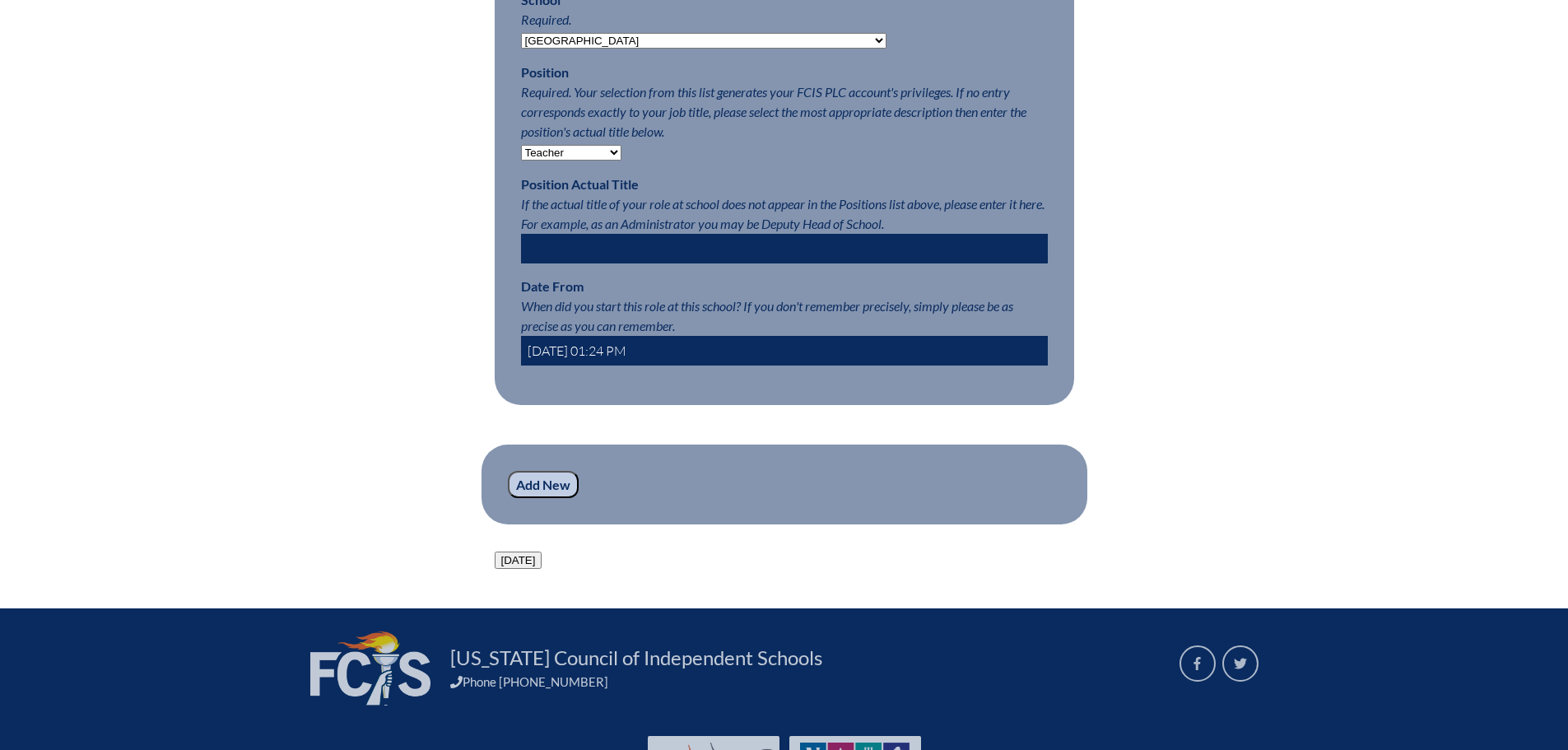
scroll to position [905, 0]
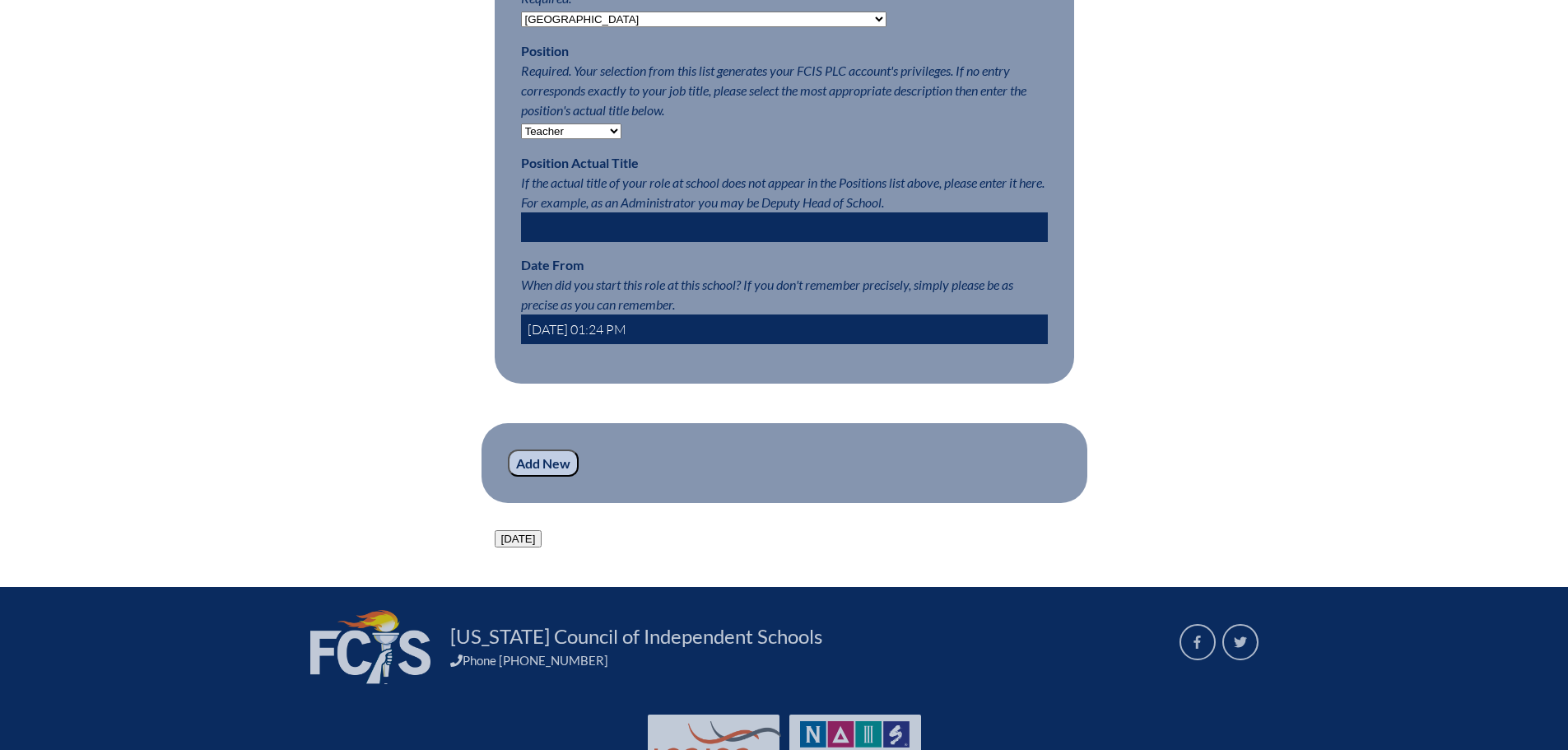
type input "[DATE] 01:24 PM"
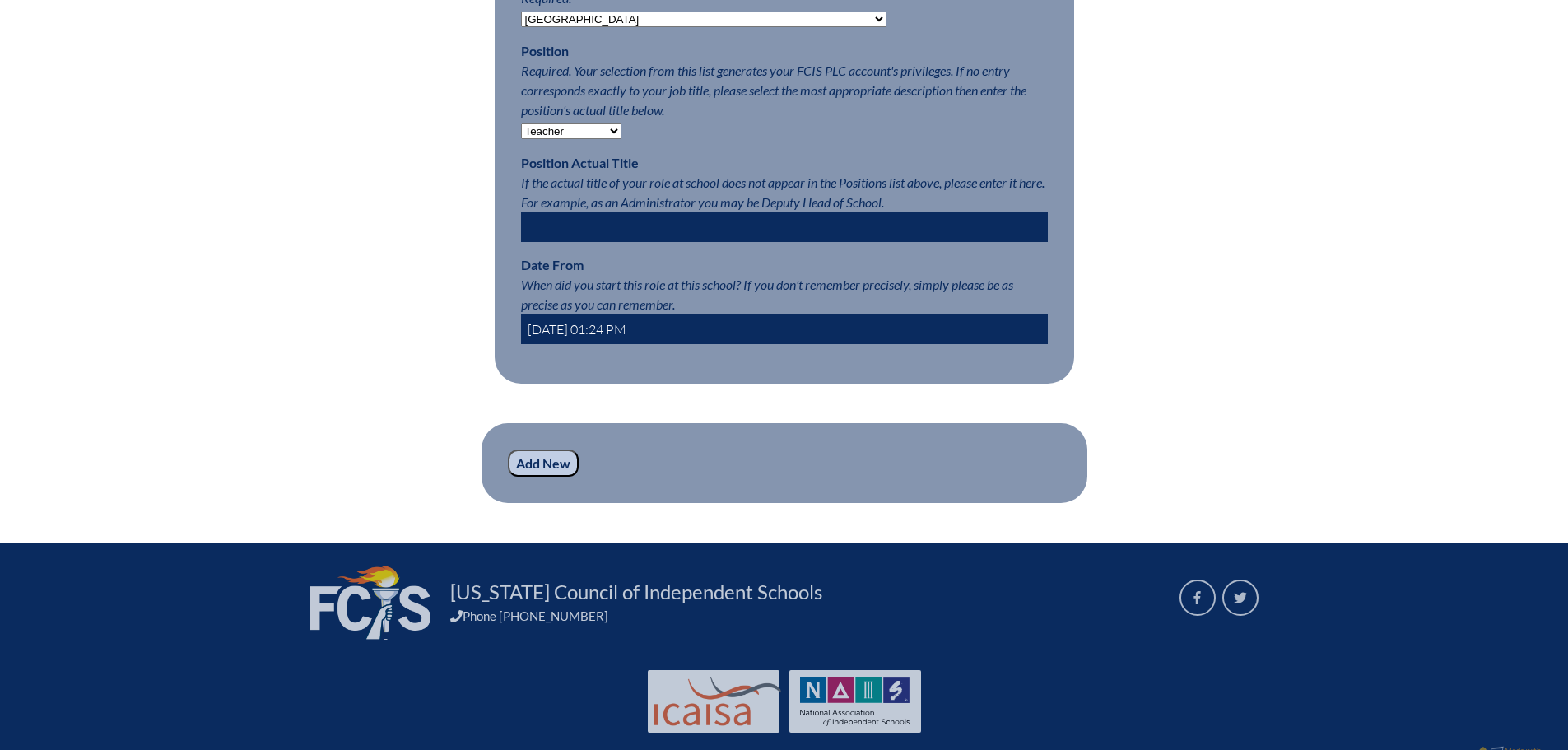
click at [542, 478] on input "Add New" at bounding box center [543, 464] width 71 height 28
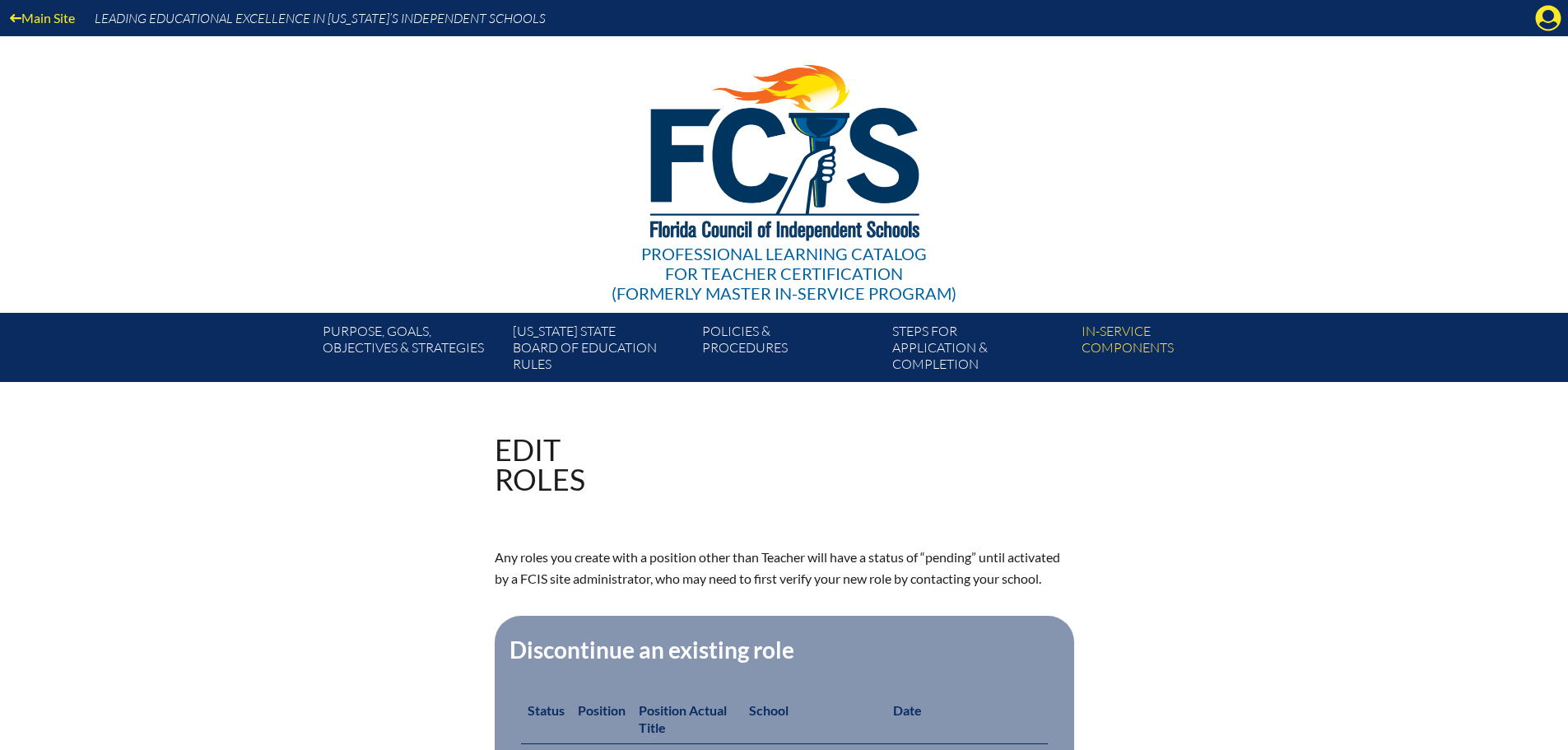
click at [1533, 23] on div "Main Site Leading Educational Excellence in Florida’s Independent Schools" at bounding box center [784, 18] width 1568 height 36
click at [1536, 19] on icon at bounding box center [1549, 19] width 26 height 26
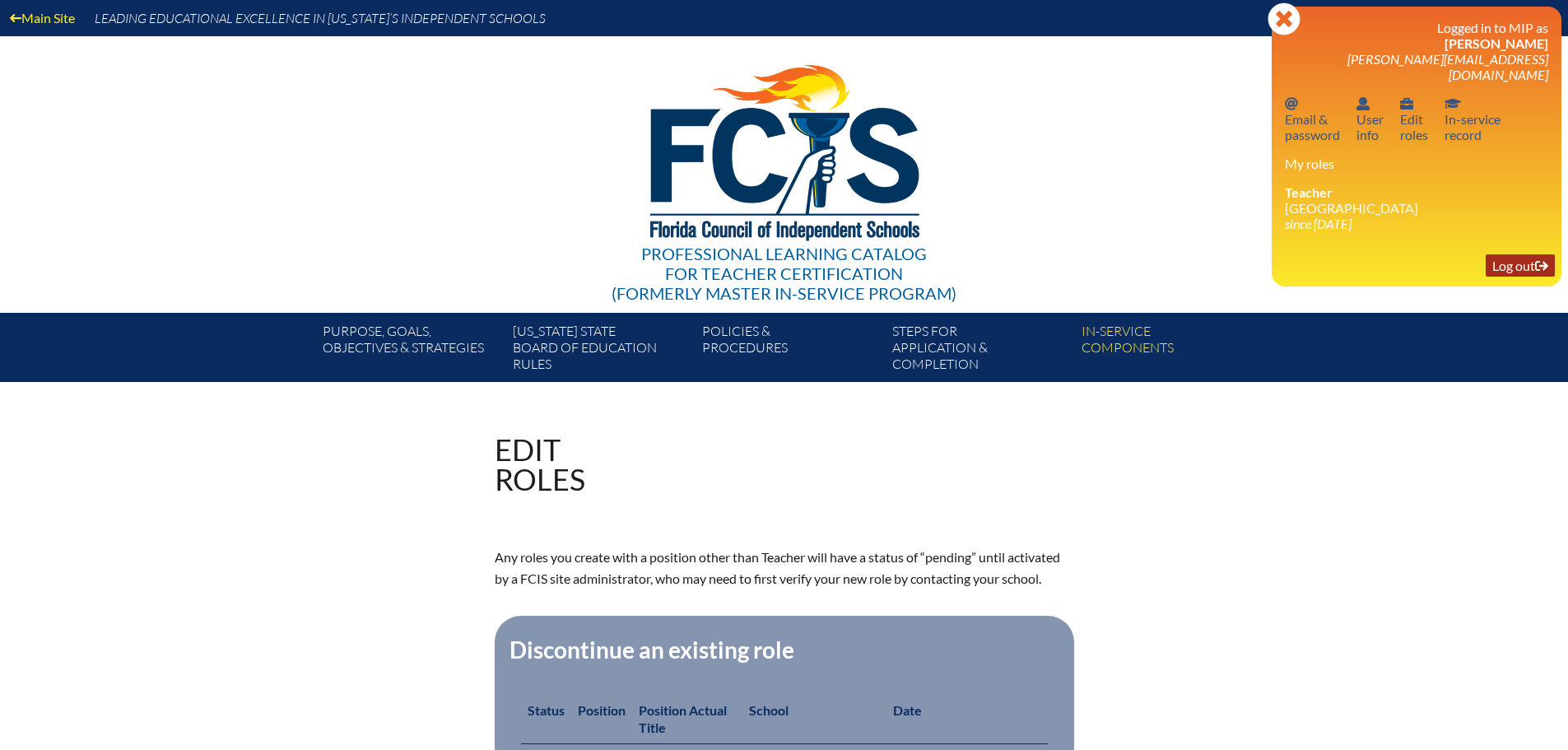
click at [1504, 254] on link "Log out Log out" at bounding box center [1520, 265] width 69 height 22
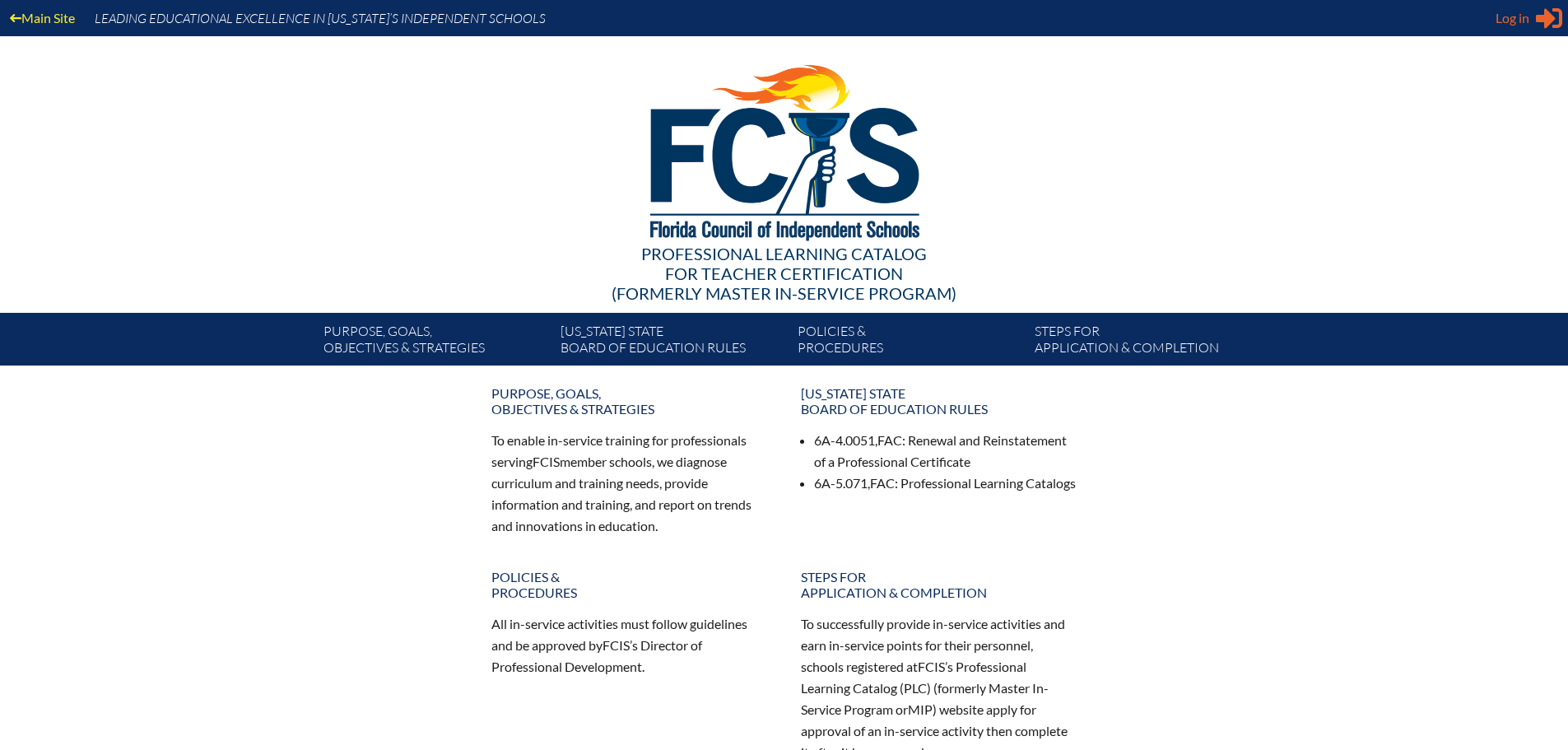
type input "[EMAIL_ADDRESS][DOMAIN_NAME]"
click at [1511, 18] on span "Log in" at bounding box center [1512, 18] width 34 height 19
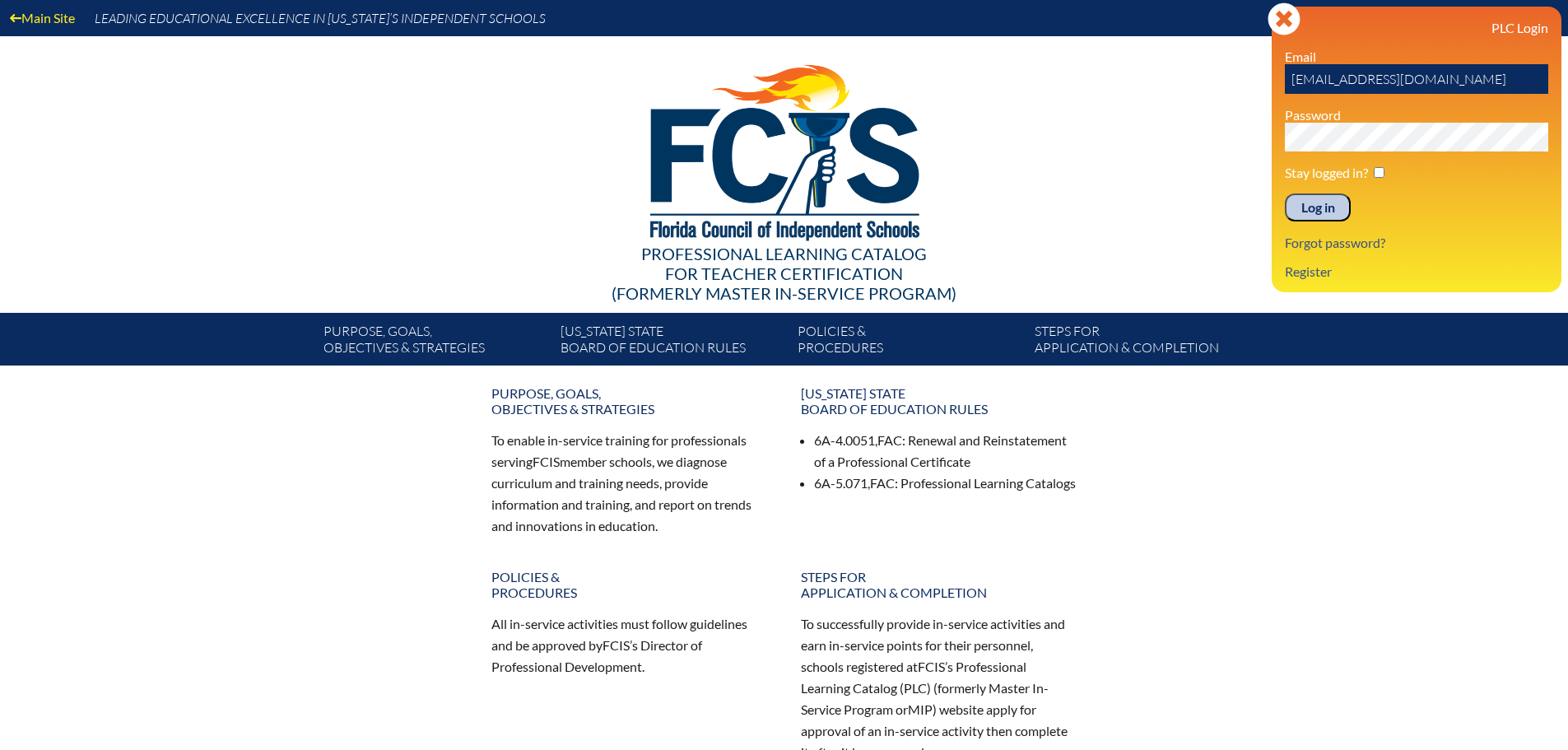
click at [1313, 215] on input "Log in" at bounding box center [1318, 208] width 66 height 28
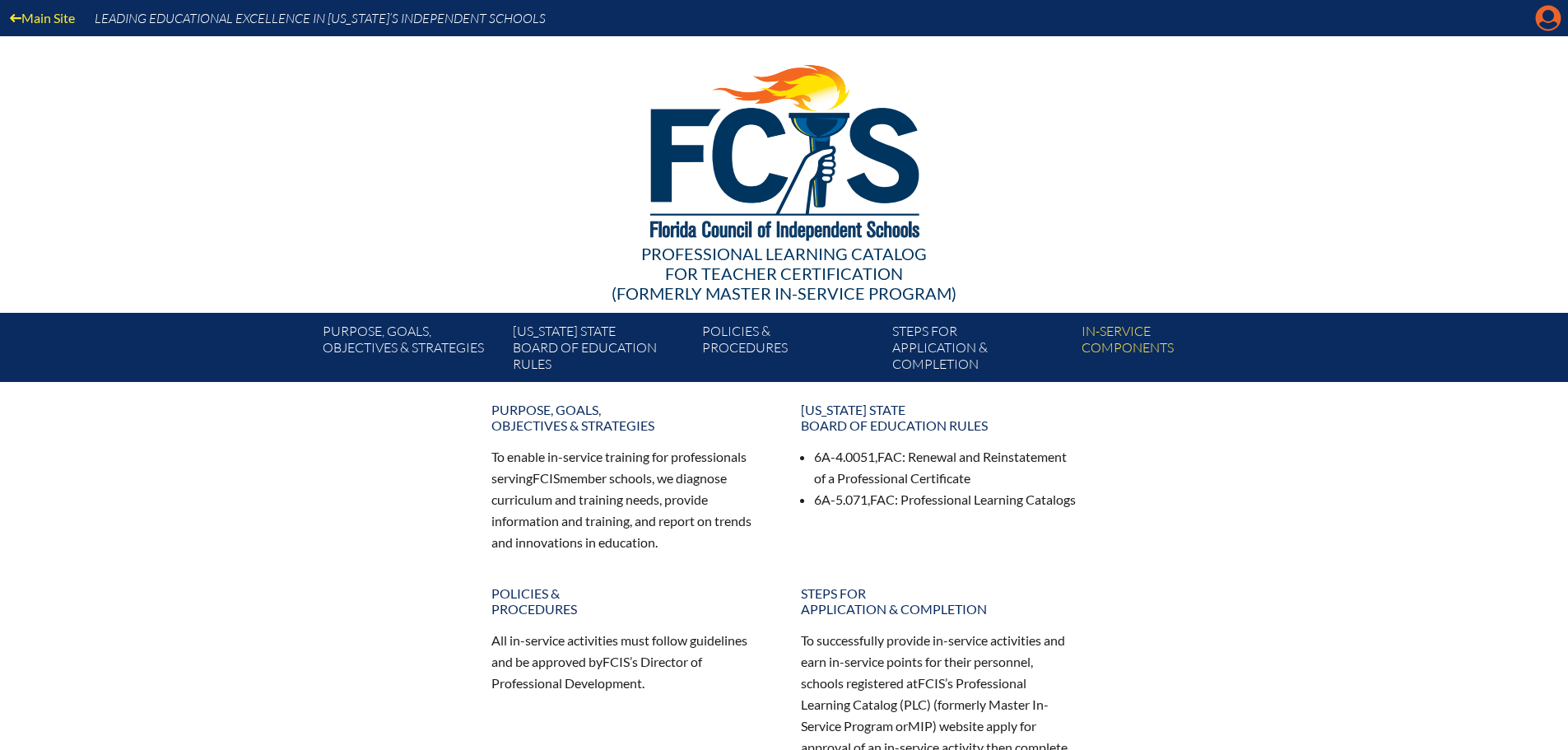
click at [1541, 23] on icon "Manage account" at bounding box center [1549, 19] width 27 height 27
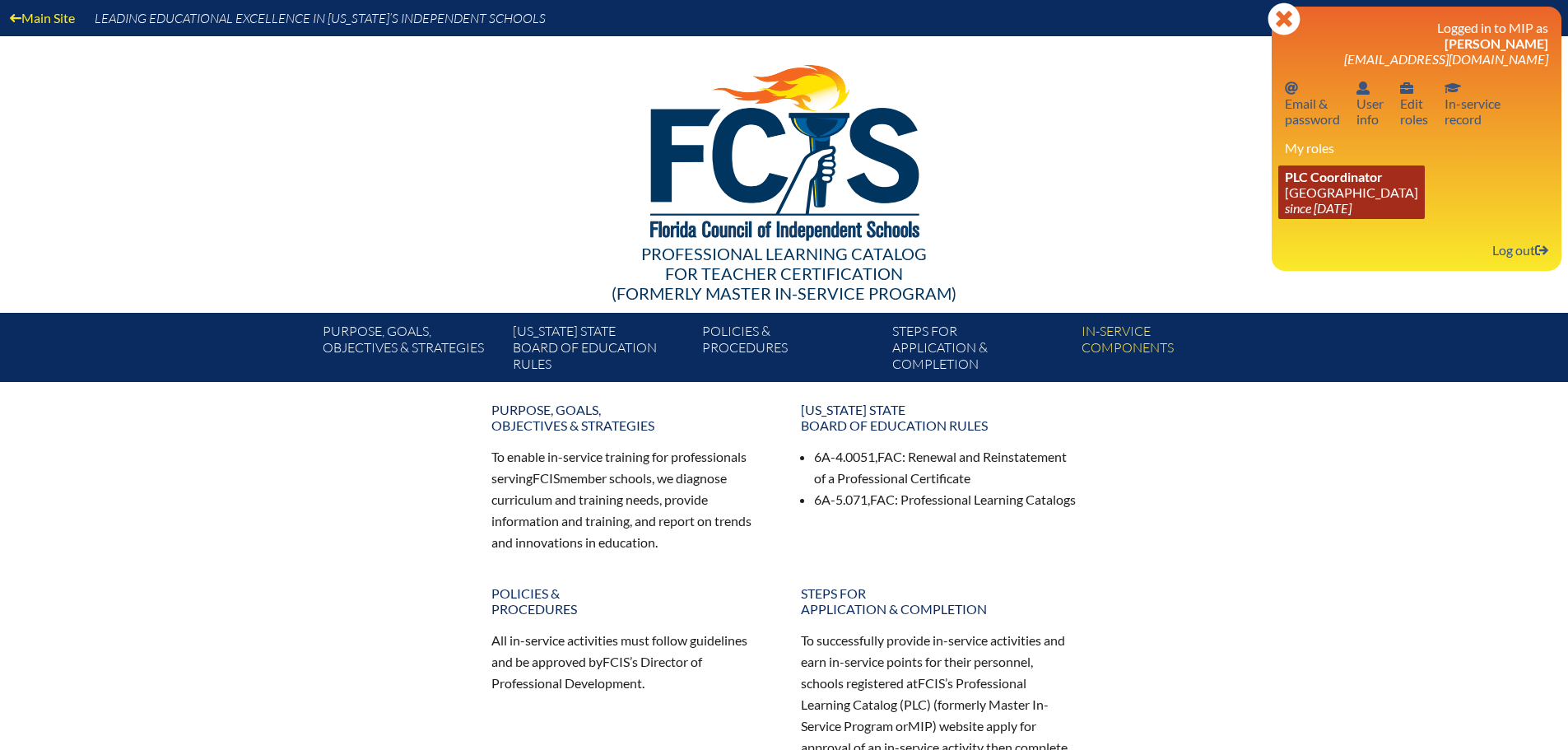
click at [1334, 198] on link "PLC Coordinator [GEOGRAPHIC_DATA] since [DATE]" at bounding box center [1352, 192] width 147 height 54
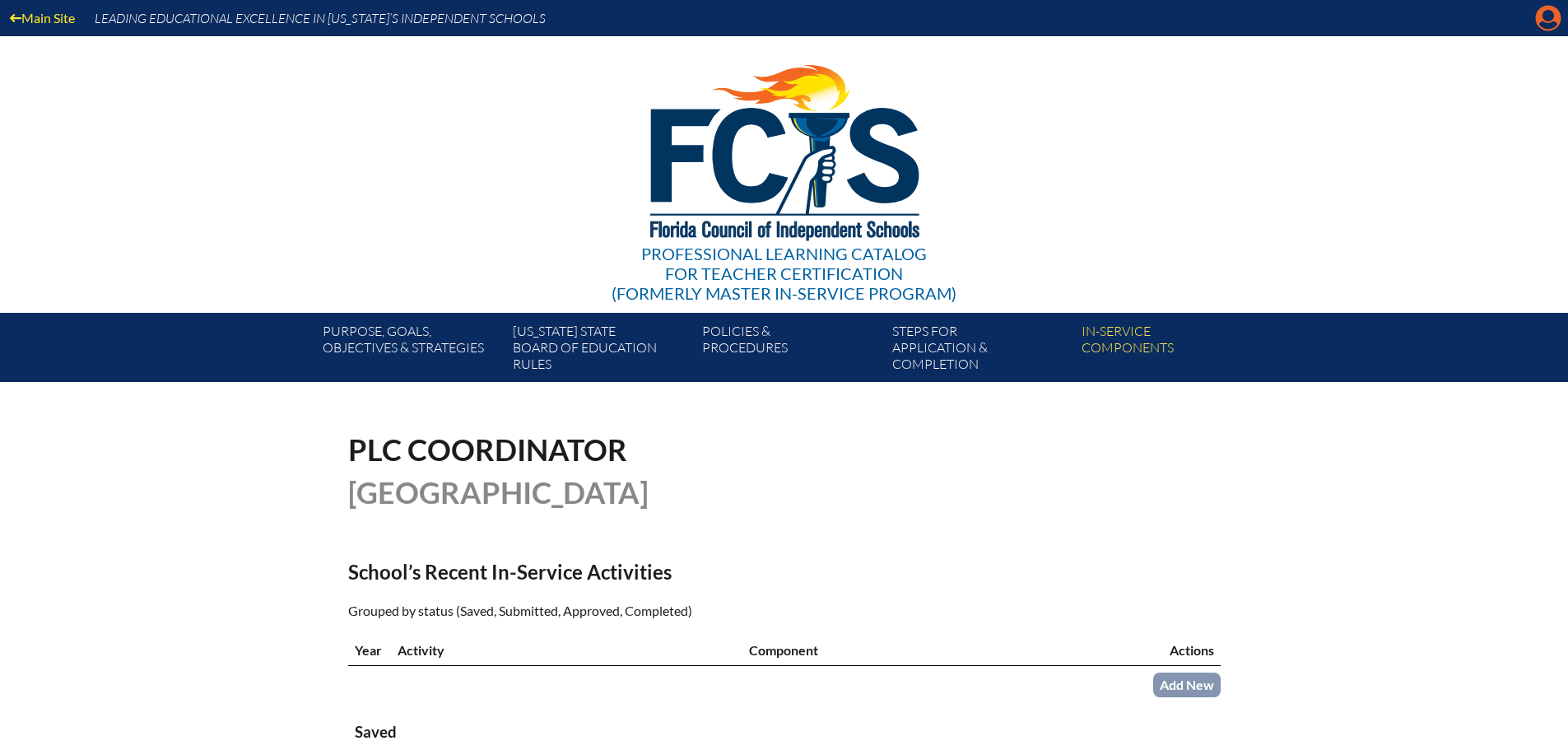
click at [1542, 20] on icon at bounding box center [1549, 19] width 26 height 26
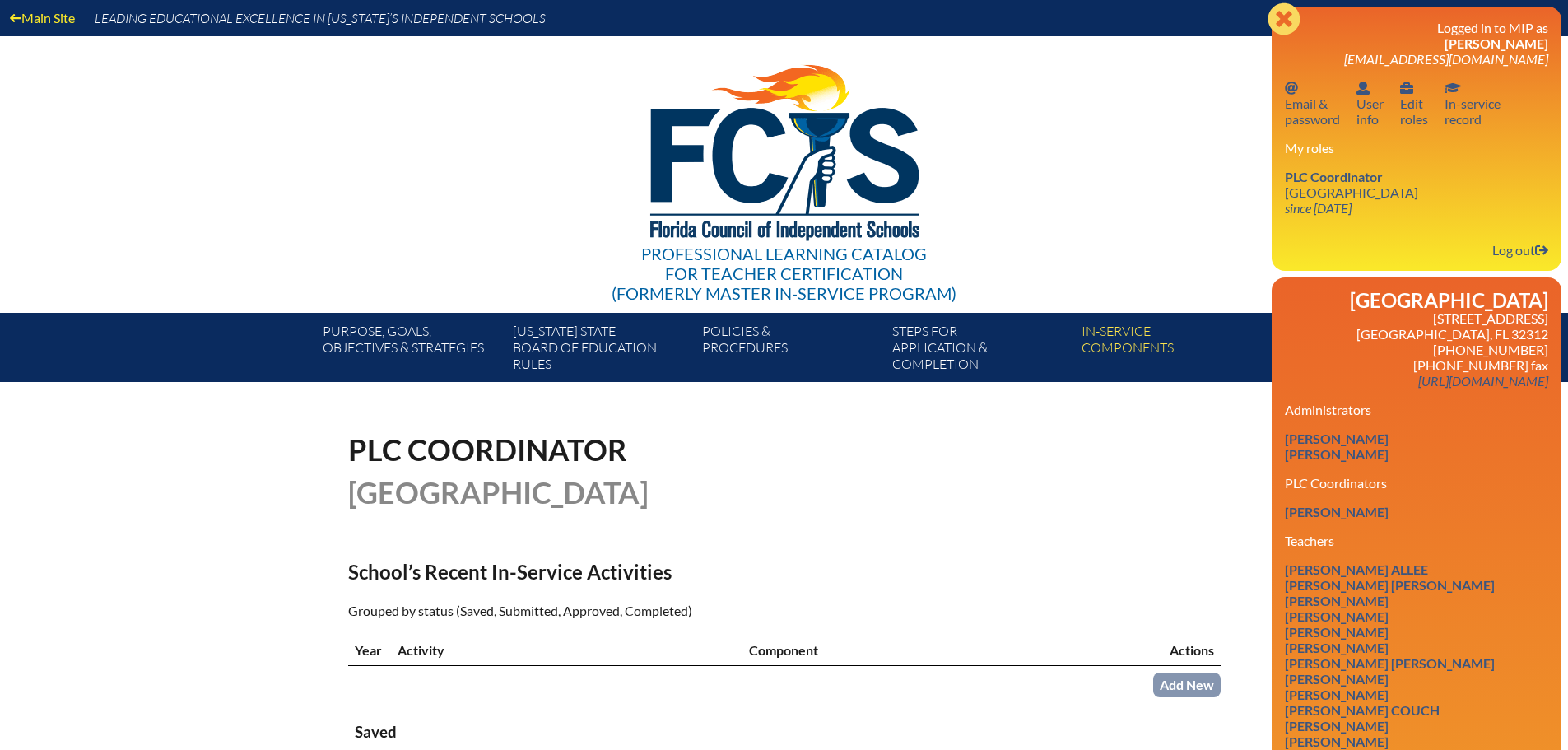
click at [1276, 11] on icon at bounding box center [1284, 19] width 32 height 32
